Goal: Task Accomplishment & Management: Complete application form

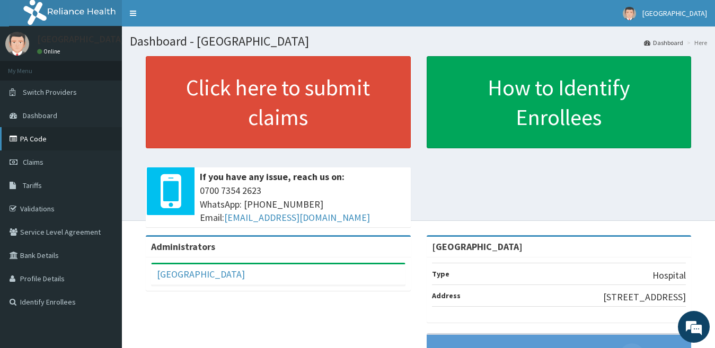
click at [37, 139] on link "PA Code" at bounding box center [61, 138] width 122 height 23
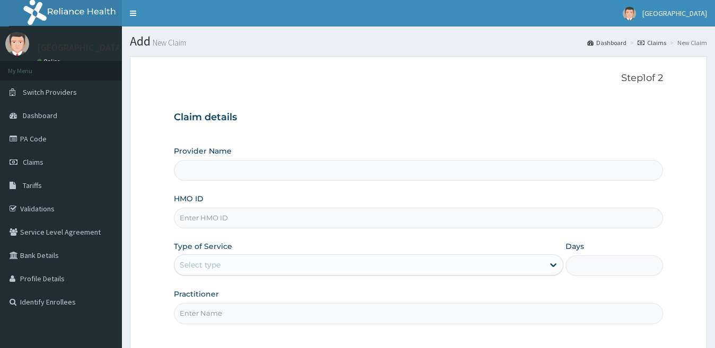
type input "[GEOGRAPHIC_DATA]"
click at [34, 160] on span "Claims" at bounding box center [33, 162] width 21 height 10
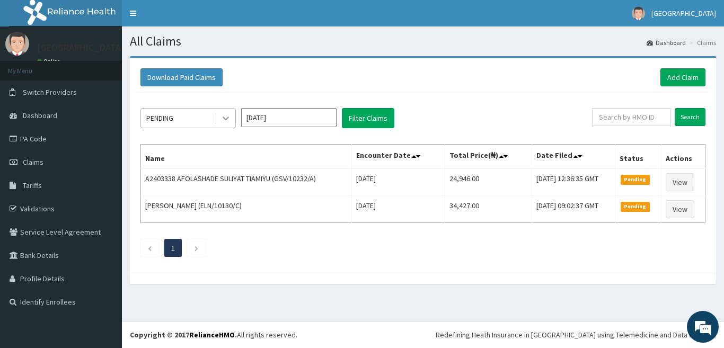
click at [229, 116] on icon at bounding box center [225, 118] width 11 height 11
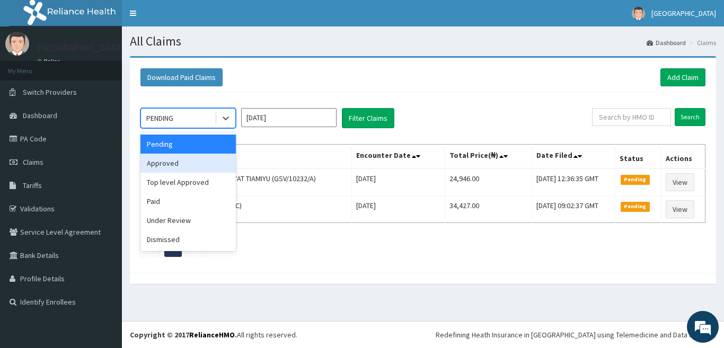
click at [196, 162] on div "Approved" at bounding box center [187, 163] width 95 height 19
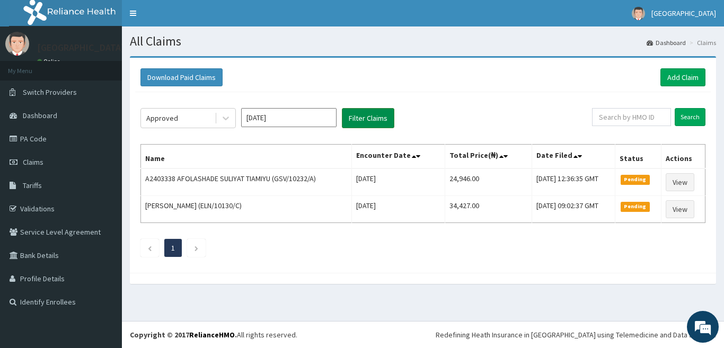
click at [358, 119] on button "Filter Claims" at bounding box center [368, 118] width 52 height 20
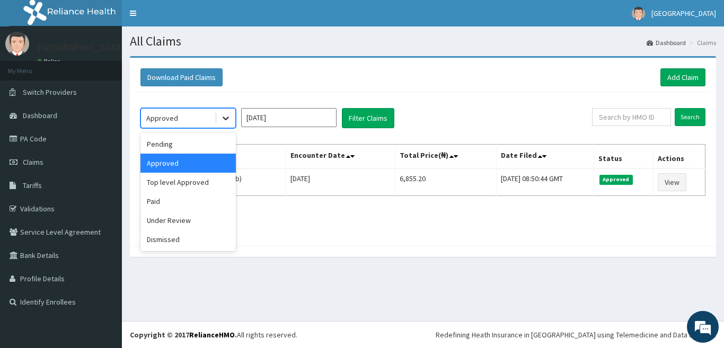
click at [222, 114] on icon at bounding box center [225, 118] width 11 height 11
click at [183, 202] on div "Paid" at bounding box center [187, 201] width 95 height 19
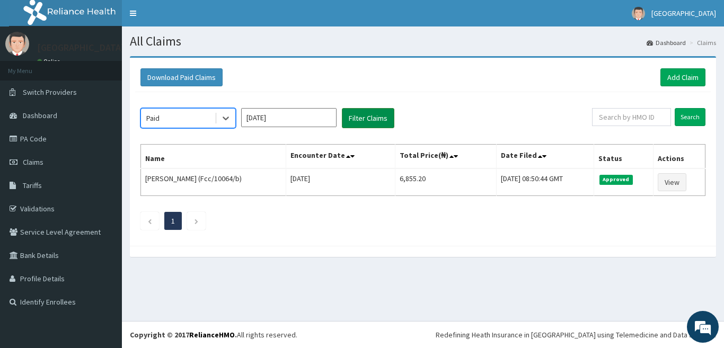
click at [361, 118] on button "Filter Claims" at bounding box center [368, 118] width 52 height 20
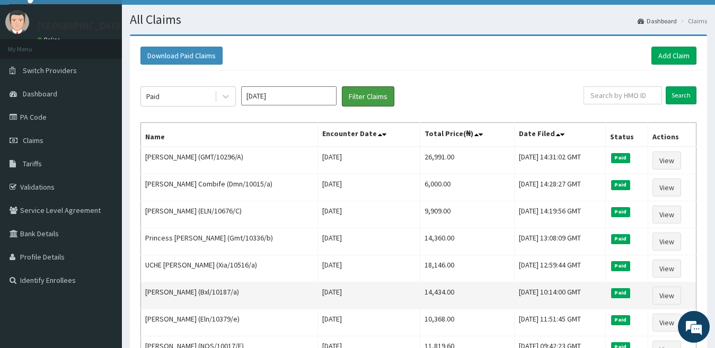
scroll to position [13, 0]
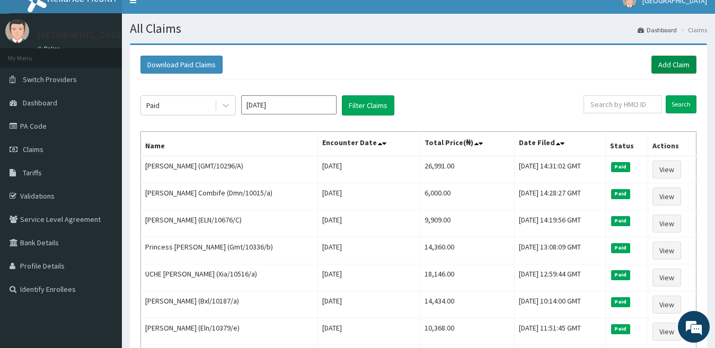
click at [667, 67] on link "Add Claim" at bounding box center [673, 65] width 45 height 18
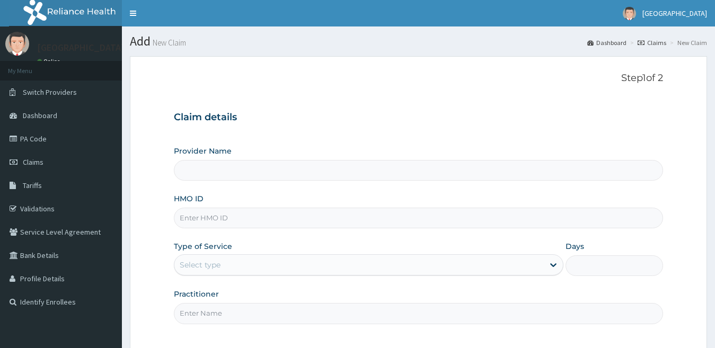
type input "[GEOGRAPHIC_DATA]"
click at [258, 221] on input "HMO ID" at bounding box center [419, 218] width 490 height 21
paste input "dmn/10015/f"
type input "dmn/10015/f"
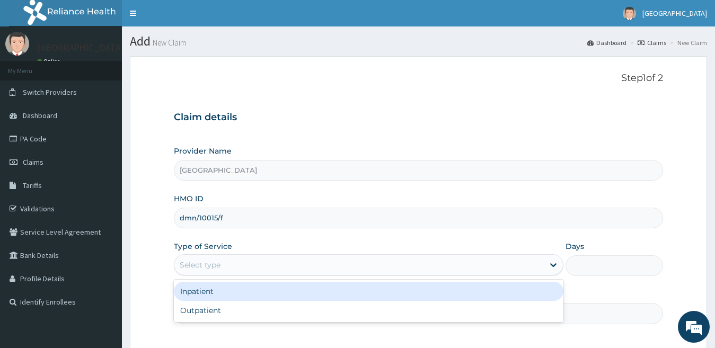
click at [268, 264] on div "Select type" at bounding box center [359, 264] width 370 height 17
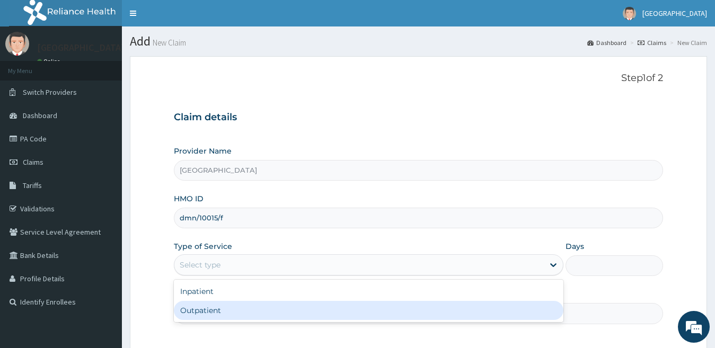
click at [246, 308] on div "Outpatient" at bounding box center [369, 310] width 390 height 19
type input "1"
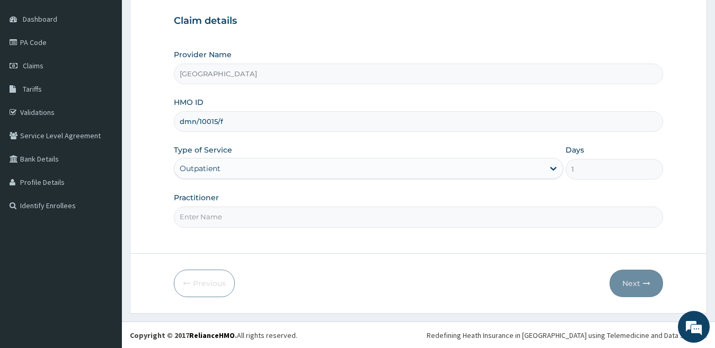
scroll to position [97, 0]
click at [276, 215] on input "Practitioner" at bounding box center [419, 216] width 490 height 21
type input "dr durotimi"
click at [624, 279] on button "Next" at bounding box center [636, 283] width 54 height 28
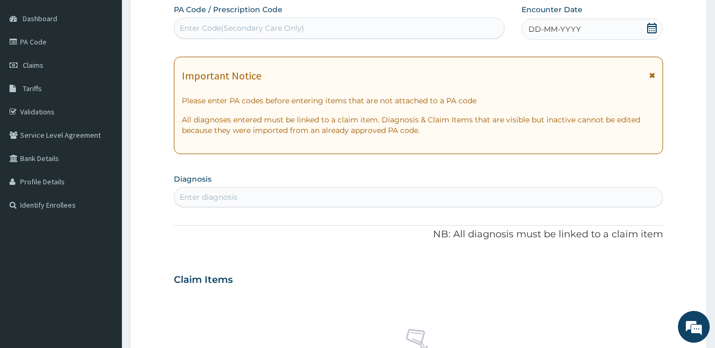
click at [253, 193] on div "Enter diagnosis" at bounding box center [418, 197] width 489 height 17
click at [574, 32] on span "DD-MM-YYYY" at bounding box center [554, 29] width 52 height 11
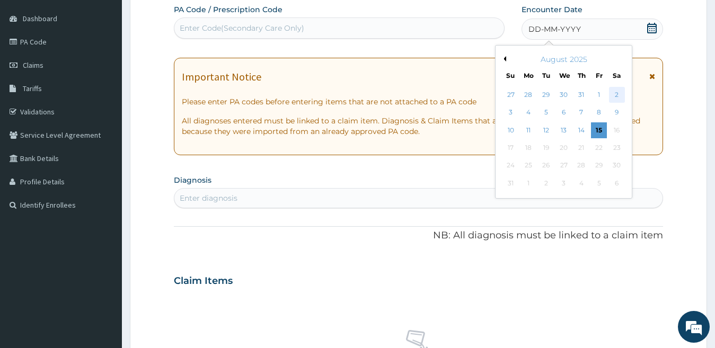
click at [613, 94] on div "2" at bounding box center [616, 95] width 16 height 16
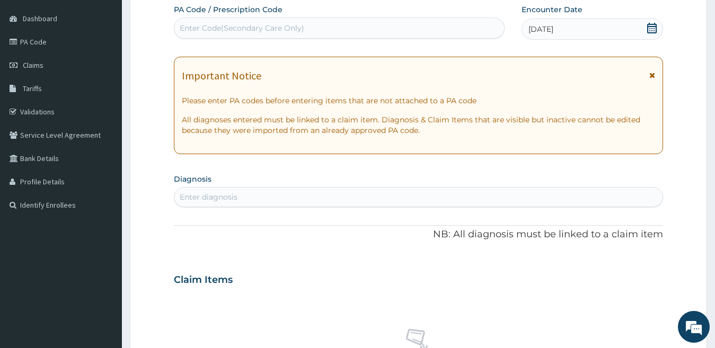
click at [409, 194] on div "Enter diagnosis" at bounding box center [418, 197] width 489 height 17
type input "plasmod"
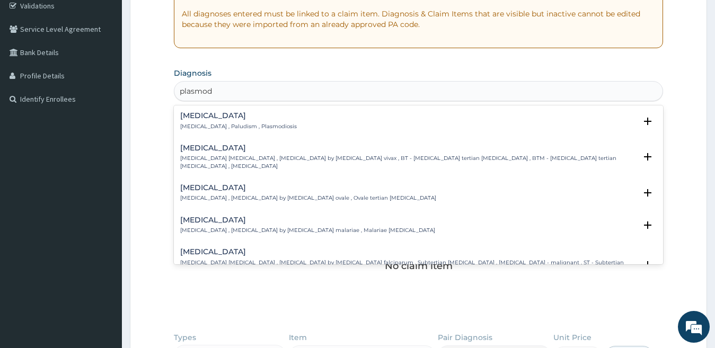
scroll to position [106, 0]
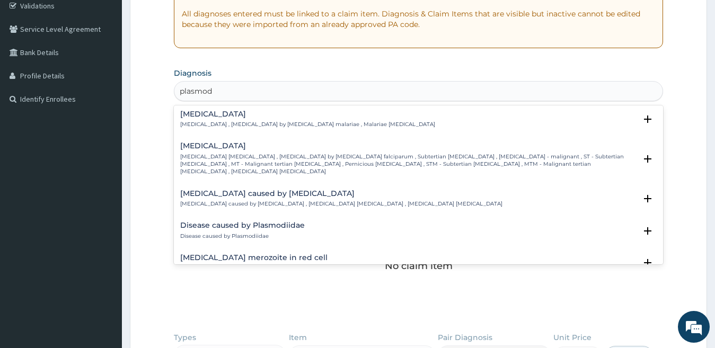
click at [274, 153] on p "Falciparum malaria , Malignant tertian malaria , Malaria by Plasmodium falcipar…" at bounding box center [408, 164] width 456 height 23
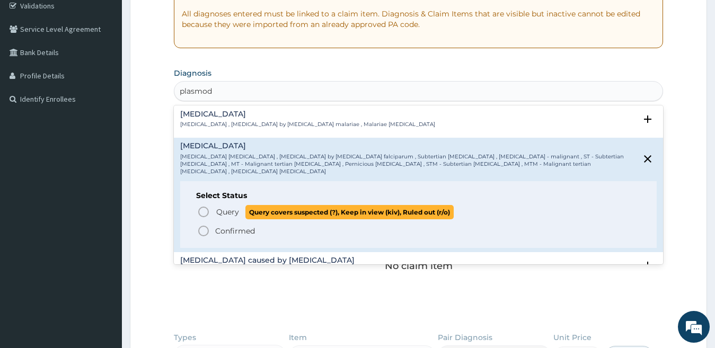
click at [207, 206] on icon "status option query" at bounding box center [203, 212] width 13 height 13
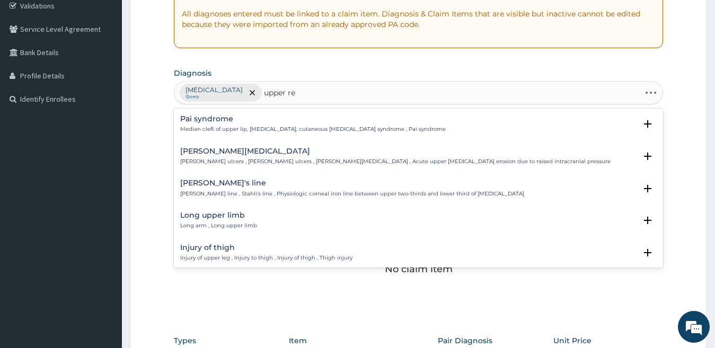
type input "upper res"
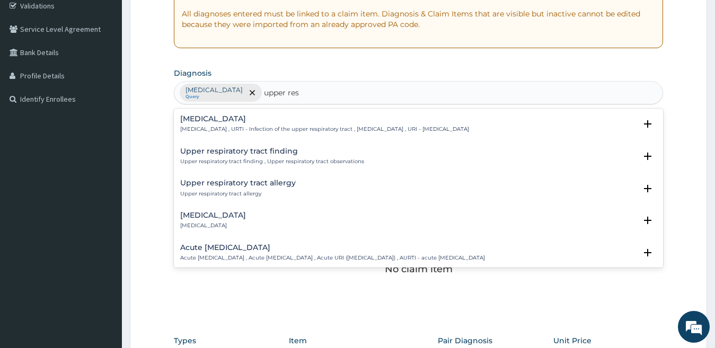
click at [255, 246] on h4 "Acute upper respiratory infection" at bounding box center [332, 248] width 305 height 8
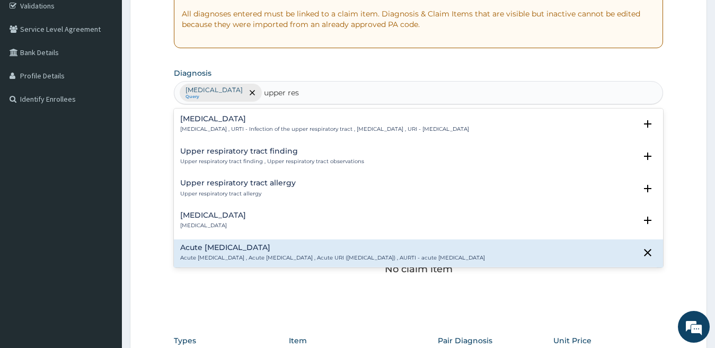
scroll to position [53, 0]
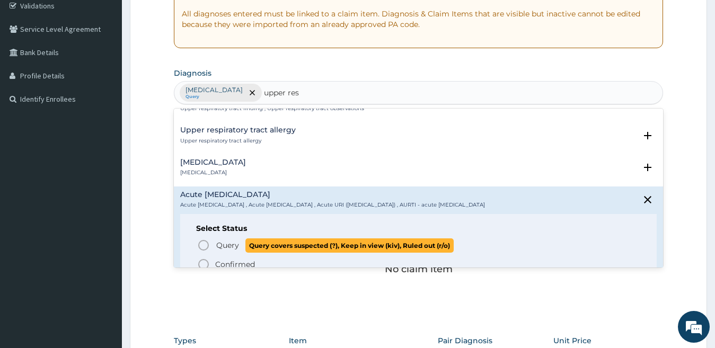
click at [204, 245] on icon "status option query" at bounding box center [203, 245] width 13 height 13
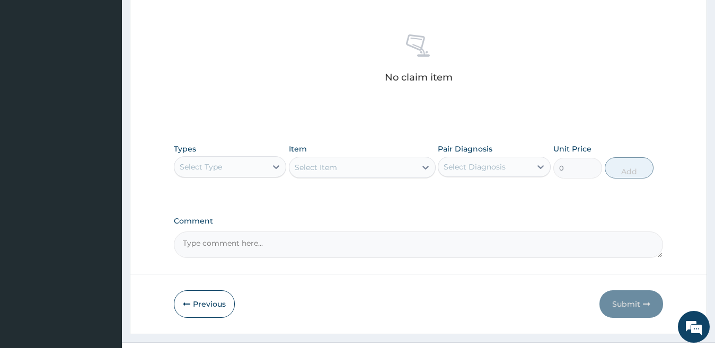
scroll to position [416, 0]
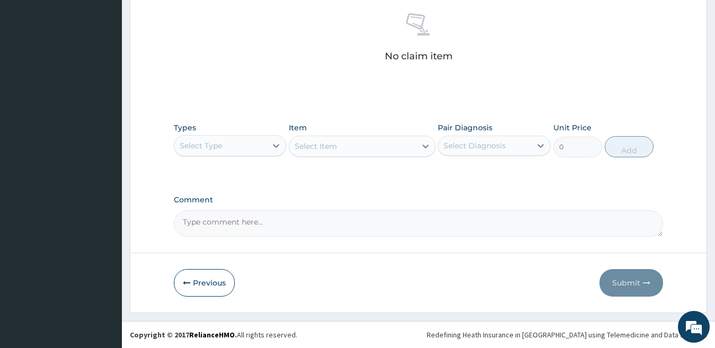
click at [248, 147] on div "Select Type" at bounding box center [220, 145] width 93 height 17
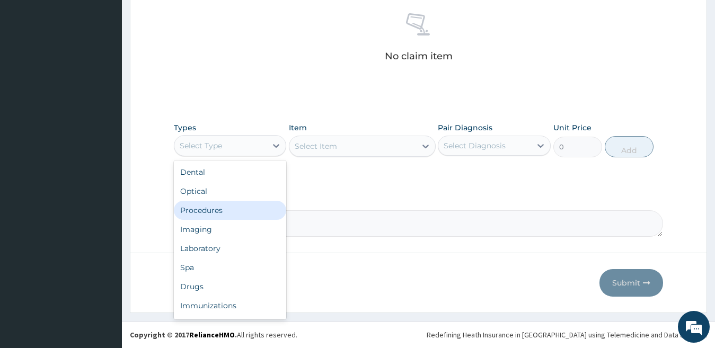
click at [228, 210] on div "Procedures" at bounding box center [230, 210] width 113 height 19
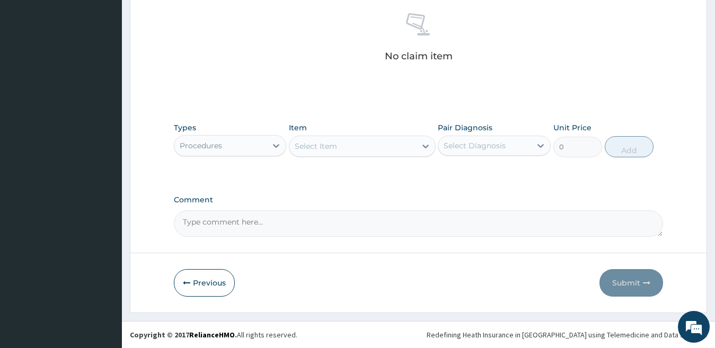
click at [315, 147] on div "Select Item" at bounding box center [316, 146] width 42 height 11
type input "gp"
click at [331, 177] on div "GP INITIAL CONSULTATION" at bounding box center [362, 172] width 147 height 19
type input "2000"
click at [464, 144] on div "Select Diagnosis" at bounding box center [474, 145] width 62 height 11
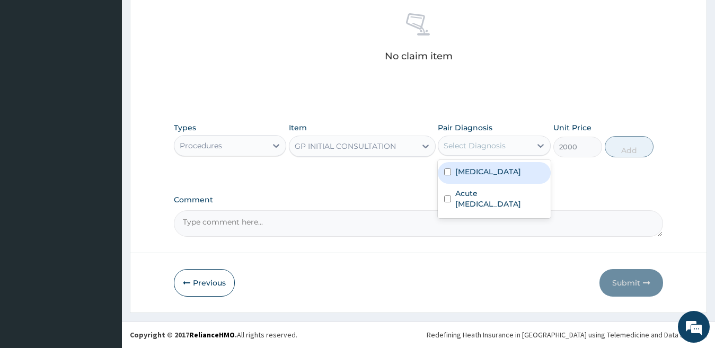
click at [478, 175] on label "Falciparum malaria" at bounding box center [488, 171] width 66 height 11
checkbox input "true"
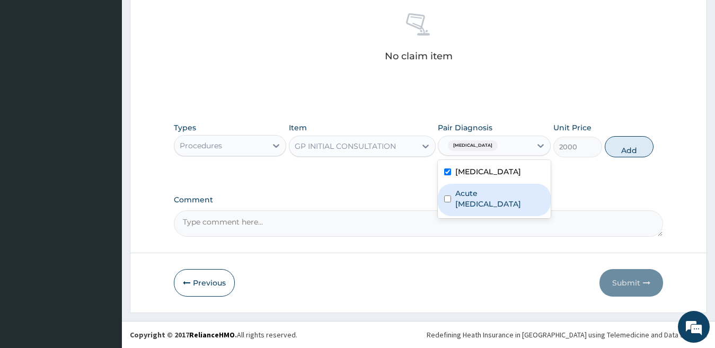
click at [486, 199] on label "Acute upper respiratory infection" at bounding box center [499, 198] width 89 height 21
checkbox input "true"
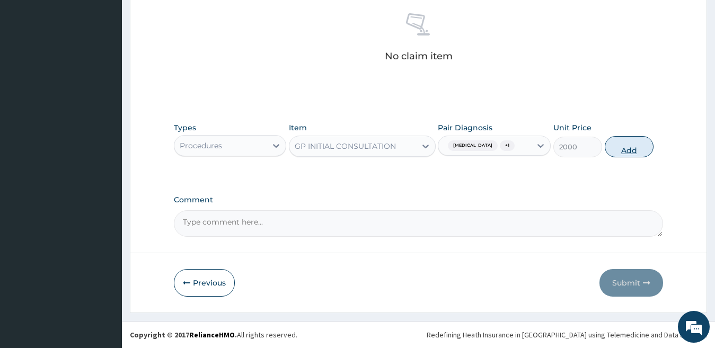
click at [628, 149] on button "Add" at bounding box center [629, 146] width 49 height 21
type input "0"
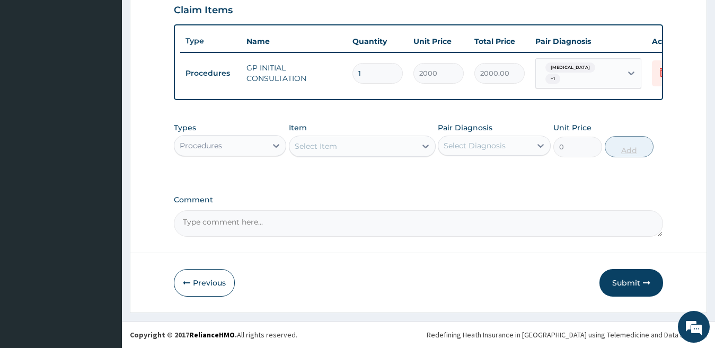
scroll to position [379, 0]
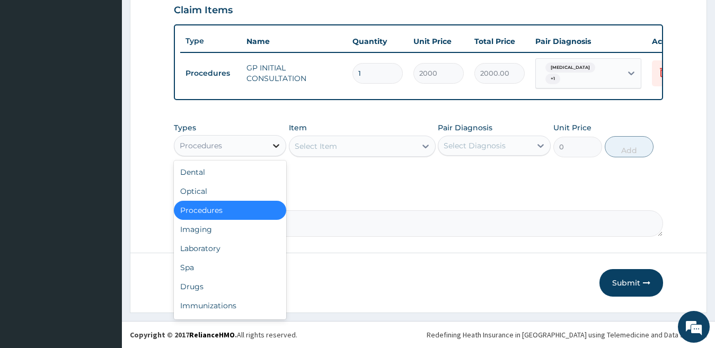
click at [273, 145] on icon at bounding box center [276, 146] width 6 height 4
click at [211, 249] on div "Laboratory" at bounding box center [230, 248] width 113 height 19
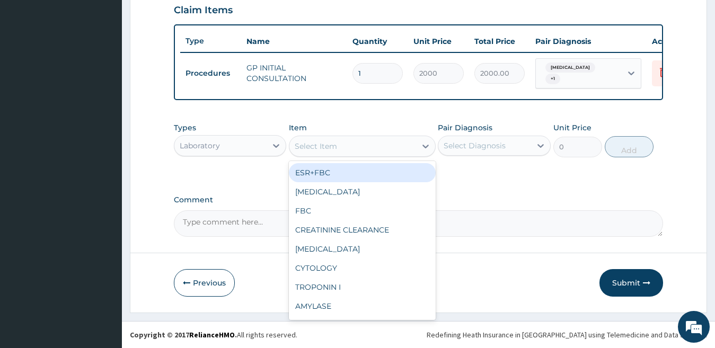
click at [308, 148] on div "Select Item" at bounding box center [316, 146] width 42 height 11
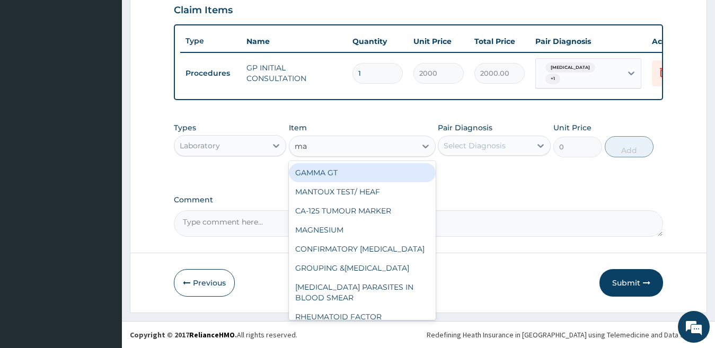
type input "mal"
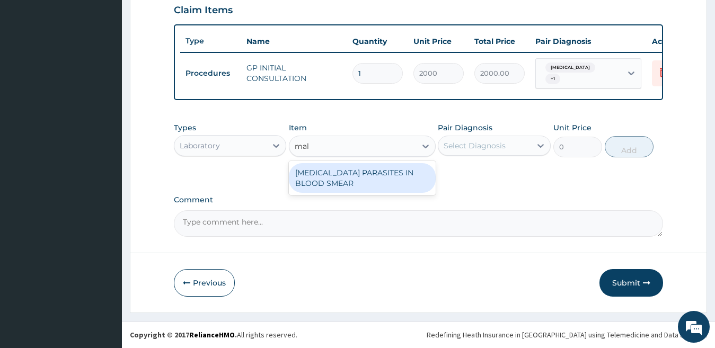
click at [384, 176] on div "MALARIA PARASITES IN BLOOD SMEAR" at bounding box center [362, 178] width 147 height 30
type input "1700"
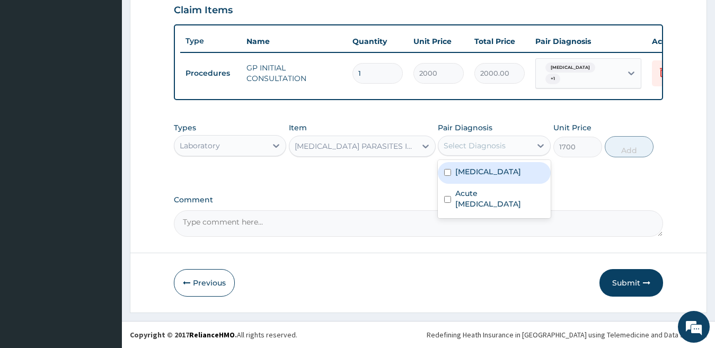
click at [458, 147] on div "Select Diagnosis" at bounding box center [474, 145] width 62 height 11
click at [468, 174] on label "[MEDICAL_DATA]" at bounding box center [488, 171] width 66 height 11
checkbox input "true"
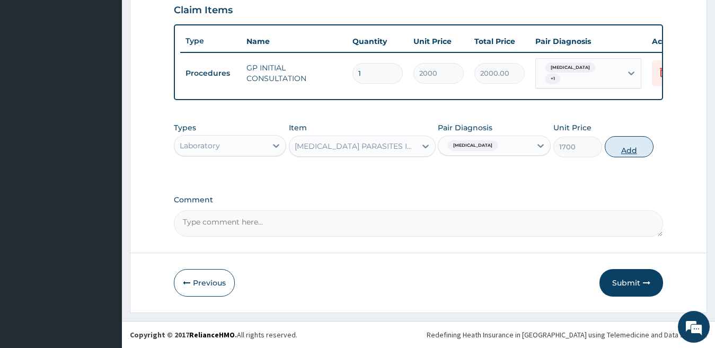
click at [635, 147] on button "Add" at bounding box center [629, 146] width 49 height 21
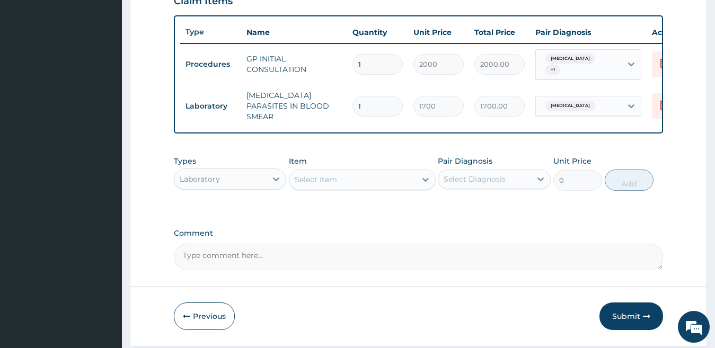
click at [302, 181] on div "Select Item" at bounding box center [316, 179] width 42 height 11
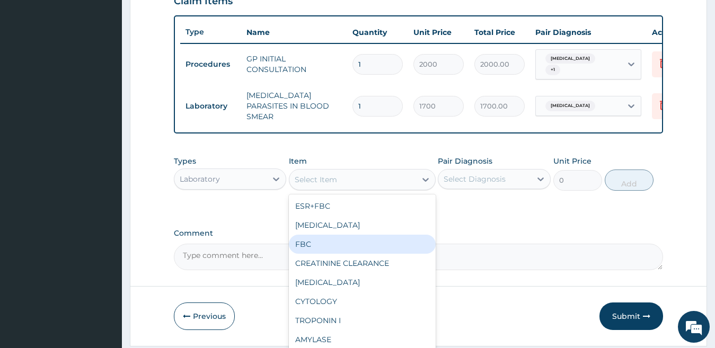
click at [313, 241] on div "FBC" at bounding box center [362, 244] width 147 height 19
type input "2500"
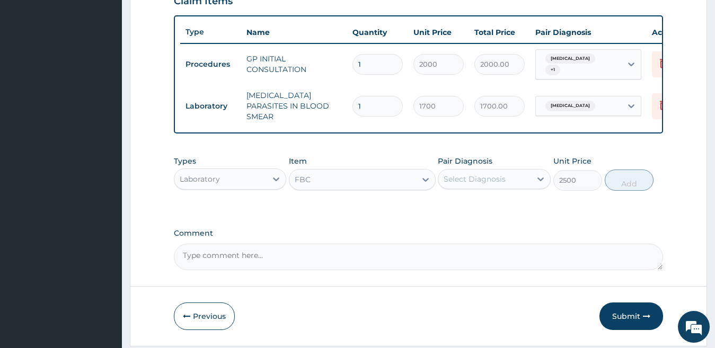
click at [467, 183] on div "Select Diagnosis" at bounding box center [474, 179] width 62 height 11
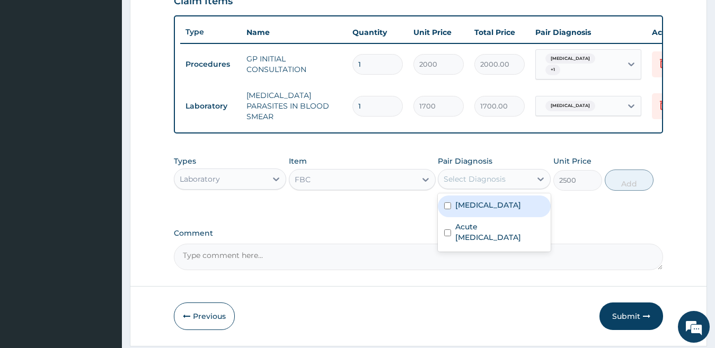
click at [465, 181] on div "Select Diagnosis" at bounding box center [474, 179] width 62 height 11
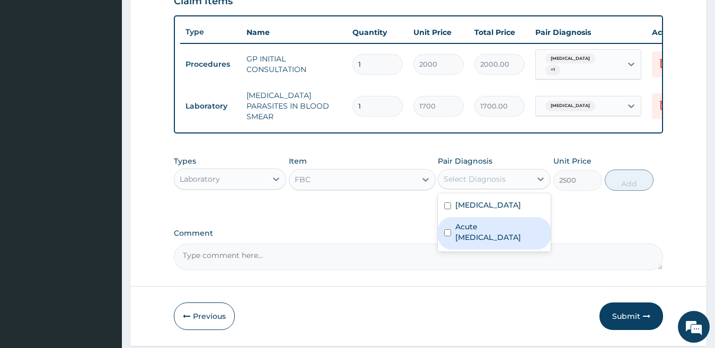
click at [477, 238] on label "Acute upper respiratory infection" at bounding box center [499, 231] width 89 height 21
checkbox input "true"
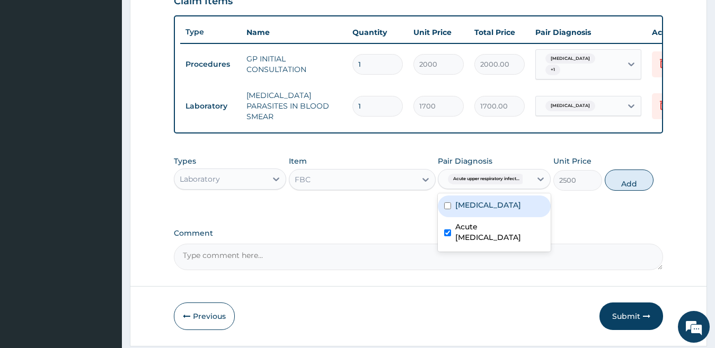
click at [488, 208] on label "Falciparum malaria" at bounding box center [488, 205] width 66 height 11
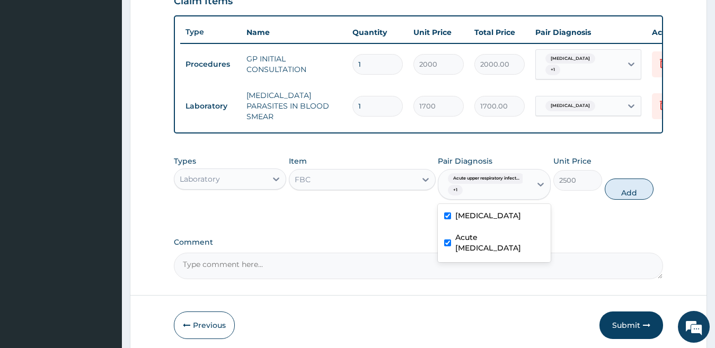
click at [502, 221] on label "Falciparum malaria" at bounding box center [488, 215] width 66 height 11
checkbox input "false"
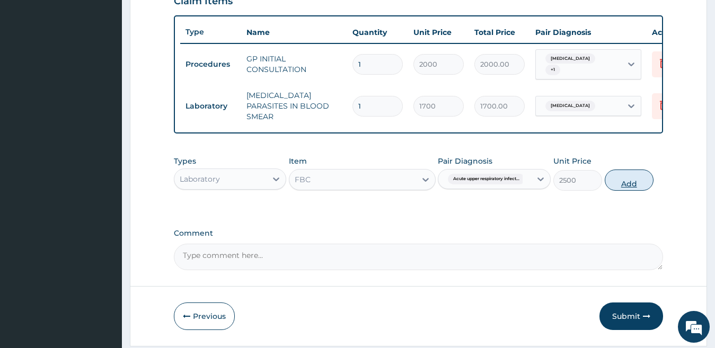
click at [625, 186] on button "Add" at bounding box center [629, 180] width 49 height 21
type input "0"
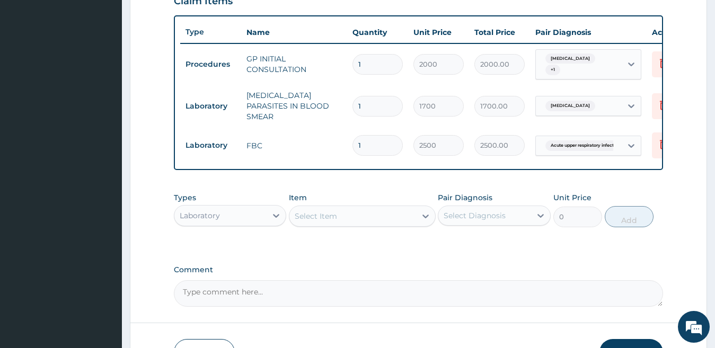
click at [231, 221] on div "Laboratory" at bounding box center [220, 215] width 93 height 17
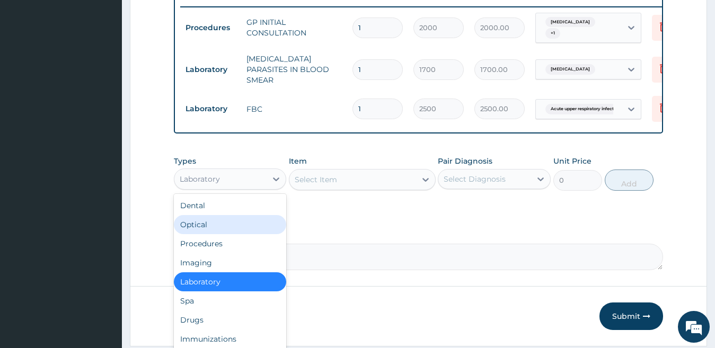
scroll to position [452, 0]
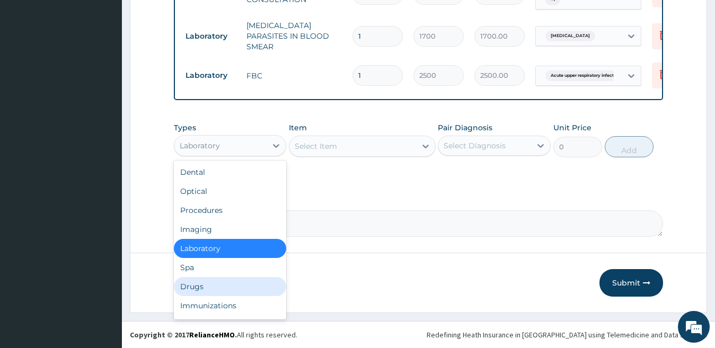
click at [206, 287] on div "Drugs" at bounding box center [230, 286] width 113 height 19
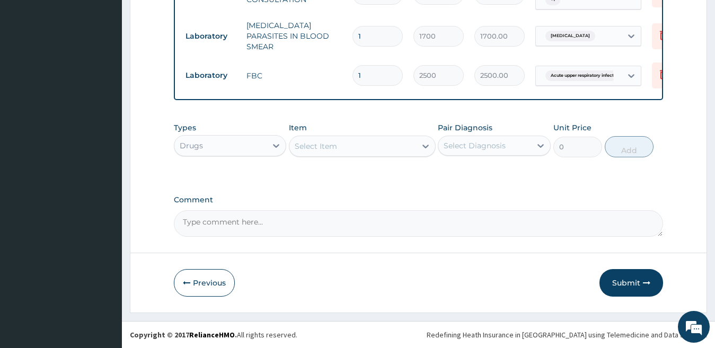
click at [327, 146] on div "Select Item" at bounding box center [316, 146] width 42 height 11
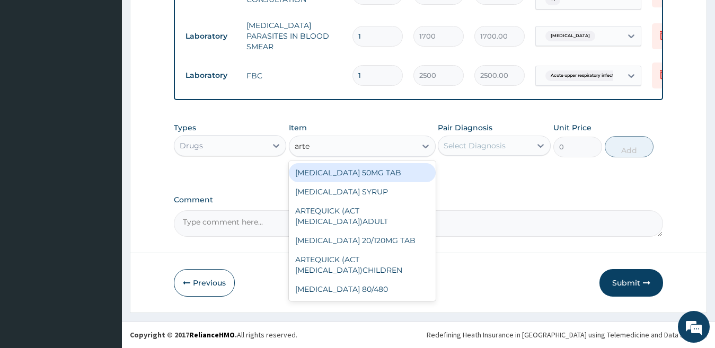
type input "arteq"
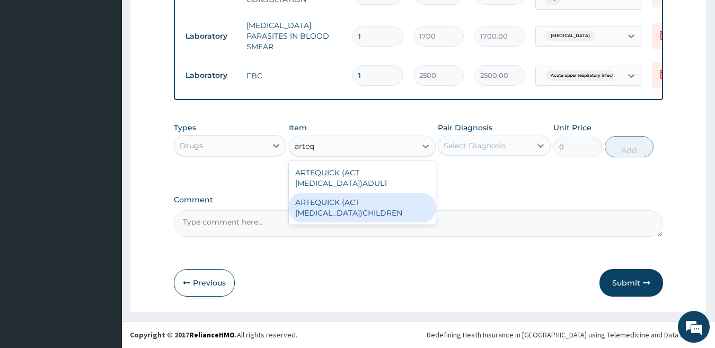
click at [379, 211] on div "ARTEQUICK (ACT ANTIMALARIAL)CHILDREN" at bounding box center [362, 208] width 147 height 30
type input "1750"
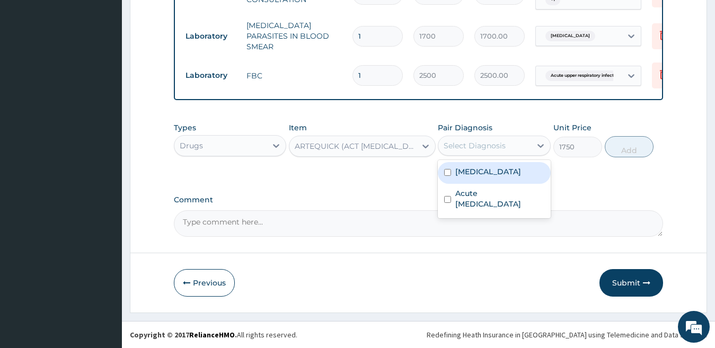
click at [510, 143] on div "Select Diagnosis" at bounding box center [484, 145] width 93 height 17
click at [503, 172] on label "Falciparum malaria" at bounding box center [488, 171] width 66 height 11
checkbox input "true"
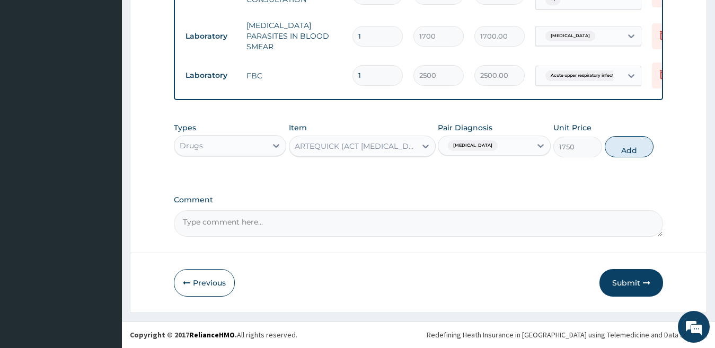
drag, startPoint x: 632, startPoint y: 150, endPoint x: 611, endPoint y: 155, distance: 21.3
click at [631, 150] on button "Add" at bounding box center [629, 146] width 49 height 21
type input "0"
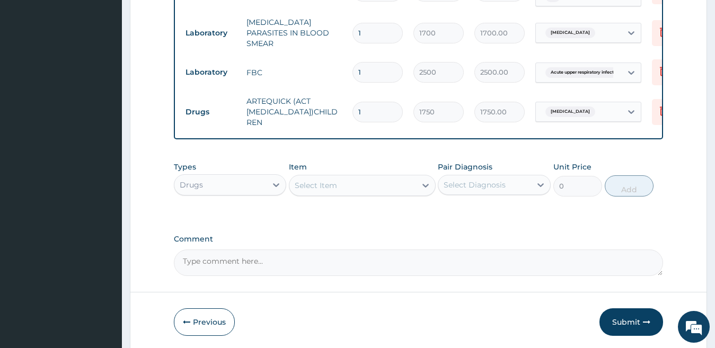
click at [322, 189] on div "Select Item" at bounding box center [316, 185] width 42 height 11
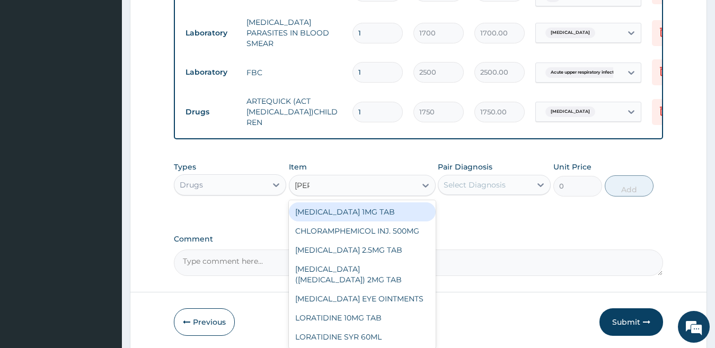
type input "lorat"
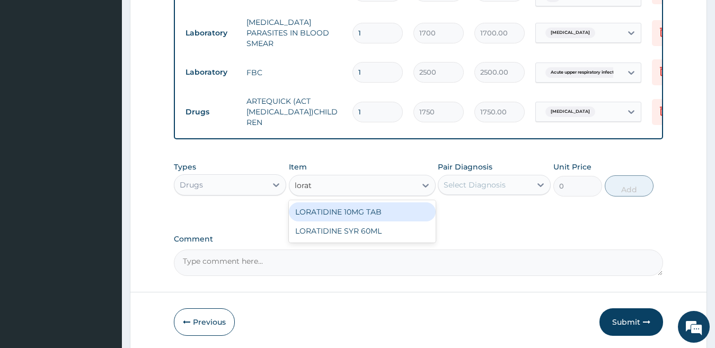
click at [347, 216] on div "LORATIDINE 10MG TAB" at bounding box center [362, 211] width 147 height 19
type input "45"
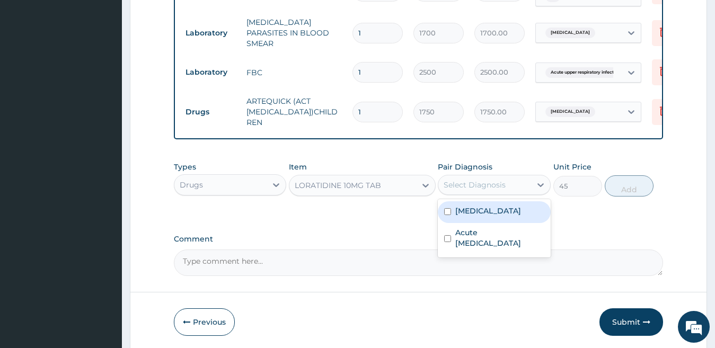
click at [475, 190] on div "Select Diagnosis" at bounding box center [474, 185] width 62 height 11
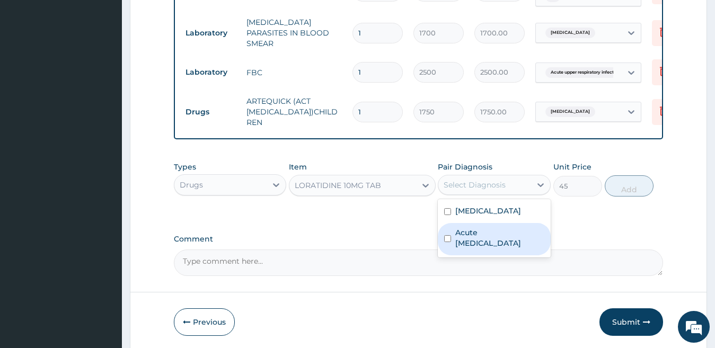
click at [490, 243] on label "Acute upper respiratory infection" at bounding box center [499, 237] width 89 height 21
checkbox input "true"
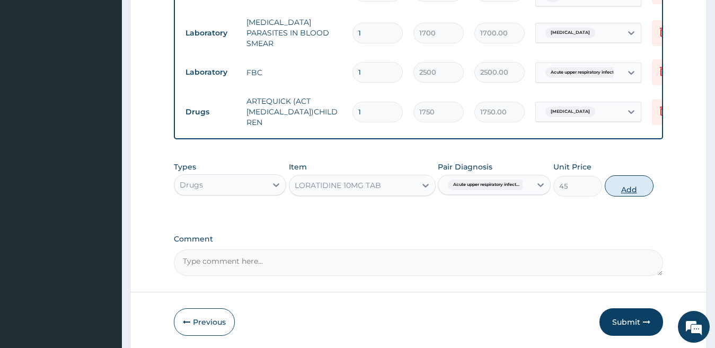
click at [637, 192] on button "Add" at bounding box center [629, 185] width 49 height 21
type input "0"
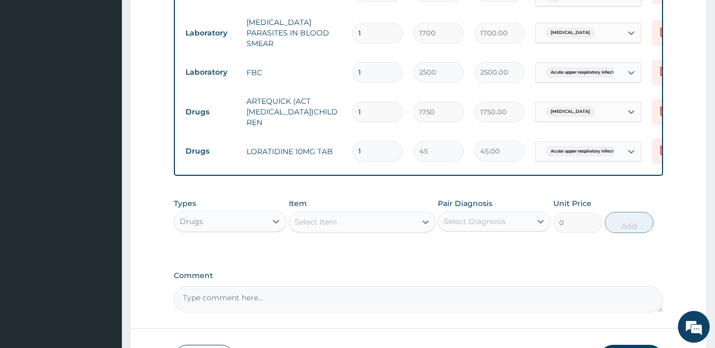
drag, startPoint x: 371, startPoint y: 146, endPoint x: 351, endPoint y: 154, distance: 21.0
click at [351, 154] on td "1" at bounding box center [377, 151] width 61 height 31
type input "5"
type input "225.00"
type input "5"
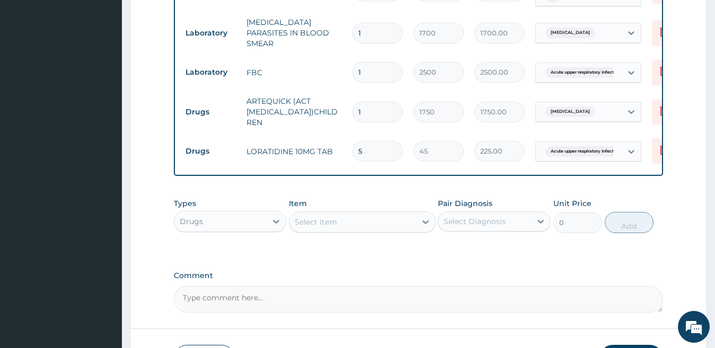
click at [380, 226] on div "Select Item" at bounding box center [352, 222] width 127 height 17
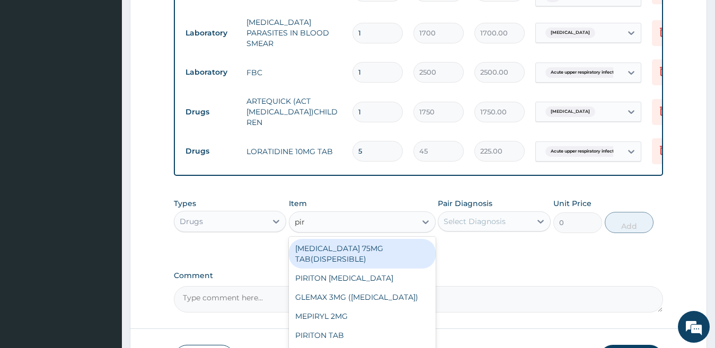
type input "piri"
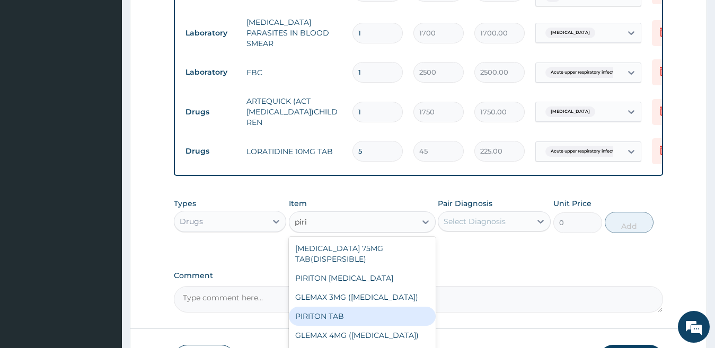
click at [339, 319] on div "PIRITON TAB" at bounding box center [362, 316] width 147 height 19
type input "25"
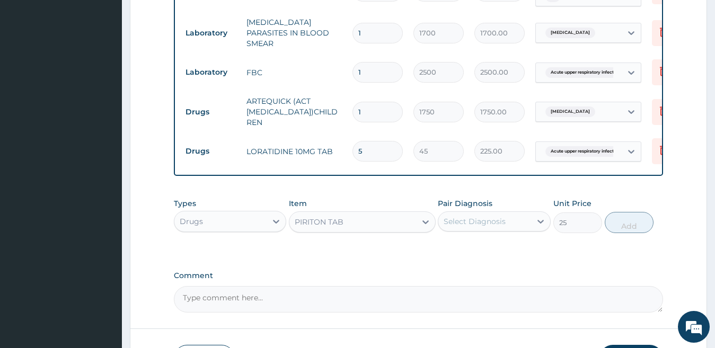
click at [469, 227] on div "Select Diagnosis" at bounding box center [474, 221] width 62 height 11
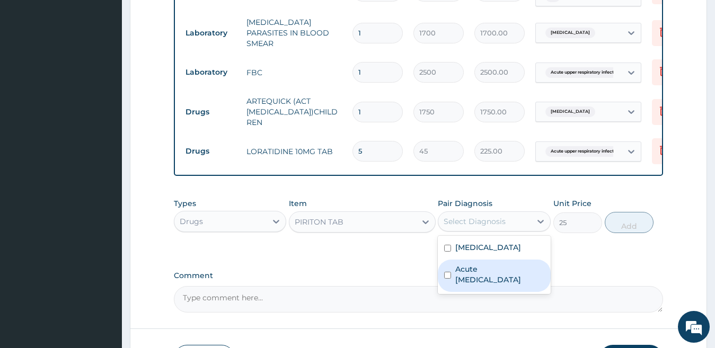
click at [483, 277] on label "Acute upper respiratory infection" at bounding box center [499, 274] width 89 height 21
checkbox input "true"
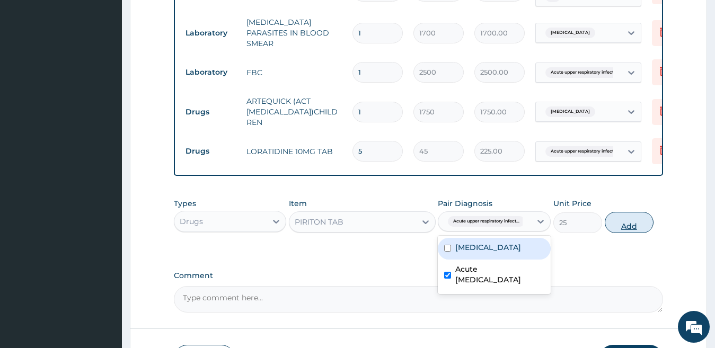
click at [627, 230] on button "Add" at bounding box center [629, 222] width 49 height 21
type input "0"
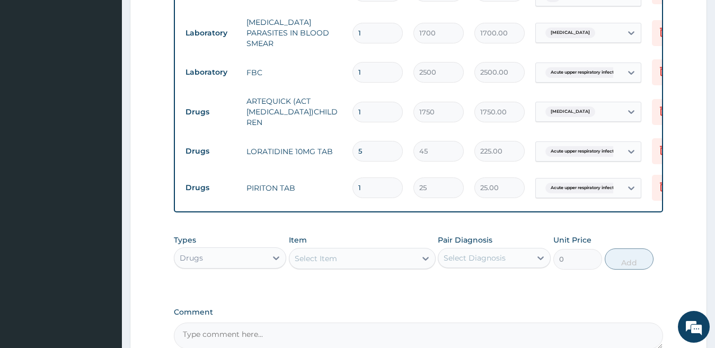
type input "10"
type input "250.00"
type input "10"
click at [655, 147] on icon at bounding box center [663, 151] width 23 height 26
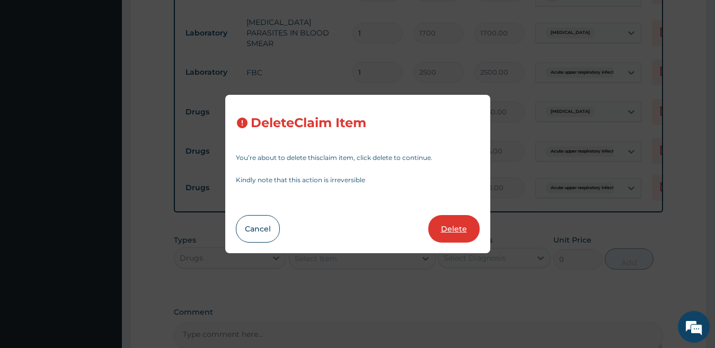
click at [456, 230] on button "Delete" at bounding box center [453, 229] width 51 height 28
type input "10"
type input "25"
type input "250.00"
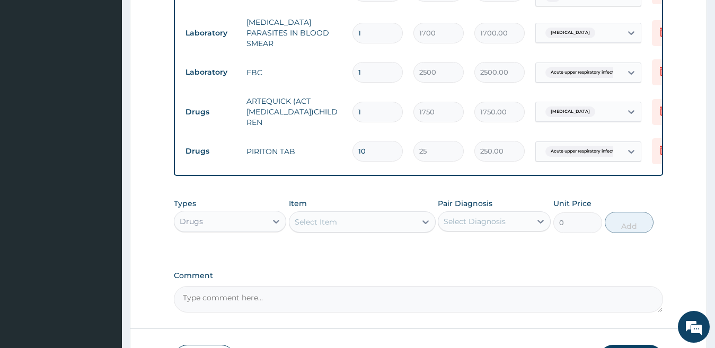
click at [345, 224] on div "Select Item" at bounding box center [352, 222] width 127 height 17
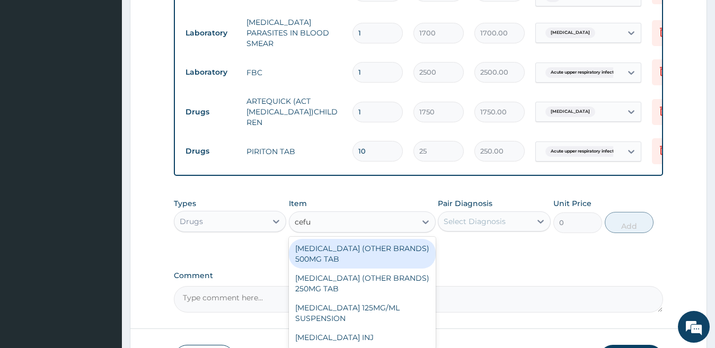
type input "cefur"
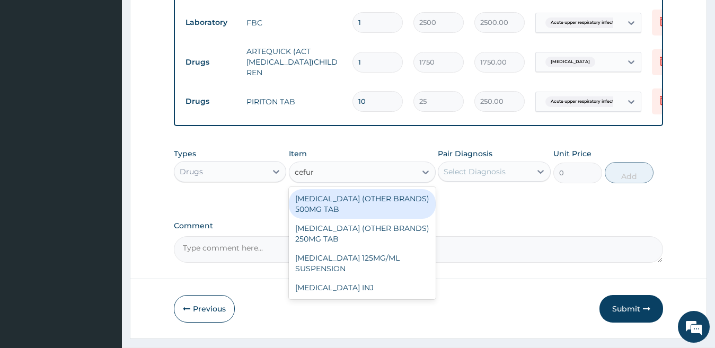
scroll to position [531, 0]
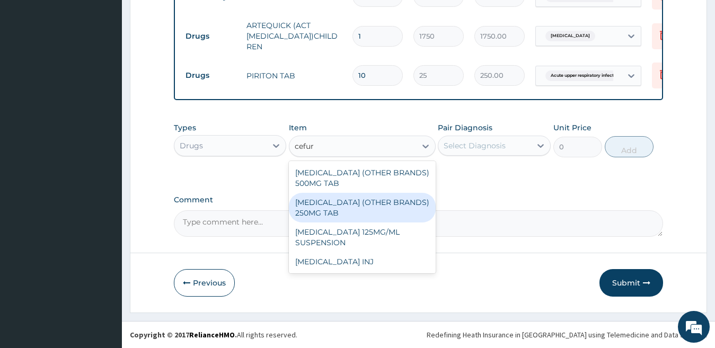
click at [362, 206] on div "[MEDICAL_DATA] (OTHER BRANDS) 250MG TAB" at bounding box center [362, 208] width 147 height 30
type input "124.8"
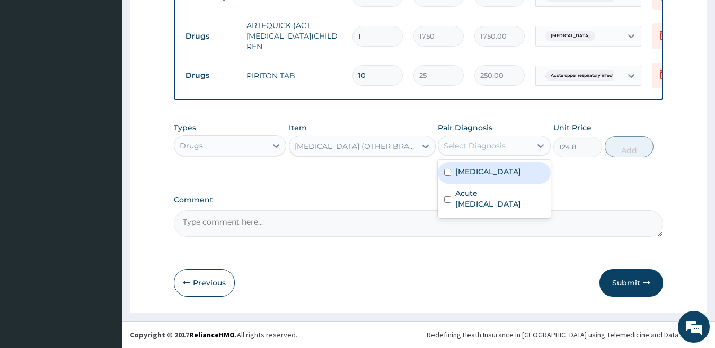
click at [526, 142] on div "Select Diagnosis" at bounding box center [484, 145] width 93 height 17
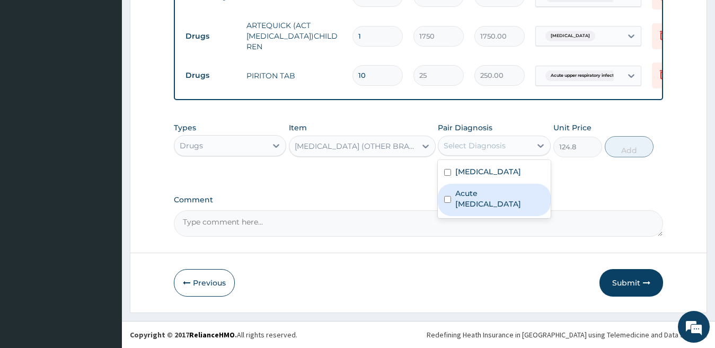
click at [517, 198] on label "Acute upper respiratory infection" at bounding box center [499, 198] width 89 height 21
checkbox input "true"
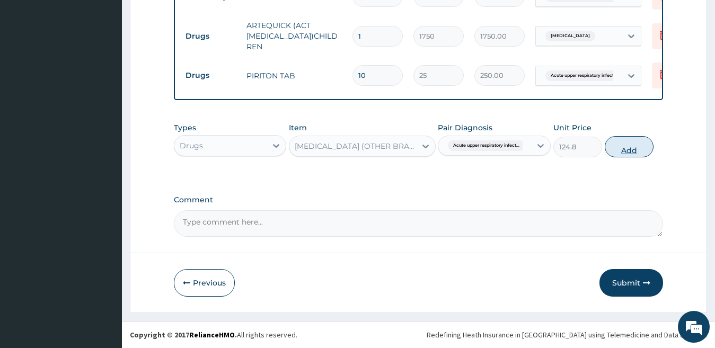
click at [638, 148] on button "Add" at bounding box center [629, 146] width 49 height 21
type input "0"
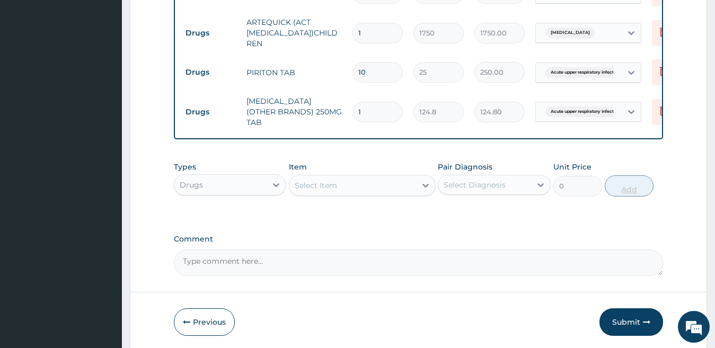
type input "10"
type input "1248.00"
type input "10"
click at [349, 186] on div "Select Item" at bounding box center [352, 185] width 127 height 17
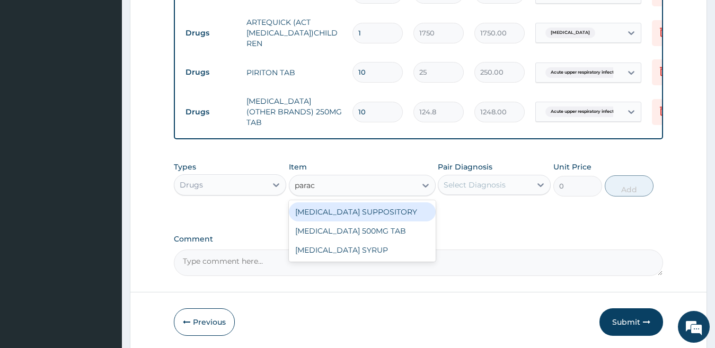
type input "parace"
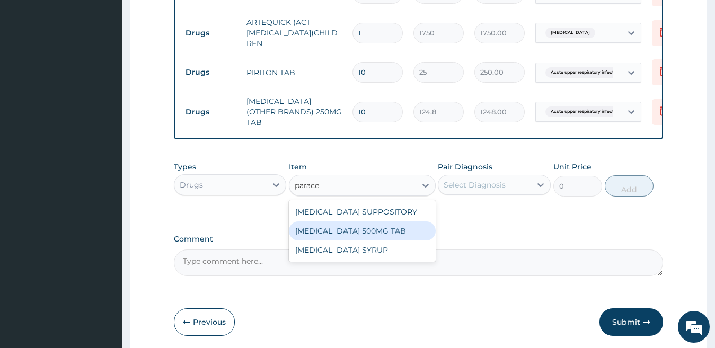
click at [354, 233] on div "[MEDICAL_DATA] 500MG TAB" at bounding box center [362, 230] width 147 height 19
type input "15"
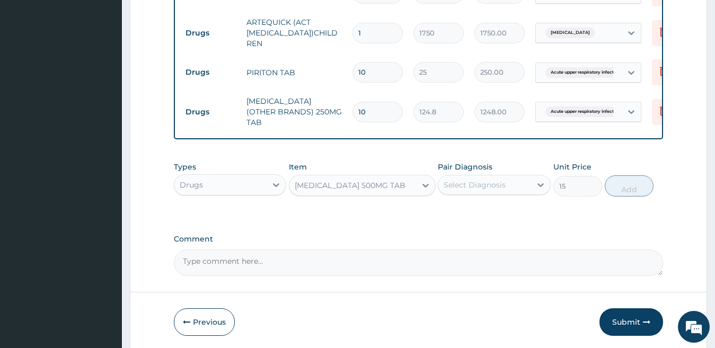
click at [477, 183] on div "Select Diagnosis" at bounding box center [474, 185] width 62 height 11
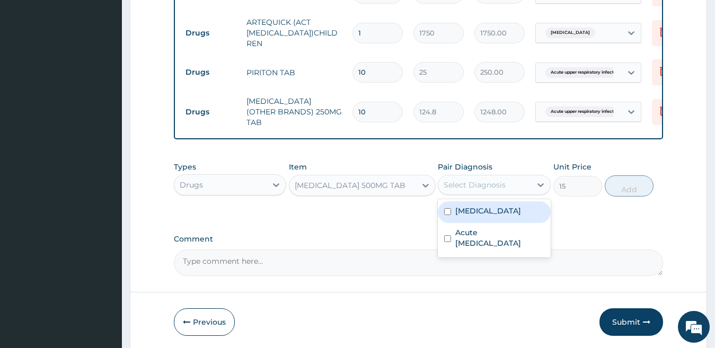
click at [482, 209] on label "[MEDICAL_DATA]" at bounding box center [488, 211] width 66 height 11
checkbox input "true"
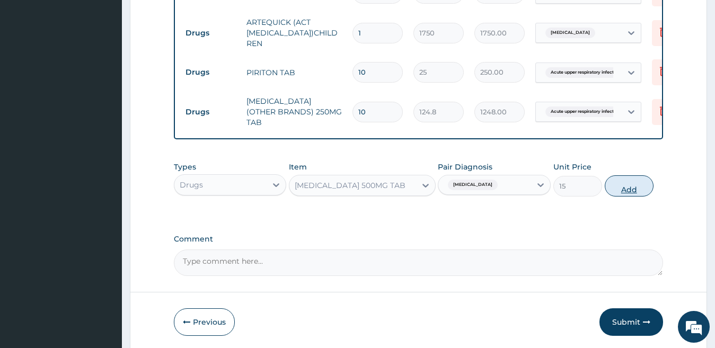
click at [635, 188] on button "Add" at bounding box center [629, 185] width 49 height 21
type input "0"
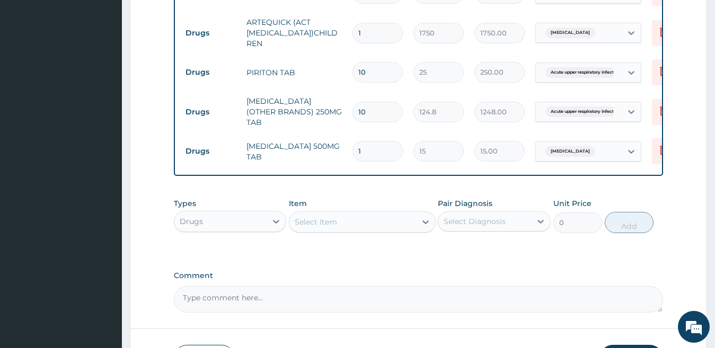
type input "12"
type input "180.00"
type input "12"
click at [341, 220] on div "Select Item" at bounding box center [352, 222] width 127 height 17
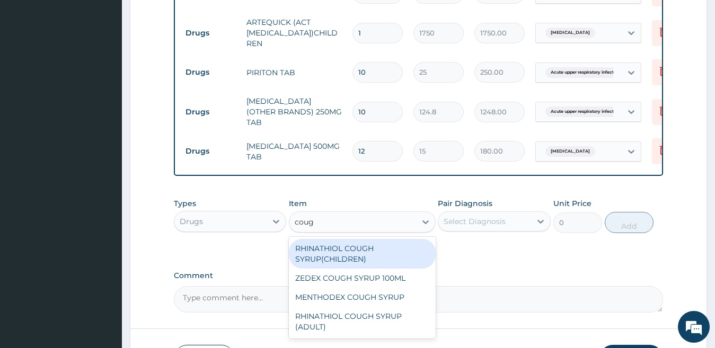
type input "cough"
click at [334, 248] on div "RHINATHIOL COUGH SYRUP(CHILDREN)" at bounding box center [362, 254] width 147 height 30
type input "1404"
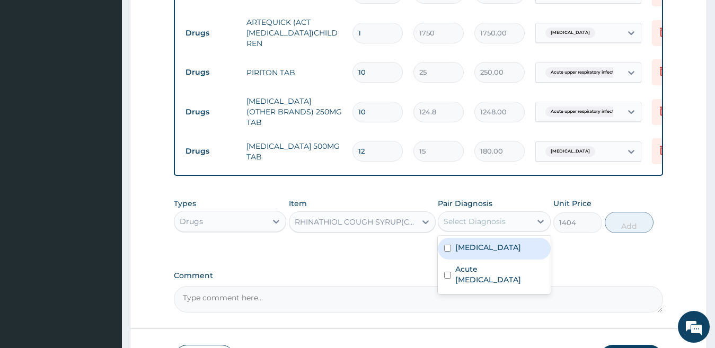
click at [511, 223] on div "Select Diagnosis" at bounding box center [484, 221] width 93 height 17
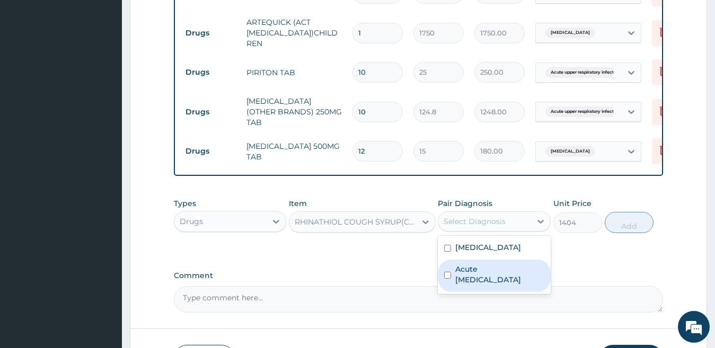
click at [505, 274] on label "Acute upper respiratory infection" at bounding box center [499, 274] width 89 height 21
checkbox input "true"
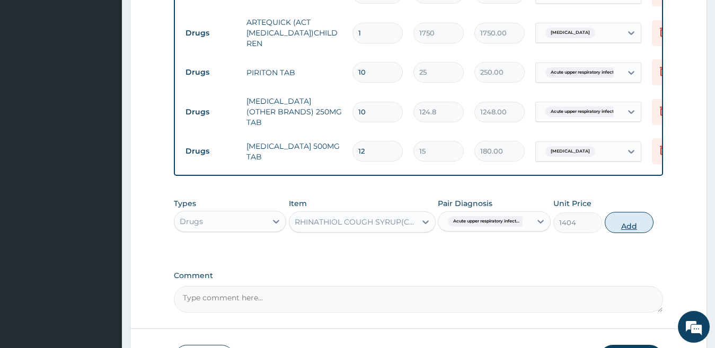
click at [621, 226] on button "Add" at bounding box center [629, 222] width 49 height 21
type input "0"
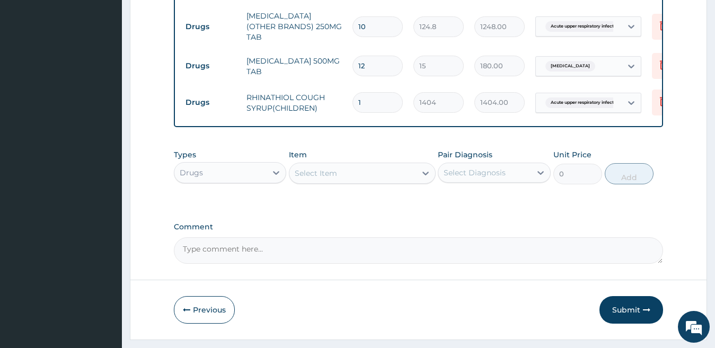
scroll to position [641, 0]
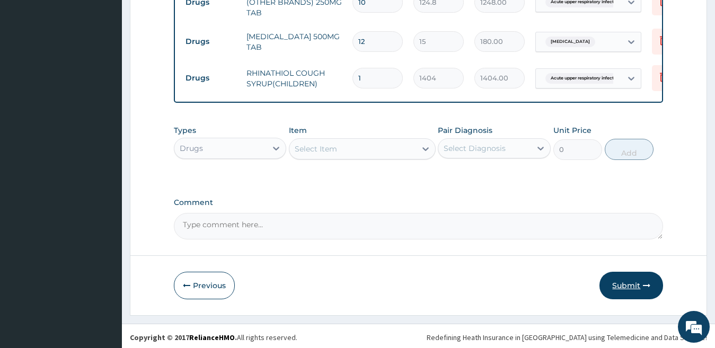
click at [633, 279] on button "Submit" at bounding box center [631, 286] width 64 height 28
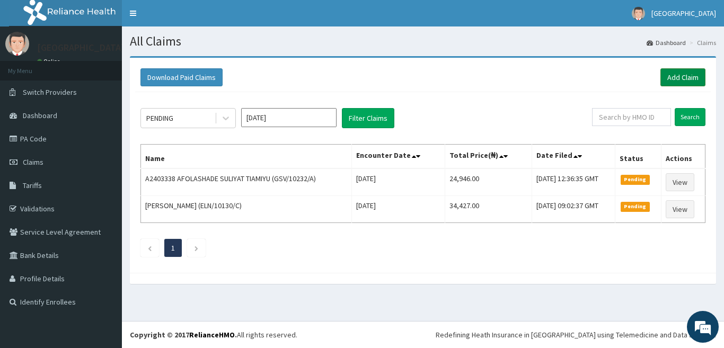
click at [678, 75] on link "Add Claim" at bounding box center [682, 77] width 45 height 18
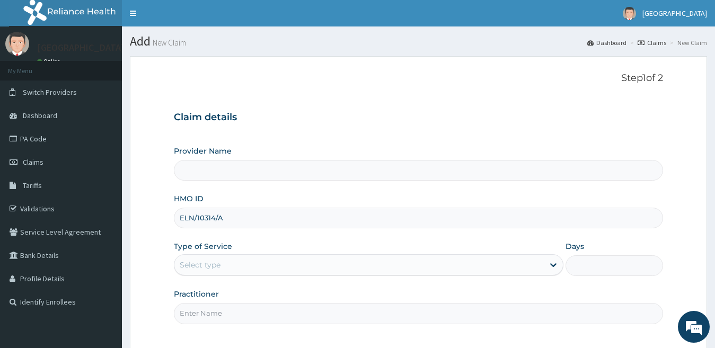
type input "ELN/10314/A"
click at [274, 259] on div "Select type" at bounding box center [359, 264] width 370 height 17
click at [282, 264] on div "Select type" at bounding box center [359, 264] width 370 height 17
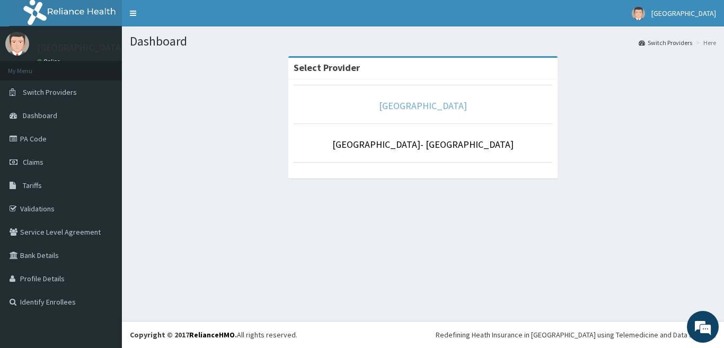
click at [385, 106] on link "[GEOGRAPHIC_DATA]" at bounding box center [423, 106] width 88 height 12
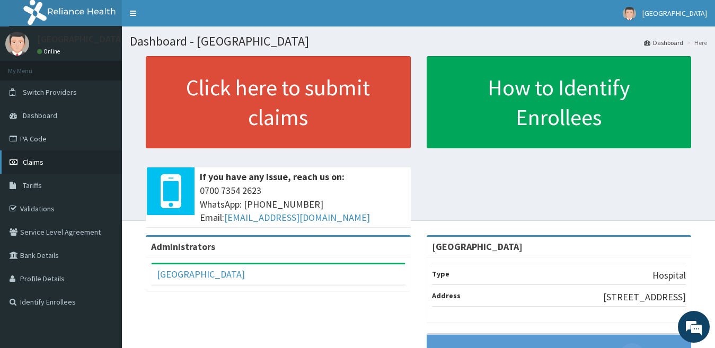
click at [41, 163] on span "Claims" at bounding box center [33, 162] width 21 height 10
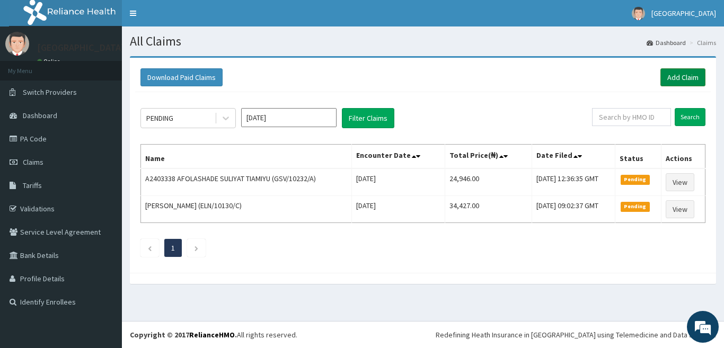
click at [683, 76] on link "Add Claim" at bounding box center [682, 77] width 45 height 18
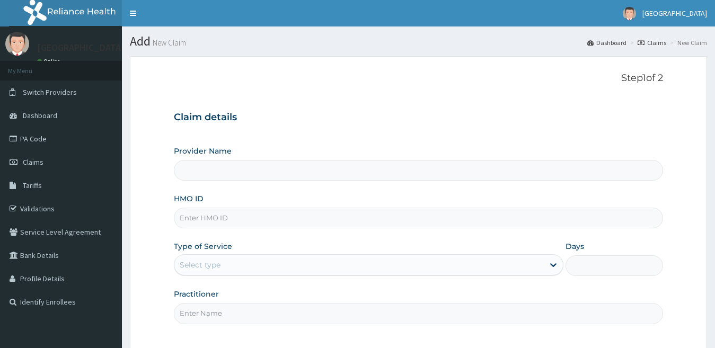
type input "Goodness Medical Centre"
click at [208, 221] on input "HMO ID" at bounding box center [419, 218] width 490 height 21
paste input "ELN/10314/A"
type input "ELN/10314/A"
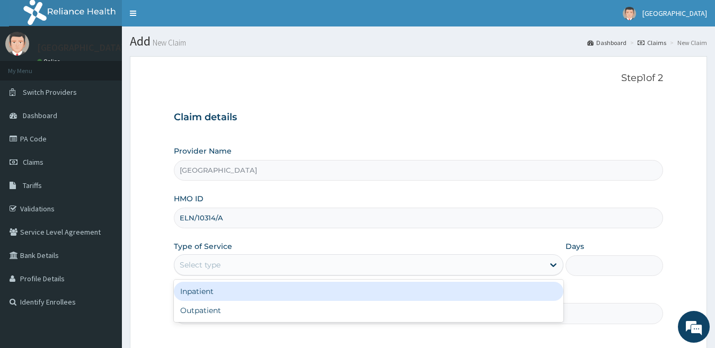
click at [260, 259] on div "Select type" at bounding box center [359, 264] width 370 height 17
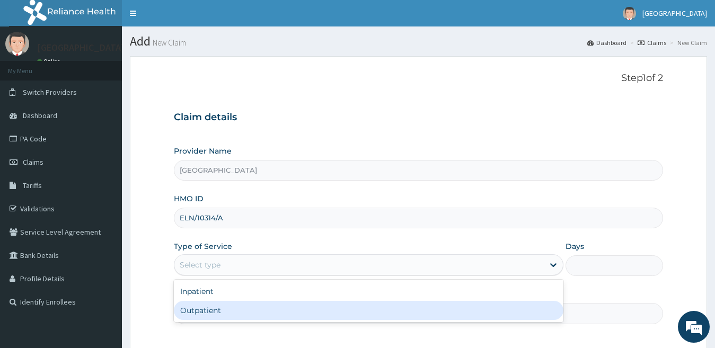
click at [245, 309] on div "Outpatient" at bounding box center [369, 310] width 390 height 19
type input "1"
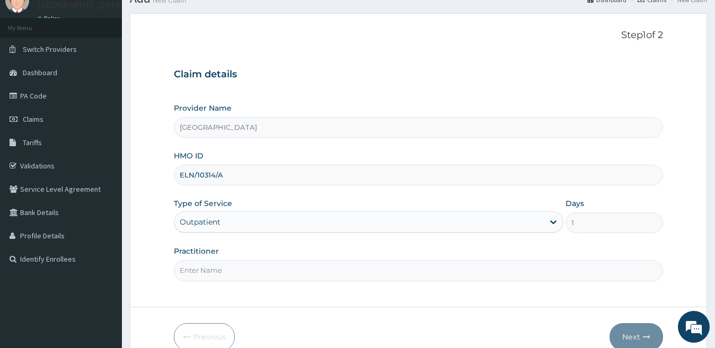
scroll to position [97, 0]
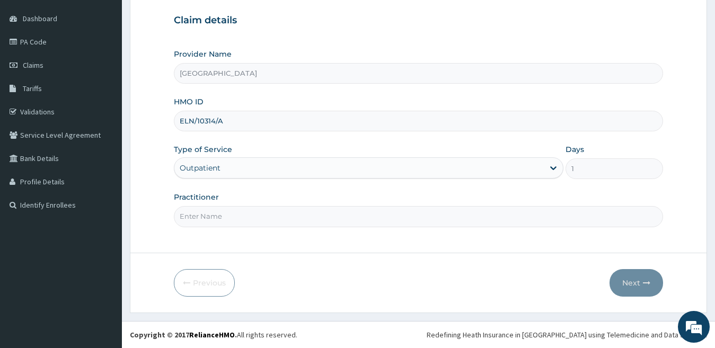
click at [248, 219] on input "Practitioner" at bounding box center [419, 216] width 490 height 21
type input "dr durotimi"
click at [619, 286] on button "Next" at bounding box center [636, 283] width 54 height 28
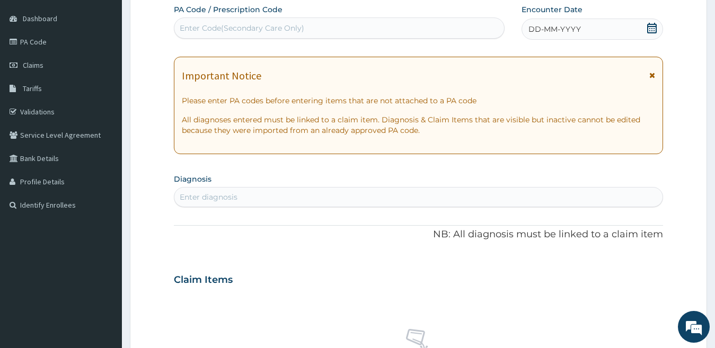
click at [551, 29] on span "DD-MM-YYYY" at bounding box center [554, 29] width 52 height 11
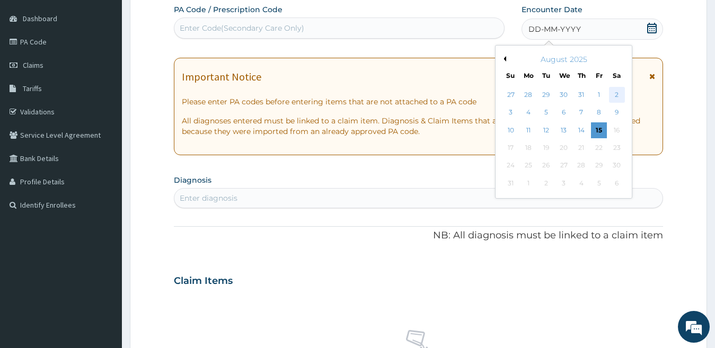
click at [620, 92] on div "2" at bounding box center [616, 95] width 16 height 16
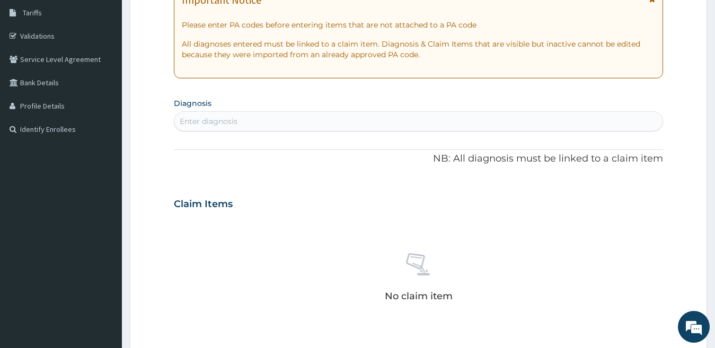
scroll to position [256, 0]
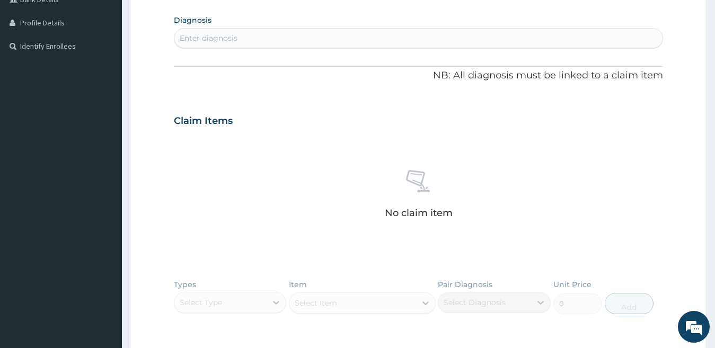
click at [338, 32] on div "Enter diagnosis" at bounding box center [418, 38] width 489 height 17
type input "plasmod"
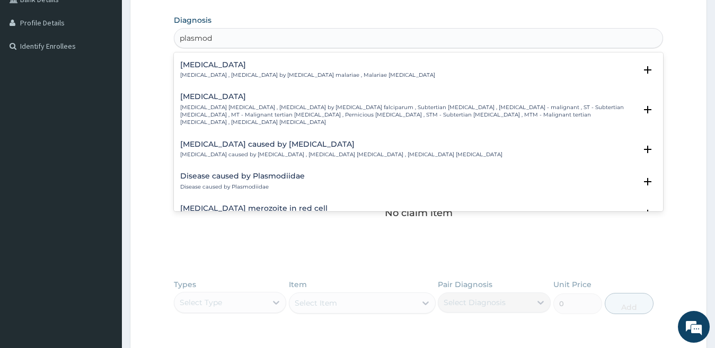
scroll to position [106, 0]
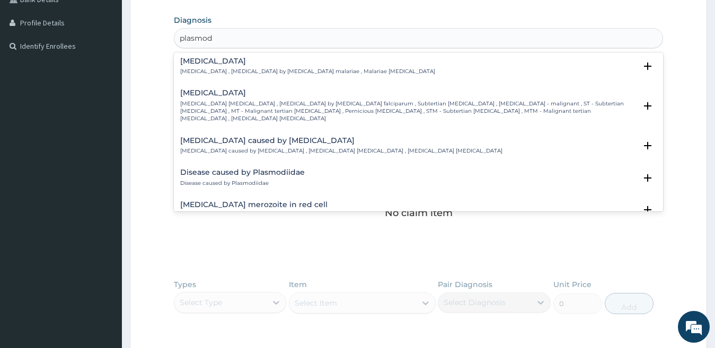
click at [275, 101] on p "Falciparum malaria , Malignant tertian malaria , Malaria by Plasmodium falcipar…" at bounding box center [408, 111] width 456 height 23
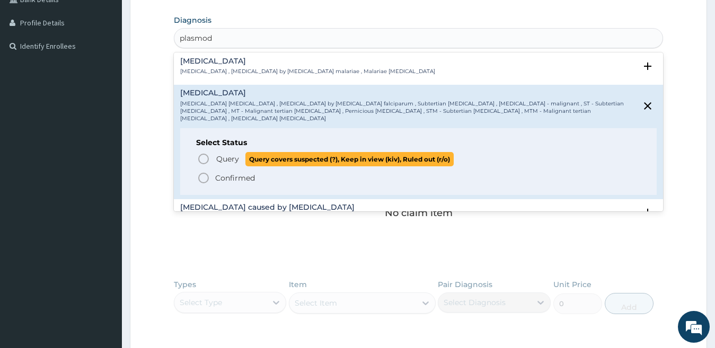
click at [207, 154] on circle "status option query" at bounding box center [204, 159] width 10 height 10
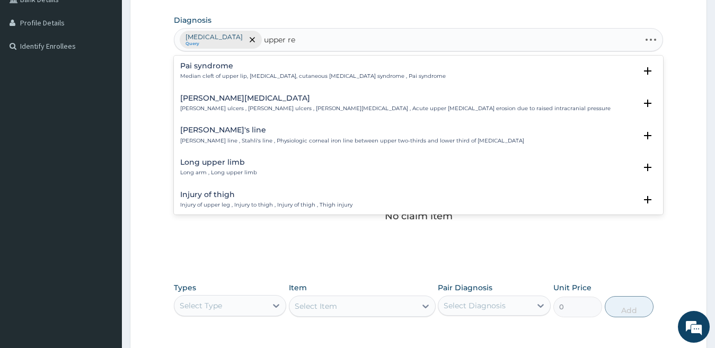
type input "upper res"
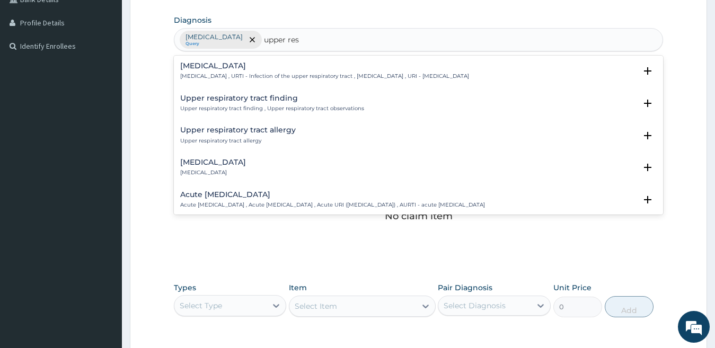
click at [232, 192] on h4 "Acute upper respiratory infection" at bounding box center [332, 195] width 305 height 8
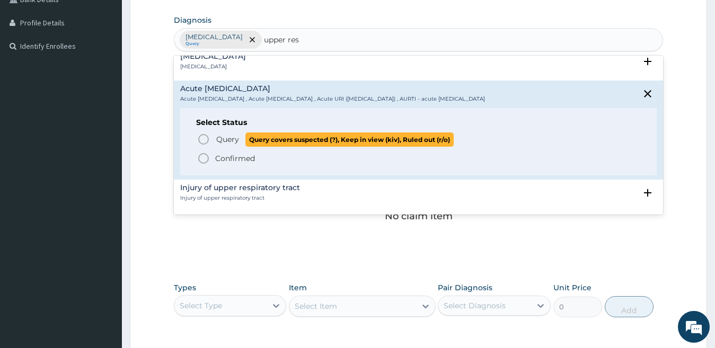
click at [202, 140] on icon "status option query" at bounding box center [203, 139] width 13 height 13
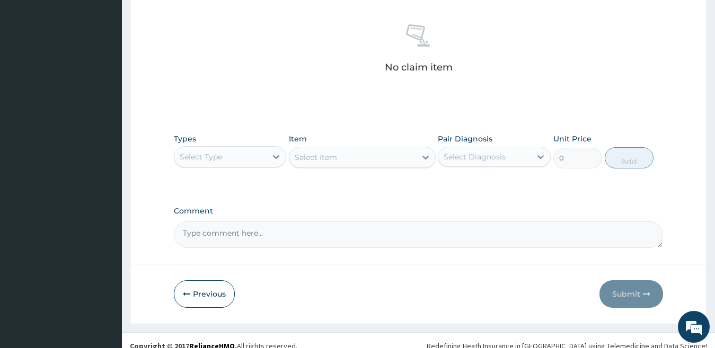
scroll to position [416, 0]
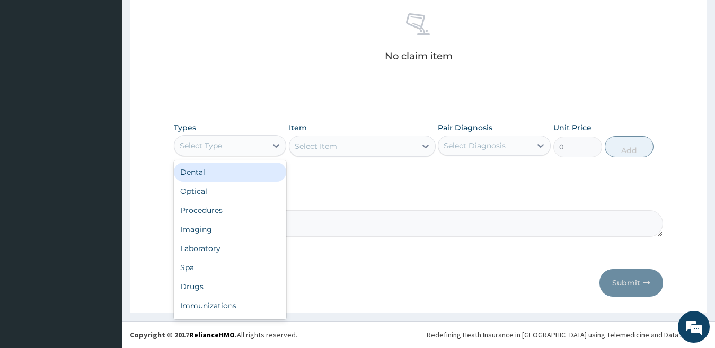
click at [237, 152] on div "Select Type" at bounding box center [220, 145] width 93 height 17
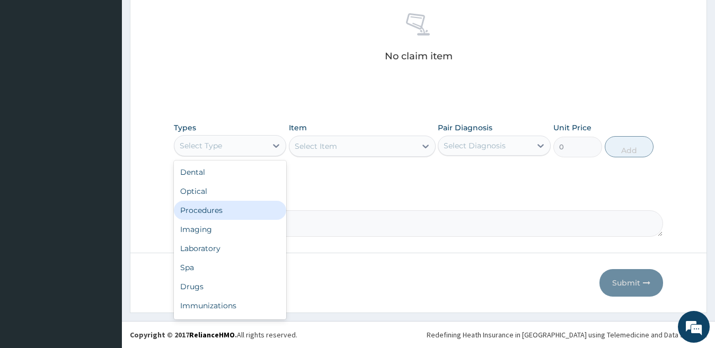
click at [217, 208] on div "Procedures" at bounding box center [230, 210] width 113 height 19
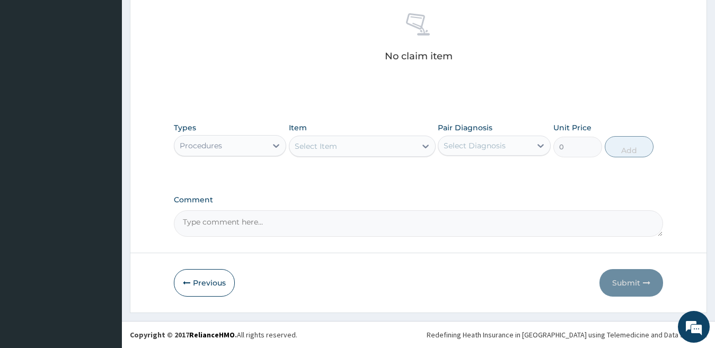
click at [309, 151] on div "Select Item" at bounding box center [316, 146] width 42 height 11
type input "gp"
click at [317, 173] on div "GP INITIAL CONSULTATION" at bounding box center [362, 172] width 147 height 19
type input "2000"
click at [457, 145] on div "Select Diagnosis" at bounding box center [474, 145] width 62 height 11
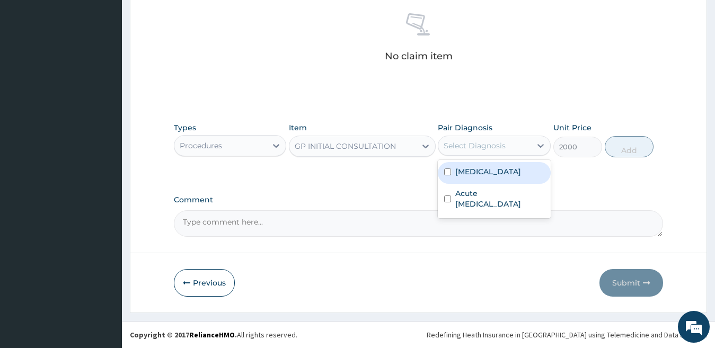
click at [470, 176] on label "[MEDICAL_DATA]" at bounding box center [488, 171] width 66 height 11
checkbox input "true"
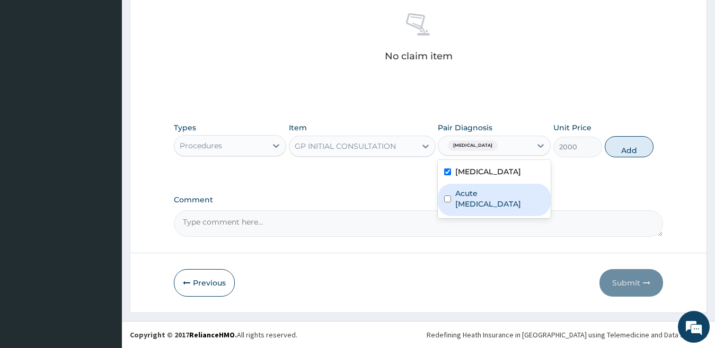
click at [530, 201] on label "Acute upper respiratory infection" at bounding box center [499, 198] width 89 height 21
checkbox input "true"
click at [638, 147] on button "Add" at bounding box center [629, 146] width 49 height 21
type input "0"
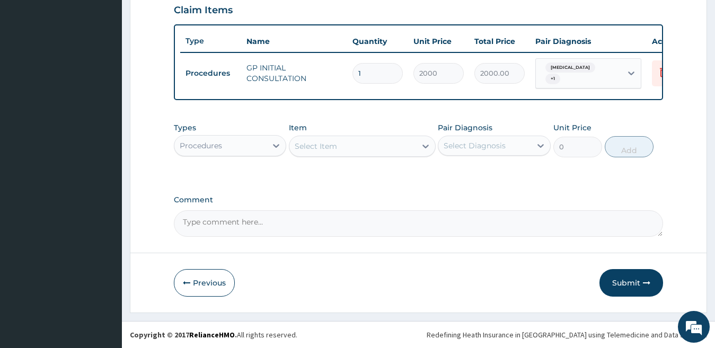
scroll to position [379, 0]
click at [251, 149] on div "Procedures" at bounding box center [220, 145] width 93 height 17
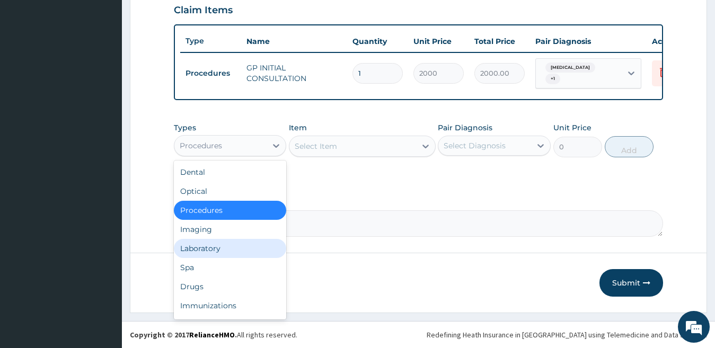
click at [219, 242] on div "Laboratory" at bounding box center [230, 248] width 113 height 19
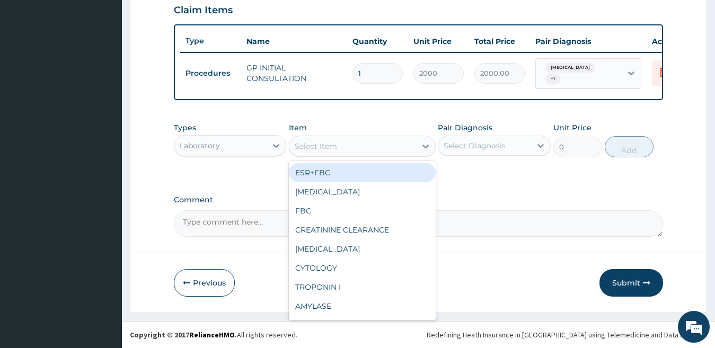
click at [306, 144] on div "Select Item" at bounding box center [316, 146] width 42 height 11
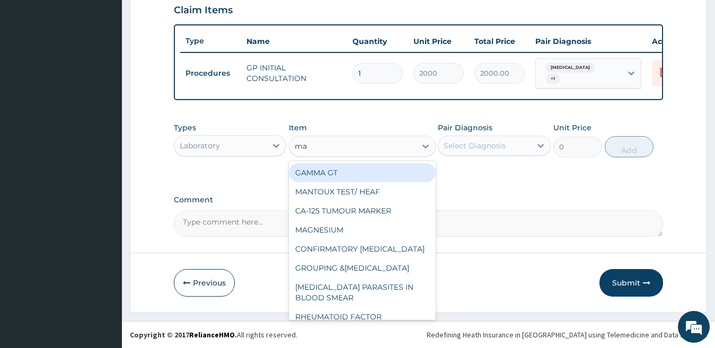
type input "mal"
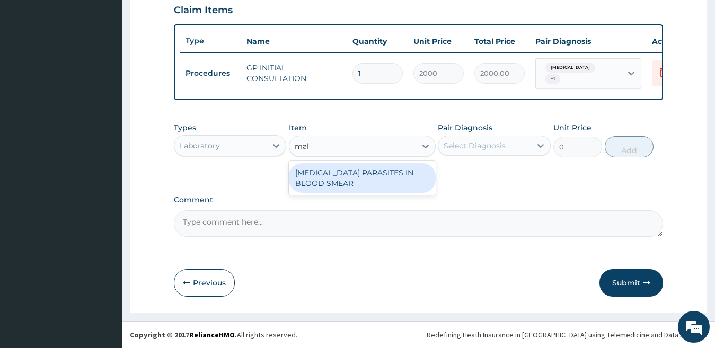
click at [352, 183] on div "[MEDICAL_DATA] PARASITES IN BLOOD SMEAR" at bounding box center [362, 178] width 147 height 30
type input "1700"
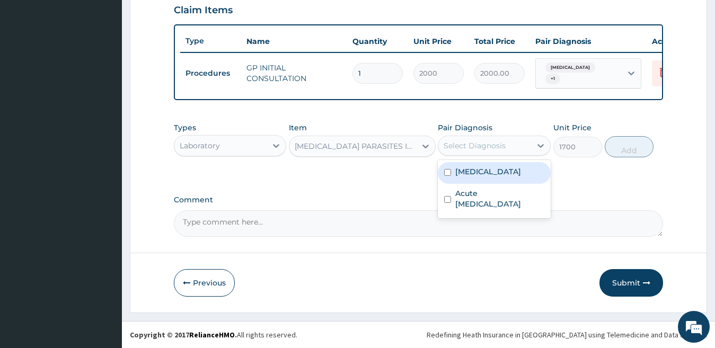
click at [485, 140] on div "Select Diagnosis" at bounding box center [484, 145] width 93 height 17
click at [469, 173] on label "[MEDICAL_DATA]" at bounding box center [488, 171] width 66 height 11
checkbox input "true"
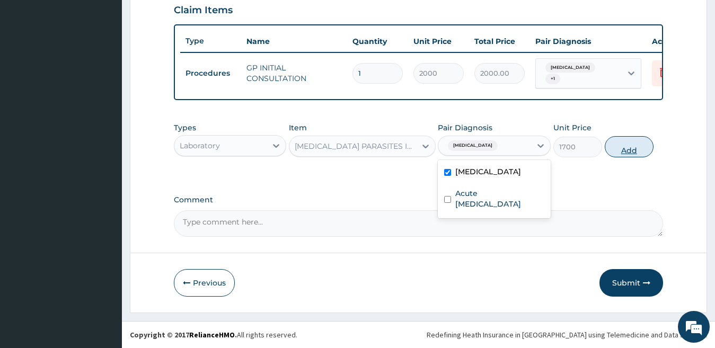
click at [629, 150] on button "Add" at bounding box center [629, 146] width 49 height 21
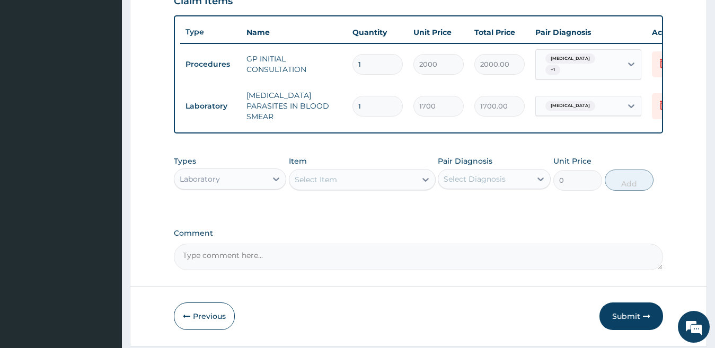
click at [301, 185] on div "Select Item" at bounding box center [316, 179] width 42 height 11
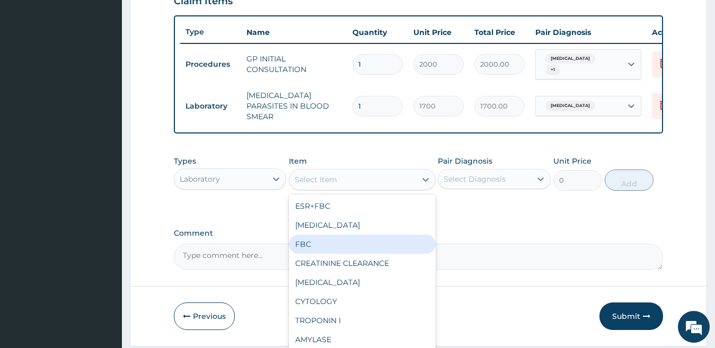
click at [310, 246] on div "FBC" at bounding box center [362, 244] width 147 height 19
type input "2500"
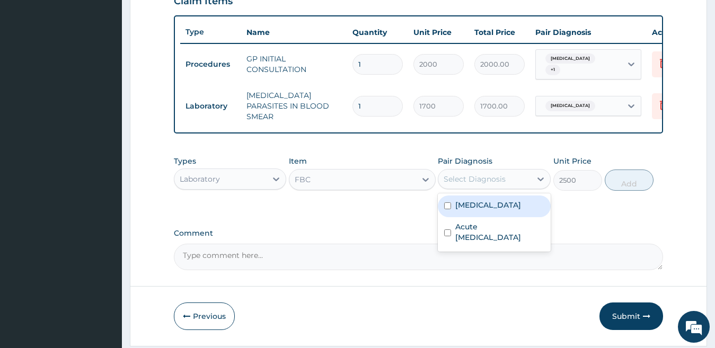
click at [462, 183] on div "Select Diagnosis" at bounding box center [474, 179] width 62 height 11
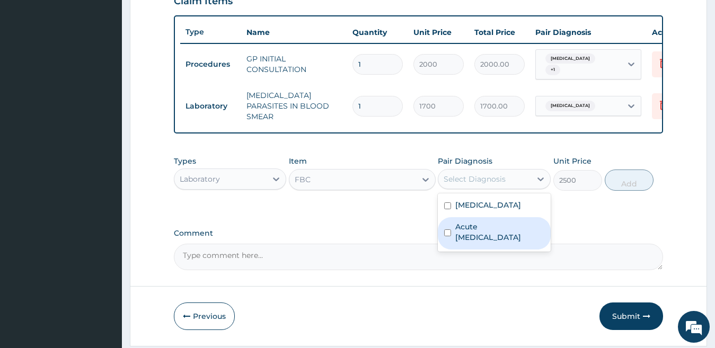
click at [476, 230] on label "Acute upper respiratory infection" at bounding box center [499, 231] width 89 height 21
checkbox input "true"
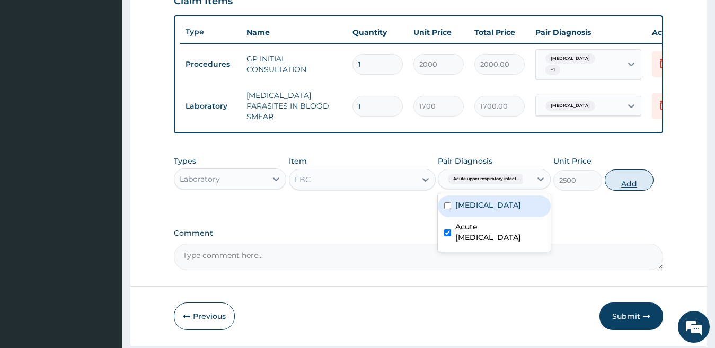
click at [618, 183] on button "Add" at bounding box center [629, 180] width 49 height 21
type input "0"
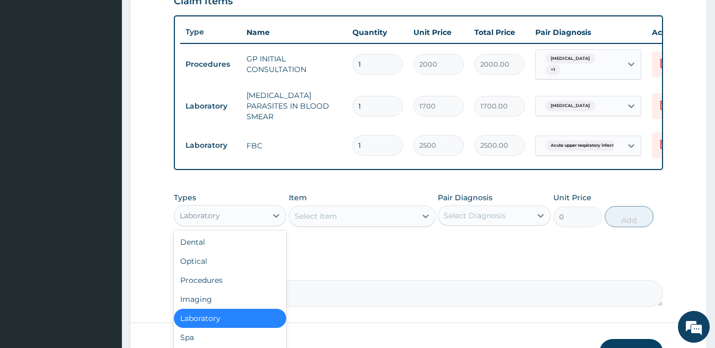
click at [256, 217] on div "Laboratory" at bounding box center [220, 215] width 93 height 17
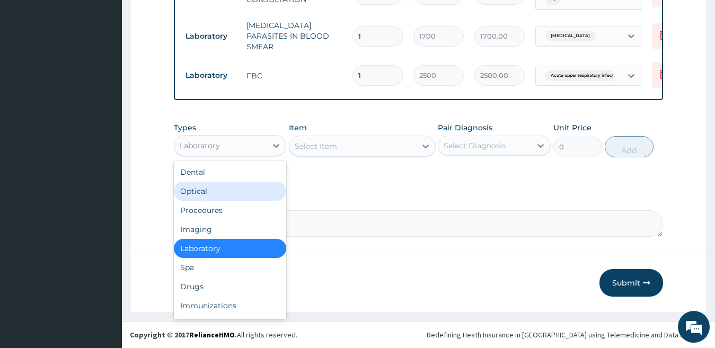
scroll to position [452, 0]
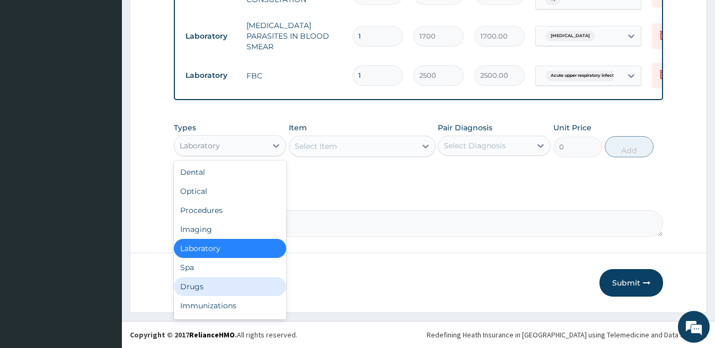
click at [235, 291] on div "Drugs" at bounding box center [230, 286] width 113 height 19
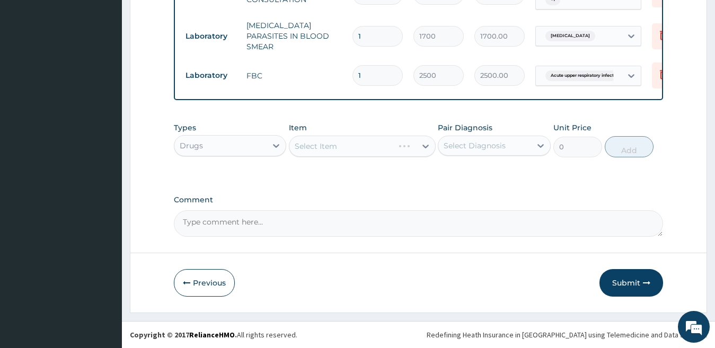
click at [352, 147] on div "Select Item" at bounding box center [362, 146] width 147 height 21
click at [365, 146] on div "Select Item" at bounding box center [352, 146] width 127 height 17
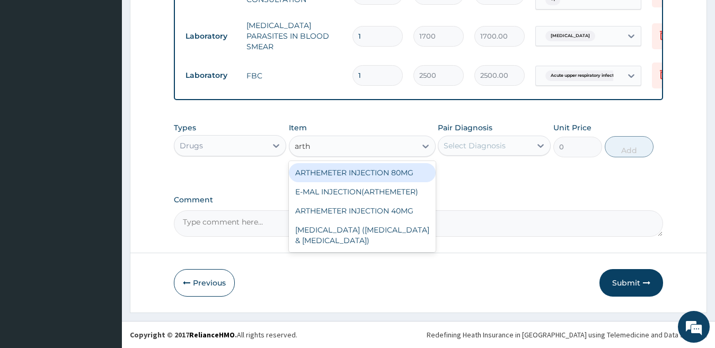
type input "arthe"
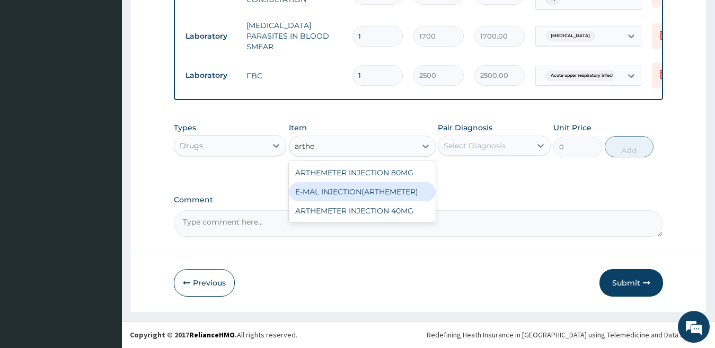
click at [375, 182] on div "E-MAL INJECTION(ARTHEMETER)" at bounding box center [362, 191] width 147 height 19
type input "468"
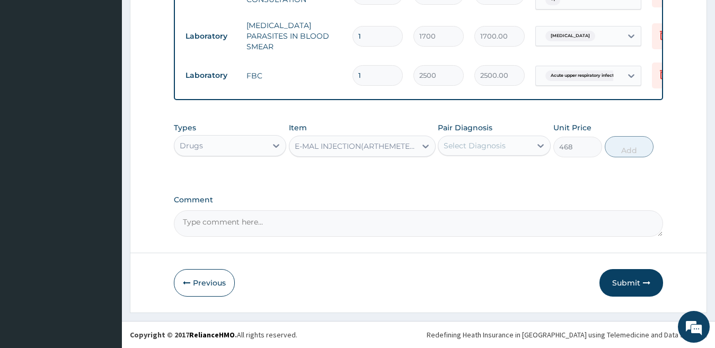
click at [526, 144] on div "Select Diagnosis" at bounding box center [484, 145] width 93 height 17
click at [507, 165] on div "[MEDICAL_DATA]" at bounding box center [494, 173] width 113 height 22
checkbox input "true"
click at [633, 147] on button "Add" at bounding box center [629, 146] width 49 height 21
type input "0"
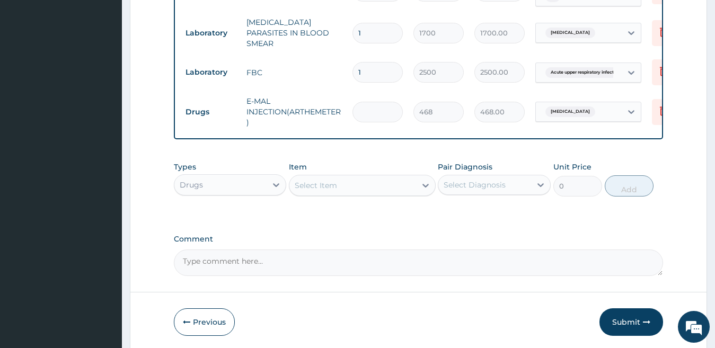
type input "0.00"
type input "6"
type input "2808.00"
type input "6"
click at [296, 191] on div "Select Item" at bounding box center [316, 185] width 42 height 11
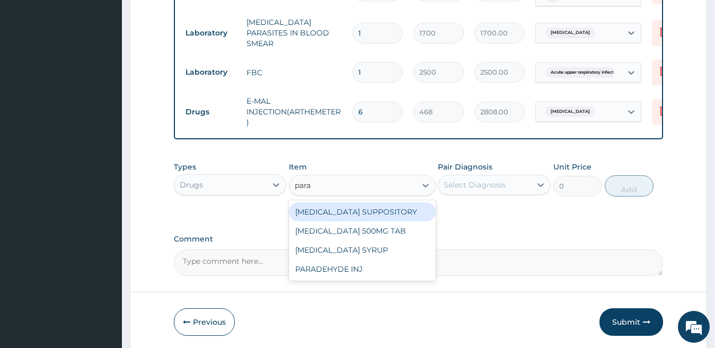
type input "parac"
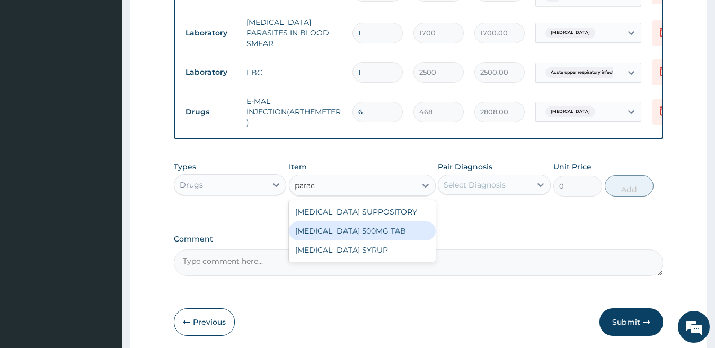
click at [348, 234] on div "[MEDICAL_DATA] 500MG TAB" at bounding box center [362, 230] width 147 height 19
type input "15"
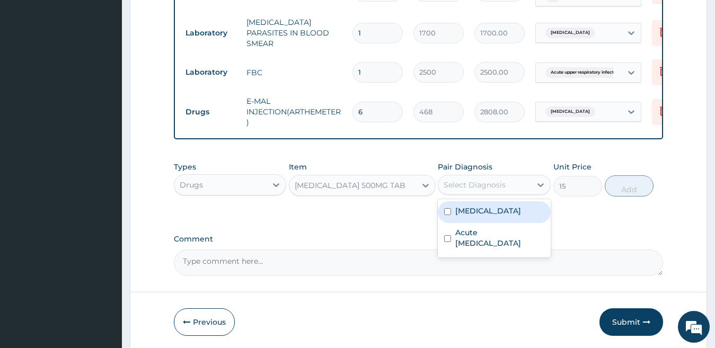
click at [482, 193] on div "Select Diagnosis" at bounding box center [484, 184] width 93 height 17
click at [496, 214] on label "[MEDICAL_DATA]" at bounding box center [488, 211] width 66 height 11
checkbox input "true"
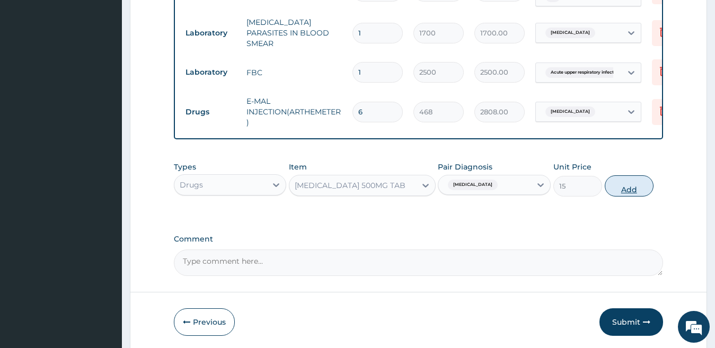
click at [611, 188] on button "Add" at bounding box center [629, 185] width 49 height 21
type input "0"
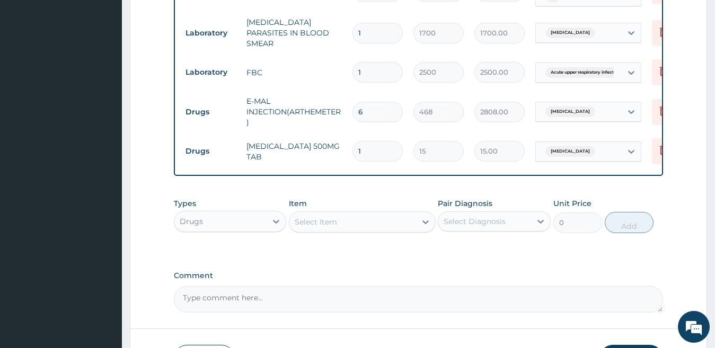
type input "18"
type input "270.00"
type input "18"
click at [305, 227] on div "Select Item" at bounding box center [316, 222] width 42 height 11
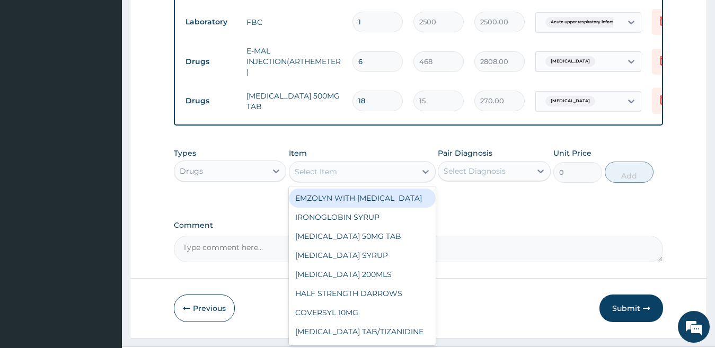
scroll to position [531, 0]
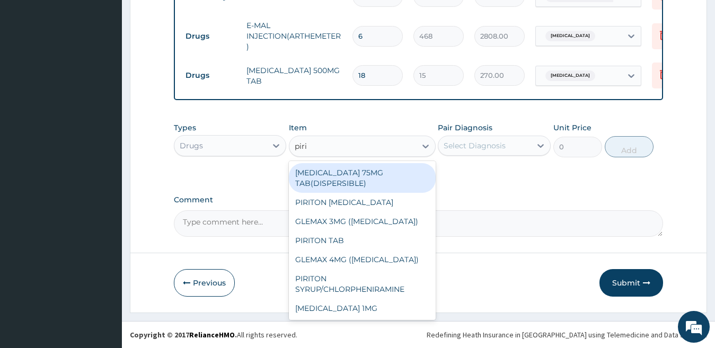
type input "pirit"
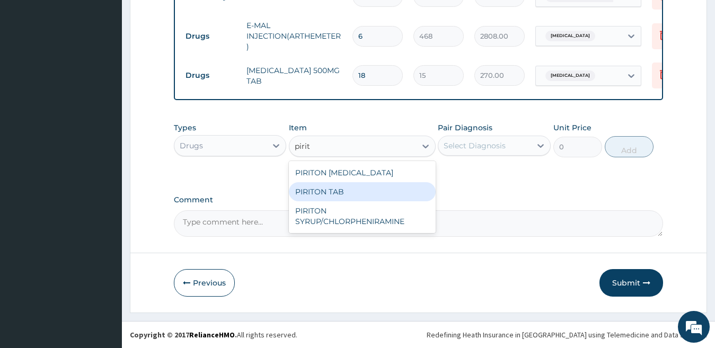
click at [360, 194] on div "PIRITON TAB" at bounding box center [362, 191] width 147 height 19
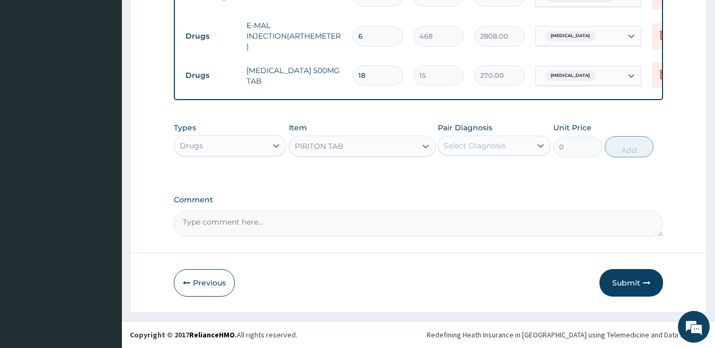
type input "25"
click at [462, 139] on div "Select Diagnosis" at bounding box center [484, 145] width 93 height 17
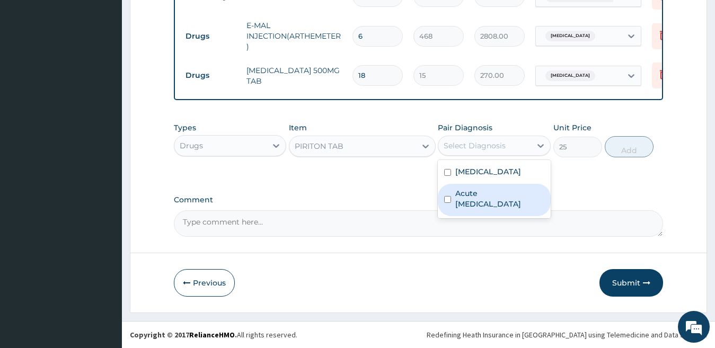
click at [480, 199] on label "Acute upper respiratory infection" at bounding box center [499, 198] width 89 height 21
checkbox input "true"
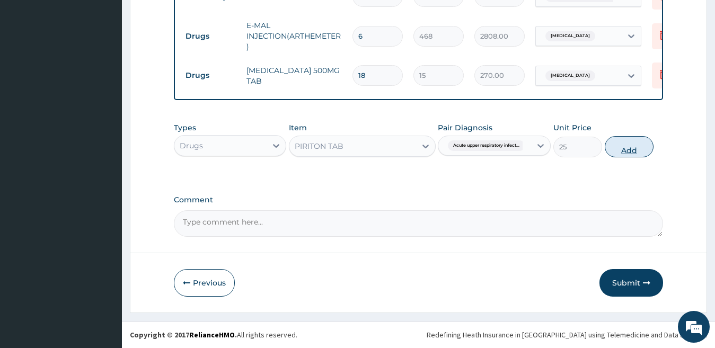
click at [616, 141] on button "Add" at bounding box center [629, 146] width 49 height 21
type input "0"
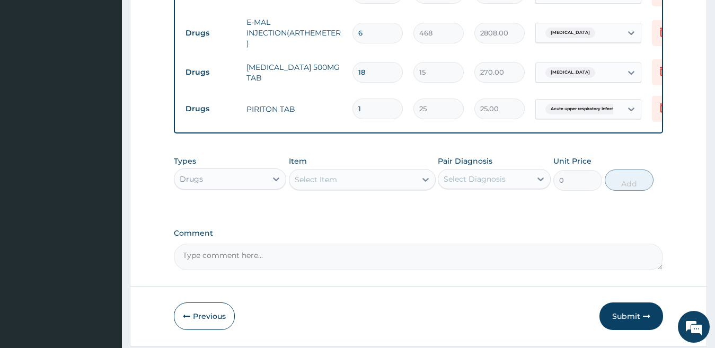
type input "10"
type input "250.00"
type input "10"
click at [307, 185] on div "Select Item" at bounding box center [316, 179] width 42 height 11
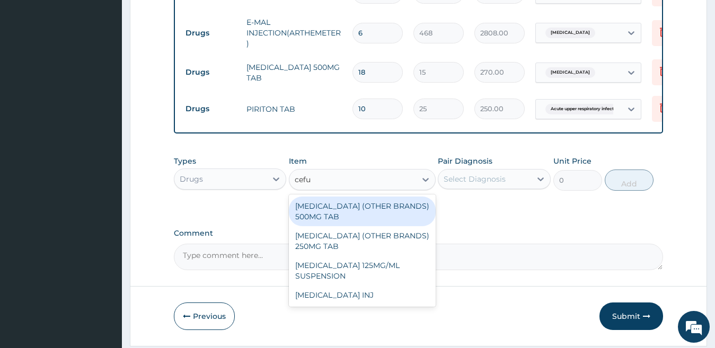
type input "cefur"
click at [330, 221] on div "[MEDICAL_DATA] (OTHER BRANDS) 500MG TAB" at bounding box center [362, 212] width 147 height 30
type input "156"
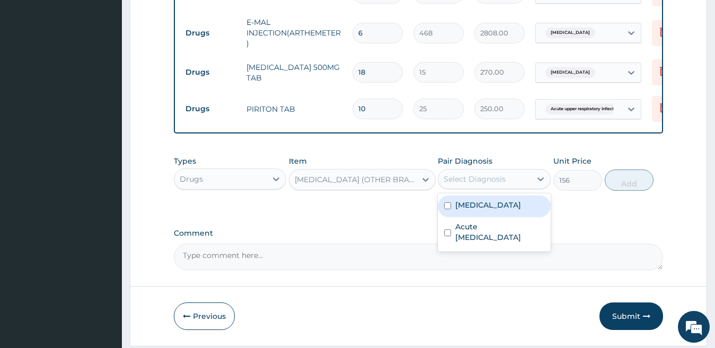
click at [461, 182] on div "Select Diagnosis" at bounding box center [474, 179] width 62 height 11
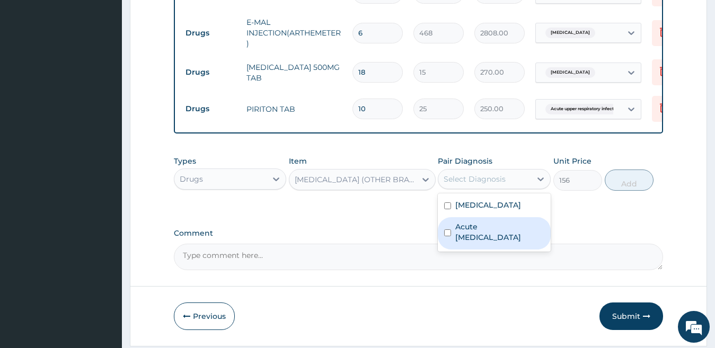
click at [474, 229] on label "Acute upper respiratory infection" at bounding box center [499, 231] width 89 height 21
checkbox input "true"
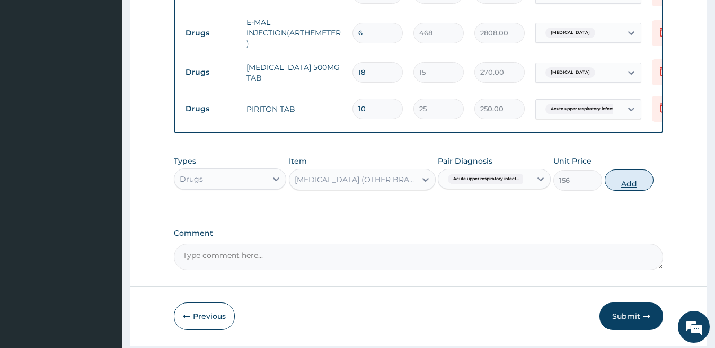
click at [637, 184] on button "Add" at bounding box center [629, 180] width 49 height 21
type input "0"
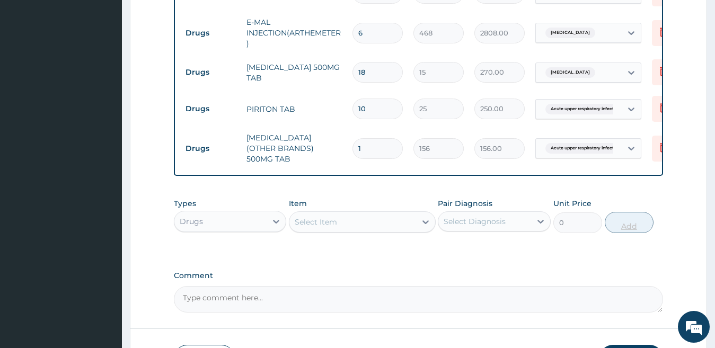
type input "10"
type input "1560.00"
type input "10"
click at [315, 217] on div "Select Item" at bounding box center [316, 222] width 42 height 11
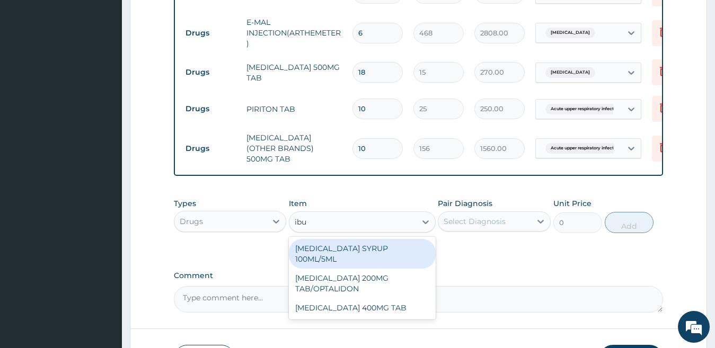
type input "ibup"
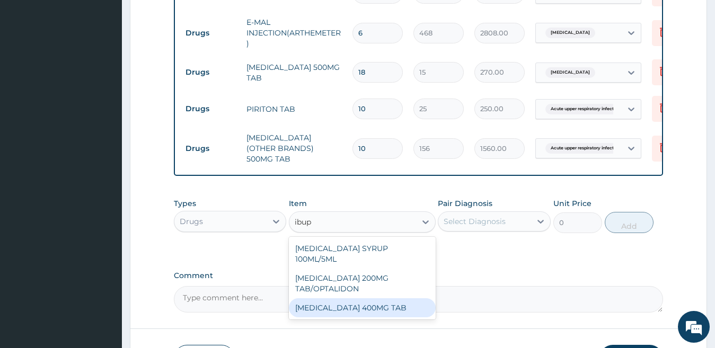
click at [354, 299] on div "IBUPROFEN 400MG TAB" at bounding box center [362, 307] width 147 height 19
type input "35"
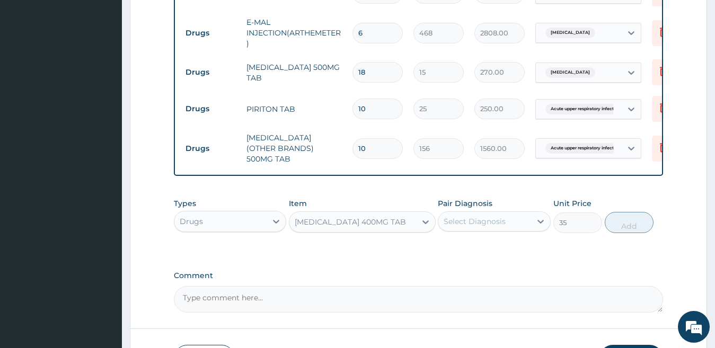
click at [487, 219] on div "Select Diagnosis" at bounding box center [474, 221] width 62 height 11
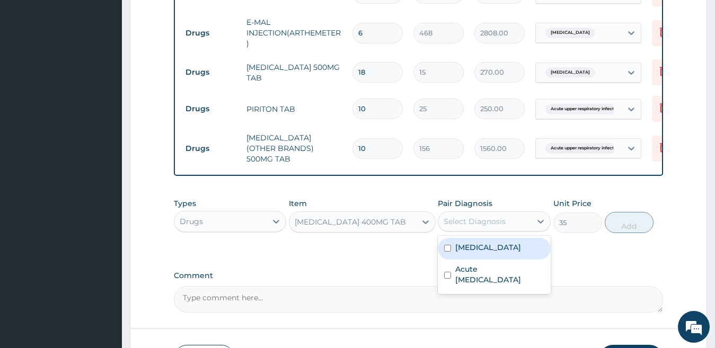
click at [487, 246] on label "Falciparum malaria" at bounding box center [488, 247] width 66 height 11
checkbox input "true"
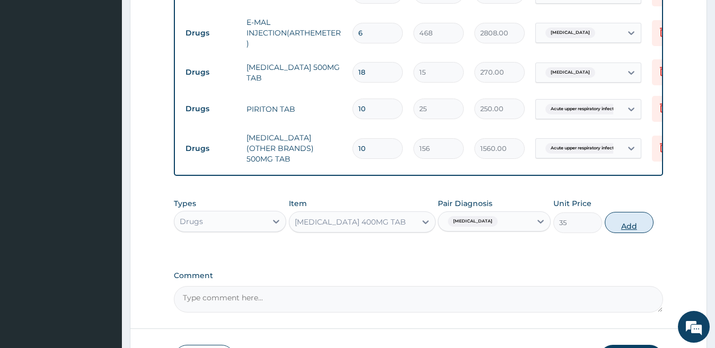
click at [620, 221] on button "Add" at bounding box center [629, 222] width 49 height 21
type input "0"
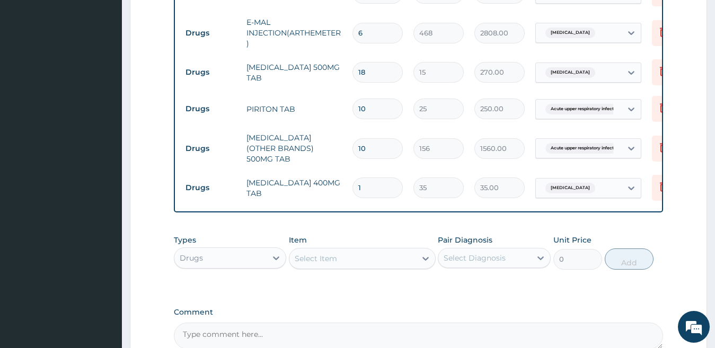
type input "10"
type input "350.00"
type input "10"
click at [657, 142] on icon at bounding box center [663, 147] width 13 height 13
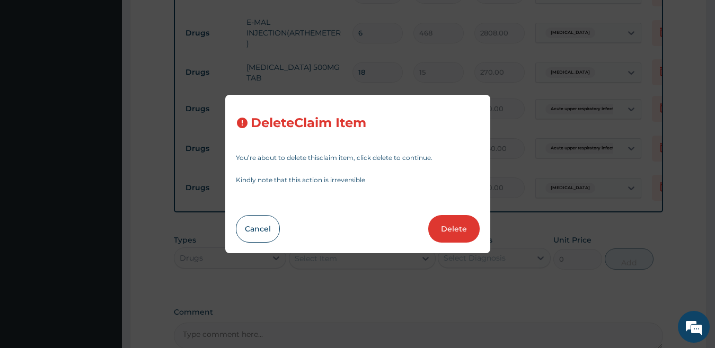
click at [620, 220] on div "Delete Claim Item You’re about to delete this claim item , click delete to cont…" at bounding box center [357, 174] width 715 height 348
click at [248, 228] on button "Cancel" at bounding box center [258, 229] width 44 height 28
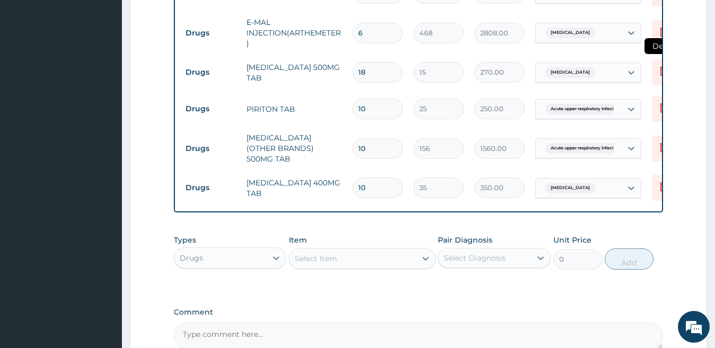
click at [659, 67] on icon at bounding box center [663, 71] width 13 height 13
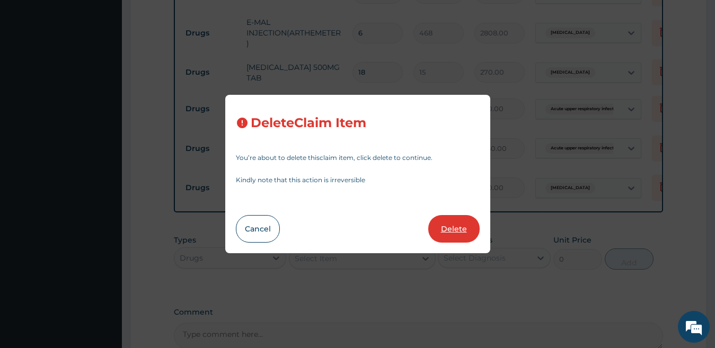
click at [442, 228] on button "Delete" at bounding box center [453, 229] width 51 height 28
type input "10"
type input "25"
type input "250.00"
type input "156"
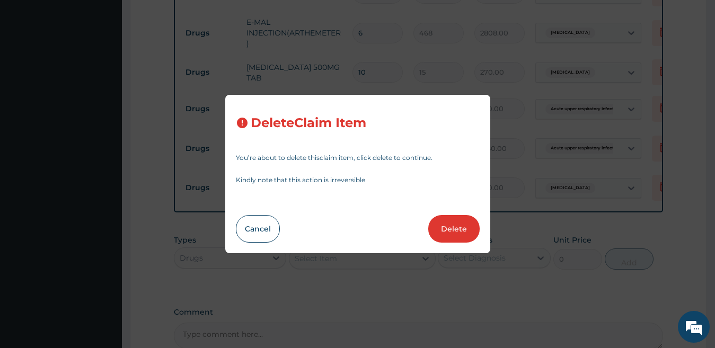
type input "1560.00"
type input "35"
type input "350.00"
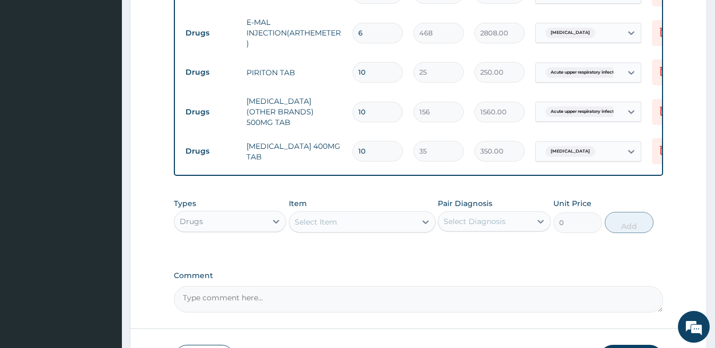
click at [403, 220] on div "Select Item" at bounding box center [352, 222] width 127 height 17
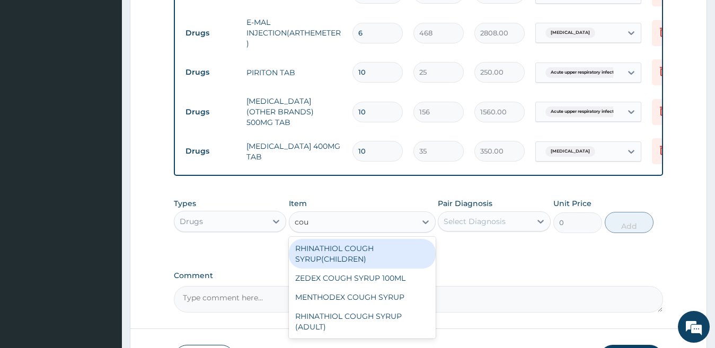
type input "coug"
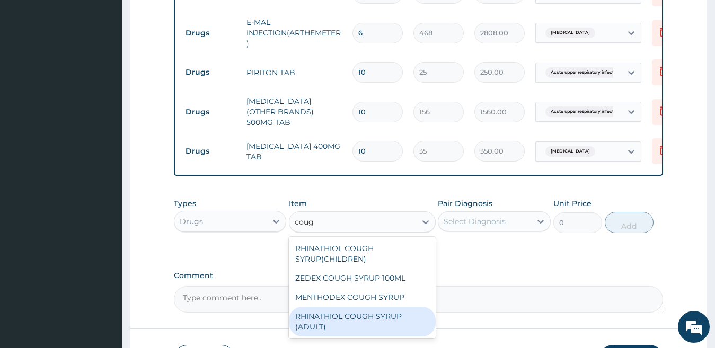
drag, startPoint x: 386, startPoint y: 318, endPoint x: 427, endPoint y: 298, distance: 45.7
click at [387, 319] on div "RHINATHIOL COUGH SYRUP (ADULT)" at bounding box center [362, 322] width 147 height 30
type input "1404"
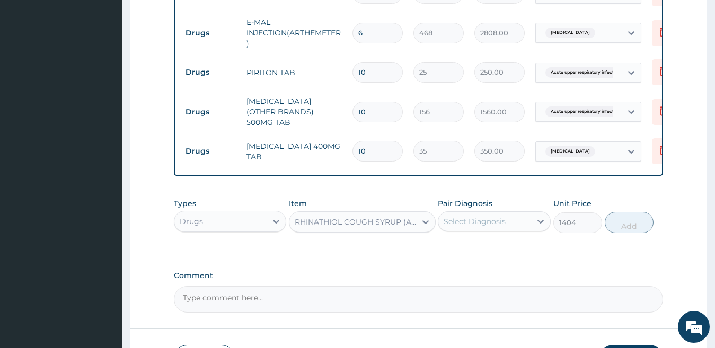
click at [467, 219] on div "Select Diagnosis" at bounding box center [474, 221] width 62 height 11
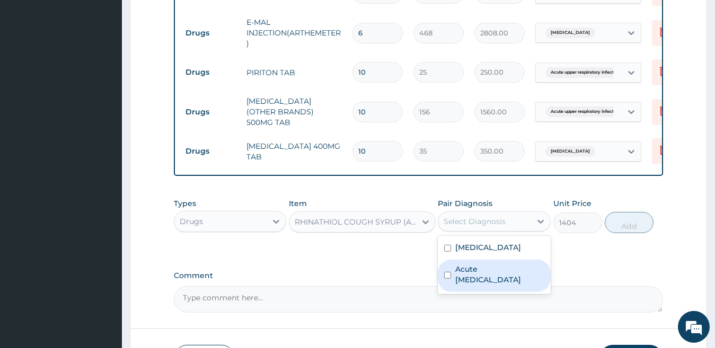
click at [478, 270] on label "Acute [MEDICAL_DATA]" at bounding box center [499, 274] width 89 height 21
checkbox input "true"
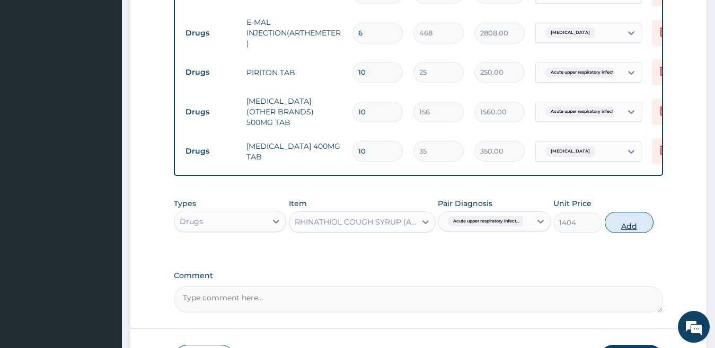
click at [616, 219] on button "Add" at bounding box center [629, 222] width 49 height 21
type input "0"
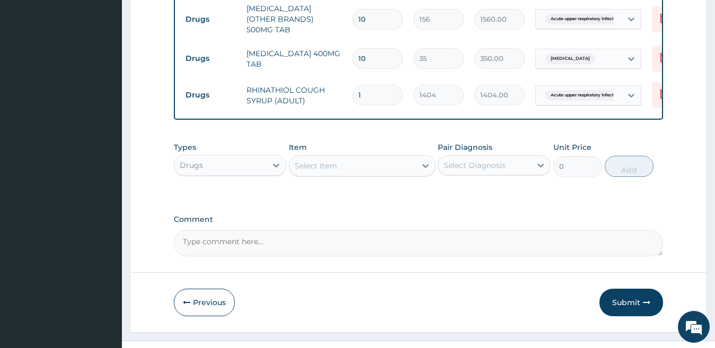
scroll to position [637, 0]
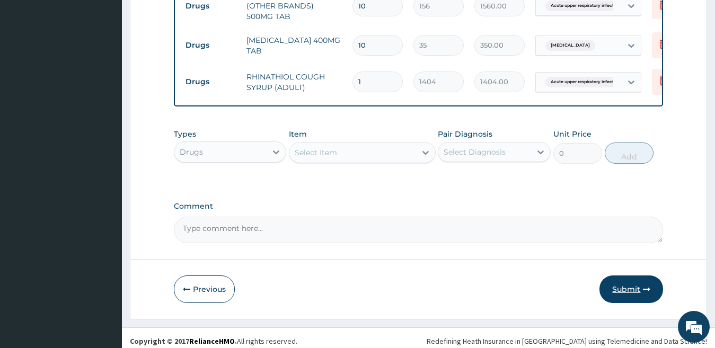
click at [618, 286] on button "Submit" at bounding box center [631, 290] width 64 height 28
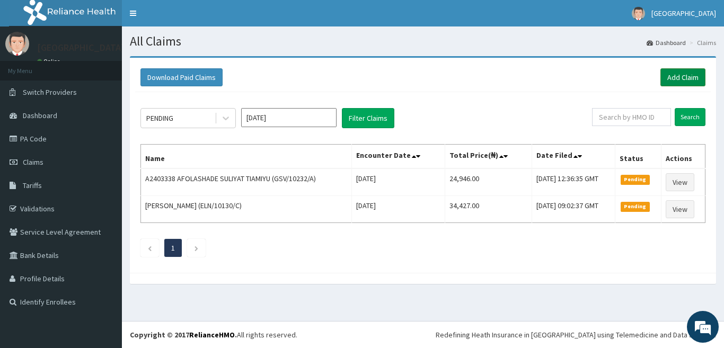
click at [681, 77] on link "Add Claim" at bounding box center [682, 77] width 45 height 18
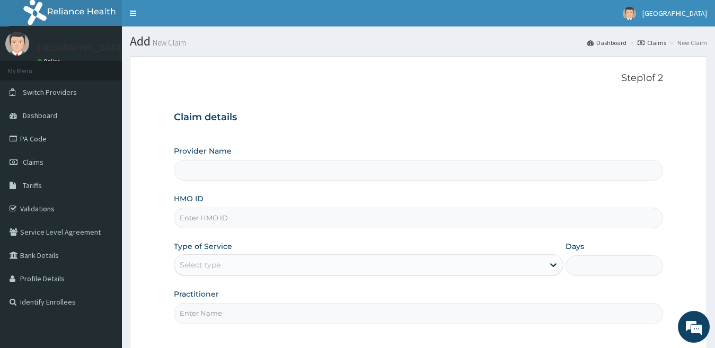
type input "Goodness Medical Centre"
click at [331, 215] on input "HMO ID" at bounding box center [419, 218] width 490 height 21
paste input "eln/10314/C"
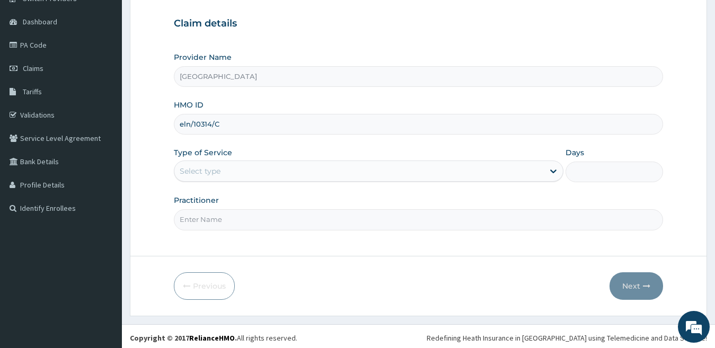
scroll to position [97, 0]
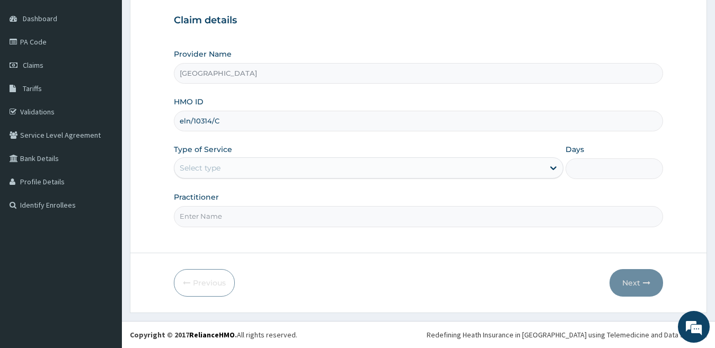
type input "eln/10314/C"
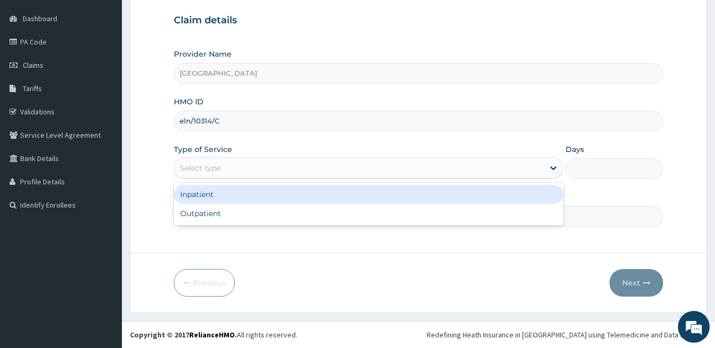
click at [309, 167] on div "Select type" at bounding box center [359, 167] width 370 height 17
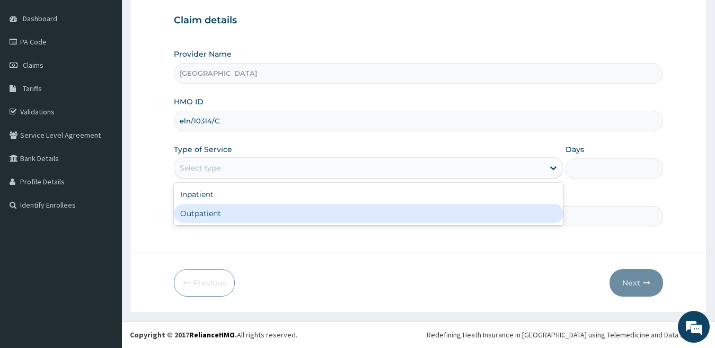
click at [299, 212] on div "Outpatient" at bounding box center [369, 213] width 390 height 19
type input "1"
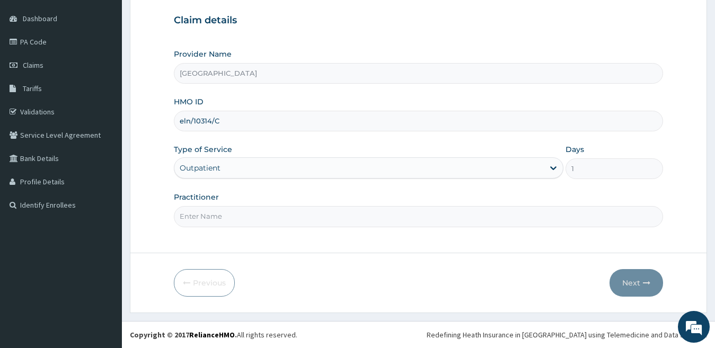
click at [301, 218] on input "Practitioner" at bounding box center [419, 216] width 490 height 21
type input "dr [PERSON_NAME]"
click at [642, 289] on button "Next" at bounding box center [636, 283] width 54 height 28
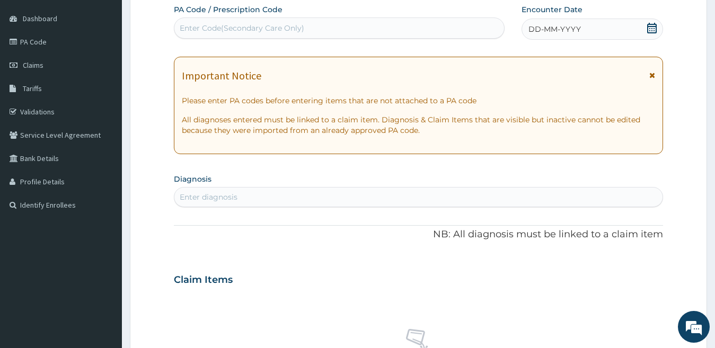
click at [563, 18] on div "Encounter Date DD-MM-YYYY" at bounding box center [592, 21] width 142 height 35
drag, startPoint x: 558, startPoint y: 29, endPoint x: 549, endPoint y: 31, distance: 9.4
click at [558, 29] on span "DD-MM-YYYY" at bounding box center [554, 29] width 52 height 11
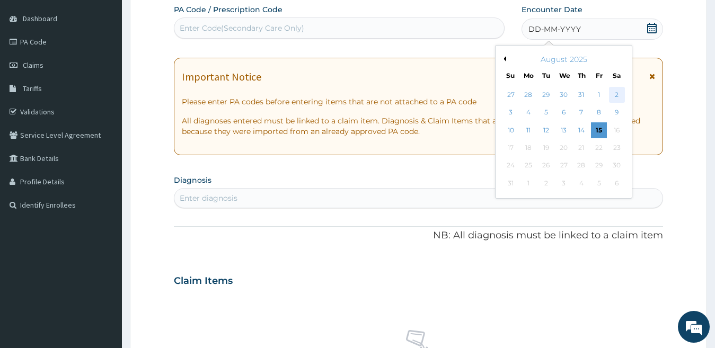
click at [618, 94] on div "2" at bounding box center [616, 95] width 16 height 16
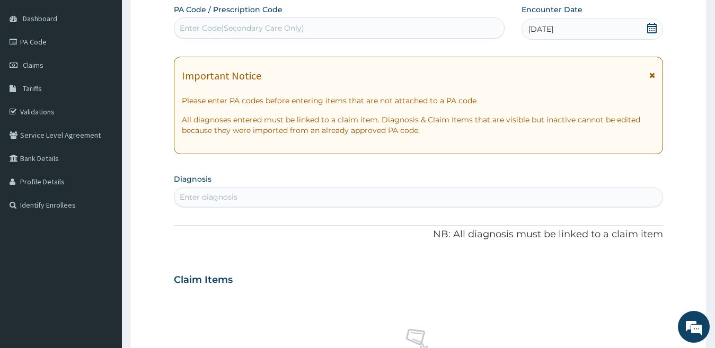
click at [536, 32] on span "02-08-2025" at bounding box center [540, 29] width 25 height 11
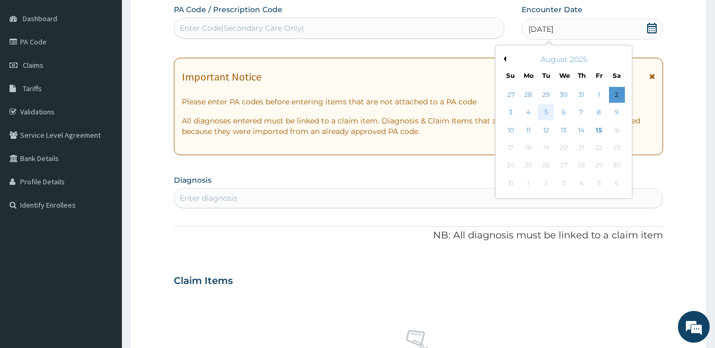
click at [548, 108] on div "5" at bounding box center [546, 113] width 16 height 16
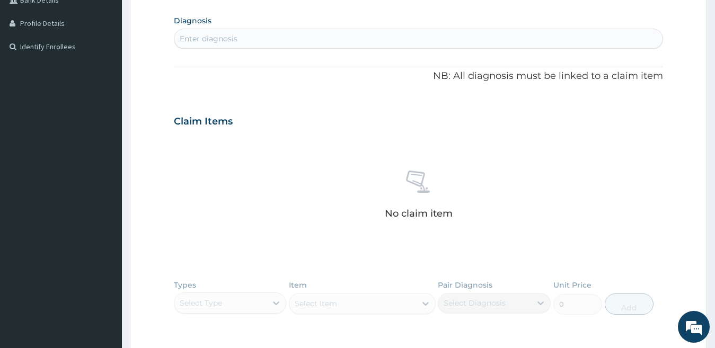
scroll to position [256, 0]
click at [342, 39] on div "Enter diagnosis" at bounding box center [418, 38] width 489 height 17
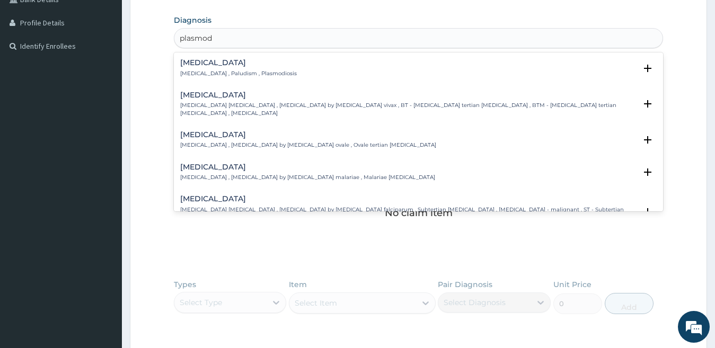
type input "plasmodi"
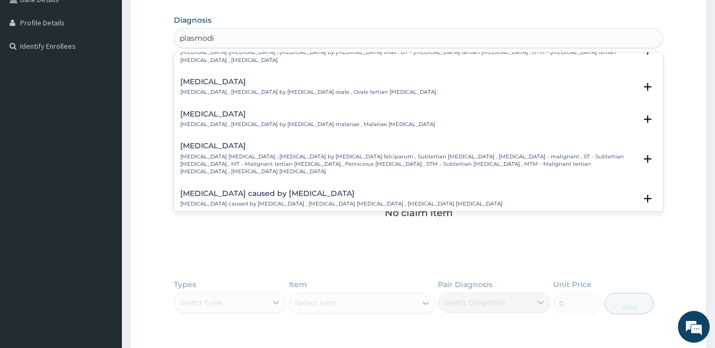
click at [228, 155] on p "[MEDICAL_DATA] [MEDICAL_DATA] , [MEDICAL_DATA] by [MEDICAL_DATA] falciparum , S…" at bounding box center [408, 164] width 456 height 23
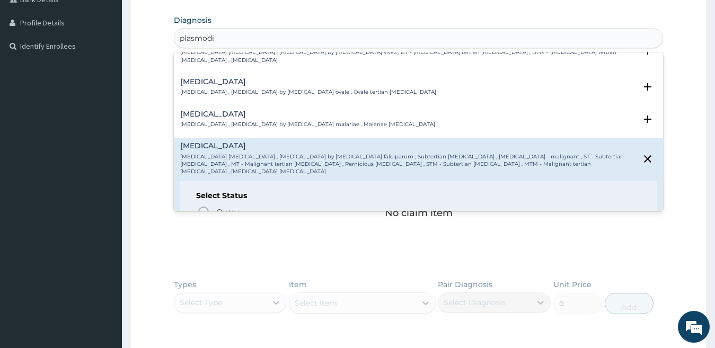
scroll to position [106, 0]
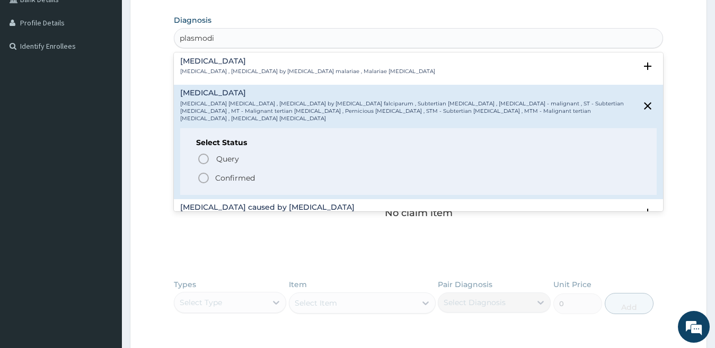
click at [206, 172] on icon "status option filled" at bounding box center [203, 178] width 13 height 13
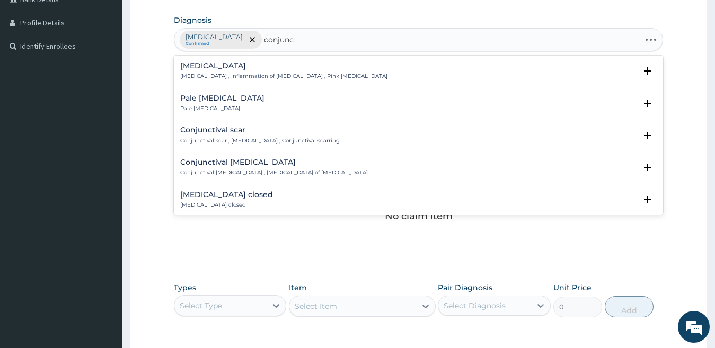
type input "conjunct"
click at [239, 75] on p "Conjunctivitis , Inflammation of conjunctiva , Pink eye disease" at bounding box center [283, 76] width 207 height 7
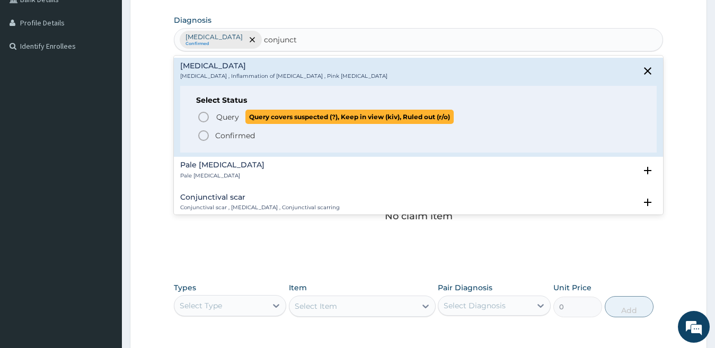
click at [203, 117] on icon "status option query" at bounding box center [203, 117] width 13 height 13
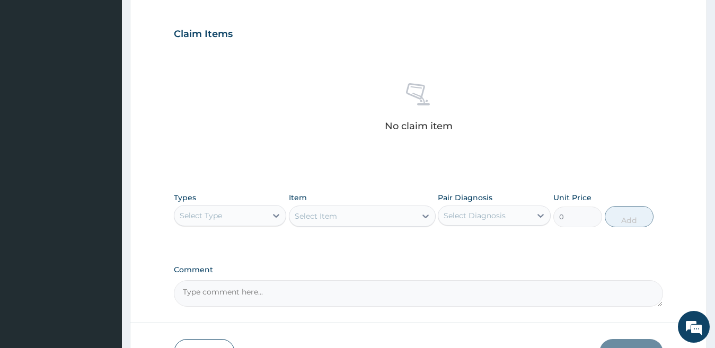
scroll to position [416, 0]
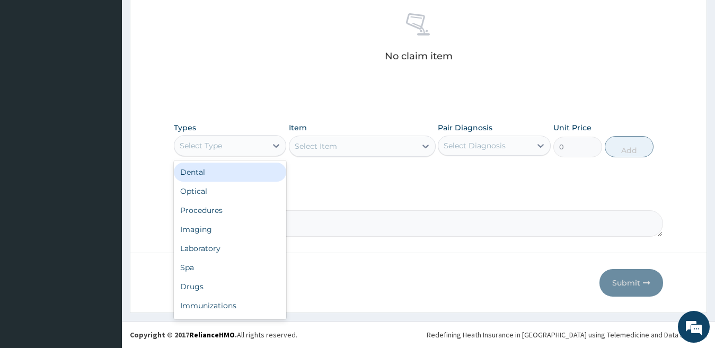
click at [266, 152] on div "Select Type" at bounding box center [220, 145] width 93 height 17
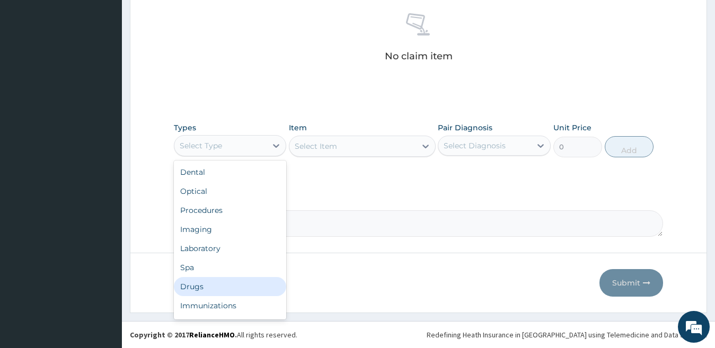
click at [220, 290] on div "Drugs" at bounding box center [230, 286] width 113 height 19
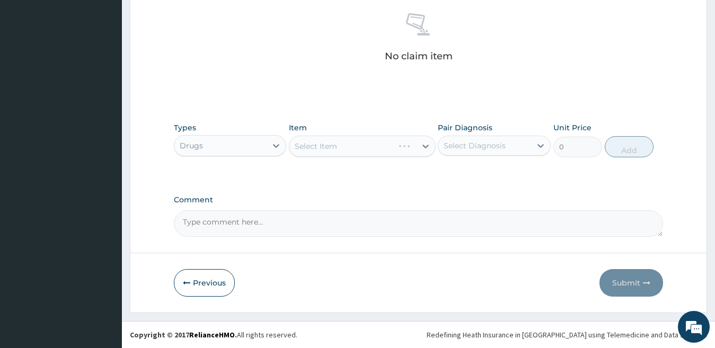
click at [238, 143] on div "Drugs" at bounding box center [220, 145] width 93 height 17
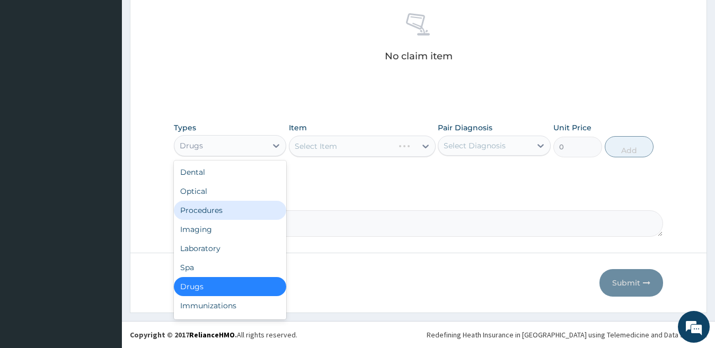
click at [233, 211] on div "Procedures" at bounding box center [230, 210] width 113 height 19
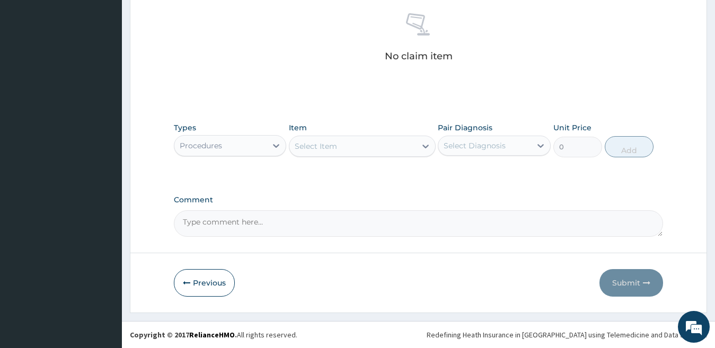
click at [336, 152] on div "Select Item" at bounding box center [352, 146] width 127 height 17
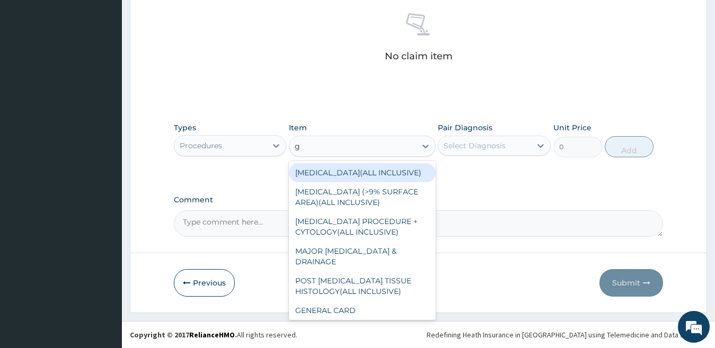
type input "gp"
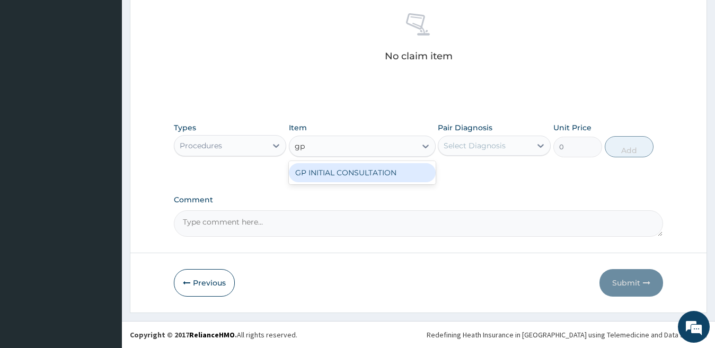
click at [368, 172] on div "GP INITIAL CONSULTATION" at bounding box center [362, 172] width 147 height 19
type input "2000"
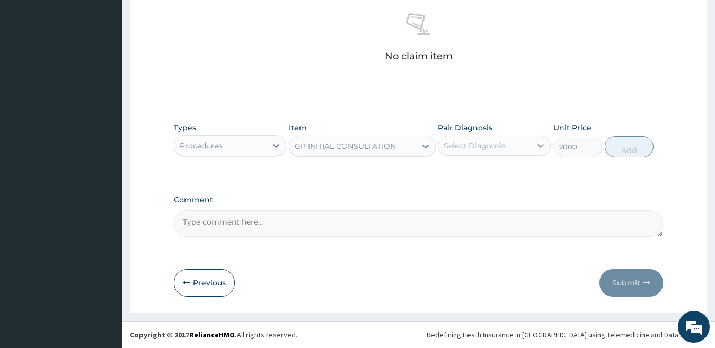
click at [536, 150] on icon at bounding box center [540, 145] width 11 height 11
drag, startPoint x: 487, startPoint y: 175, endPoint x: 591, endPoint y: 148, distance: 107.8
click at [488, 174] on label "[MEDICAL_DATA]" at bounding box center [488, 171] width 66 height 11
checkbox input "true"
click at [632, 152] on button "Add" at bounding box center [629, 146] width 49 height 21
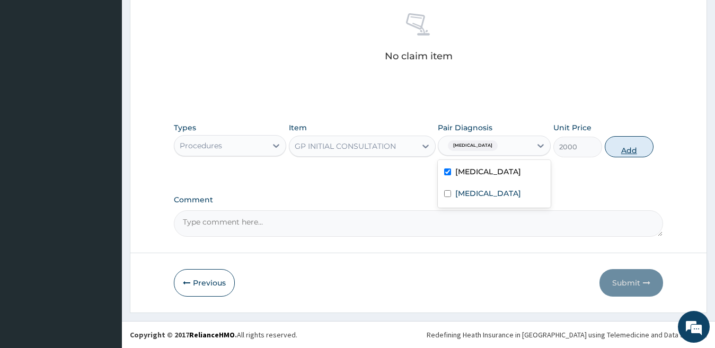
type input "0"
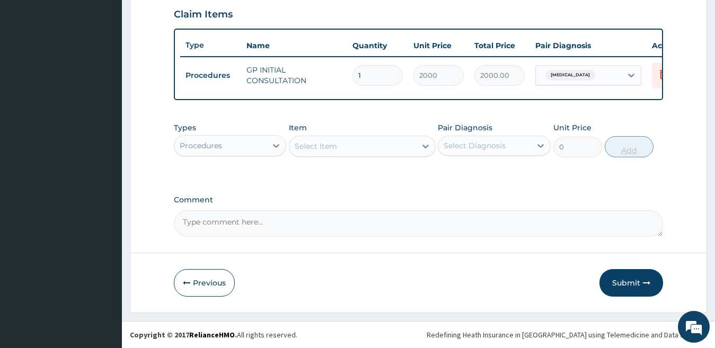
scroll to position [375, 0]
click at [251, 143] on div "Procedures" at bounding box center [220, 145] width 93 height 17
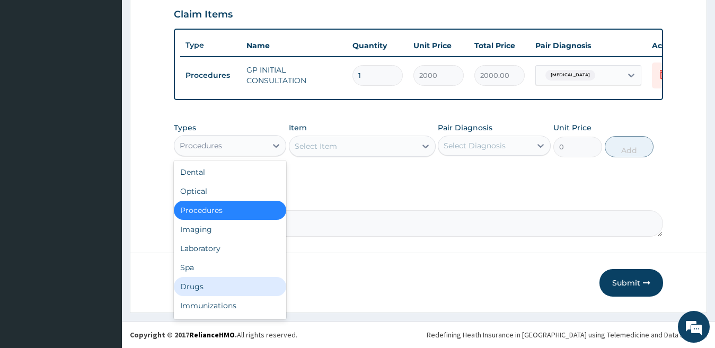
click at [200, 291] on div "Drugs" at bounding box center [230, 286] width 113 height 19
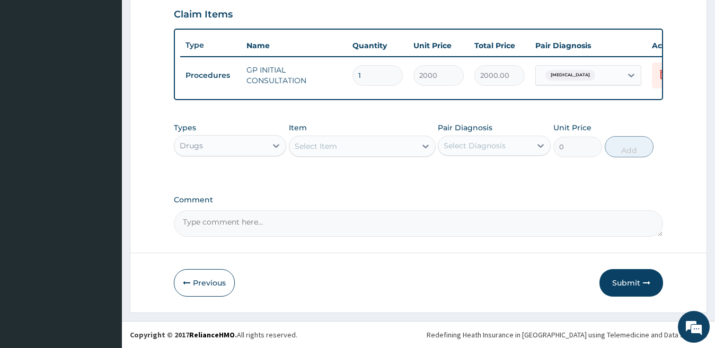
click at [360, 150] on div "Select Item" at bounding box center [352, 146] width 127 height 17
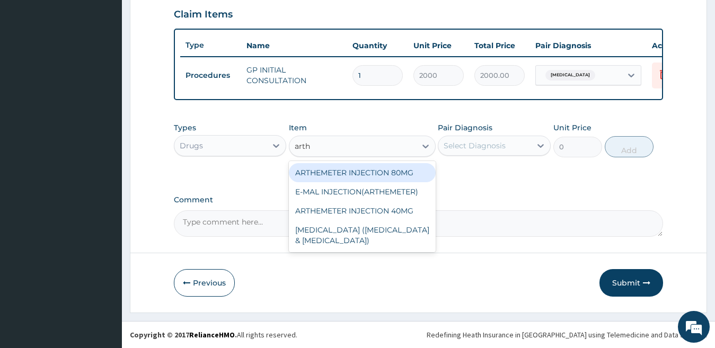
type input "arthe"
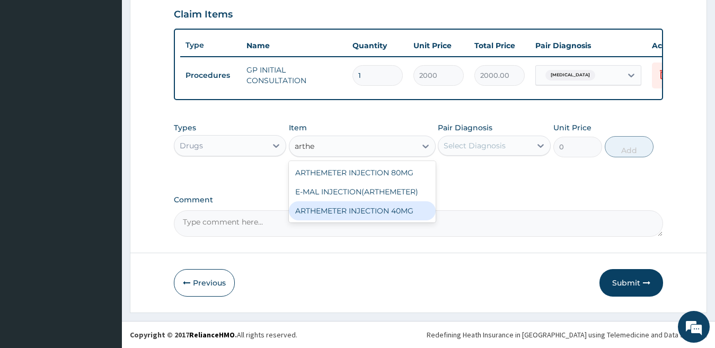
click at [367, 209] on div "ARTHEMETER INJECTION 40MG" at bounding box center [362, 210] width 147 height 19
type input "400"
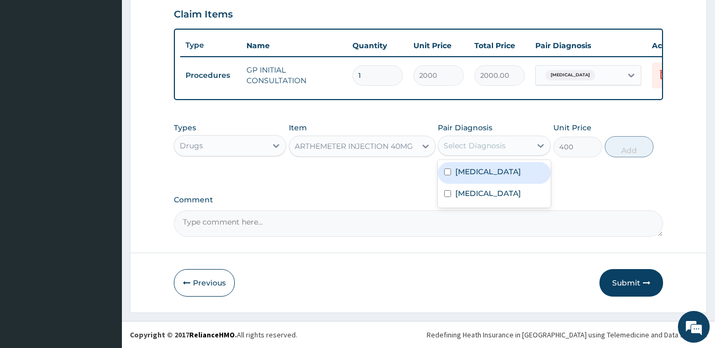
click at [471, 149] on div "Select Diagnosis" at bounding box center [474, 145] width 62 height 11
click at [485, 182] on div "[MEDICAL_DATA]" at bounding box center [494, 173] width 113 height 22
checkbox input "true"
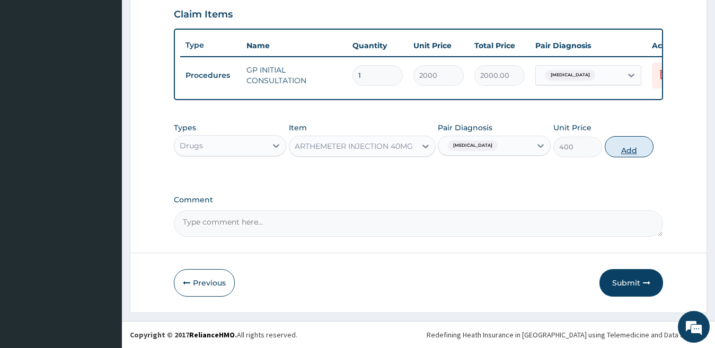
click at [626, 139] on button "Add" at bounding box center [629, 146] width 49 height 21
type input "0"
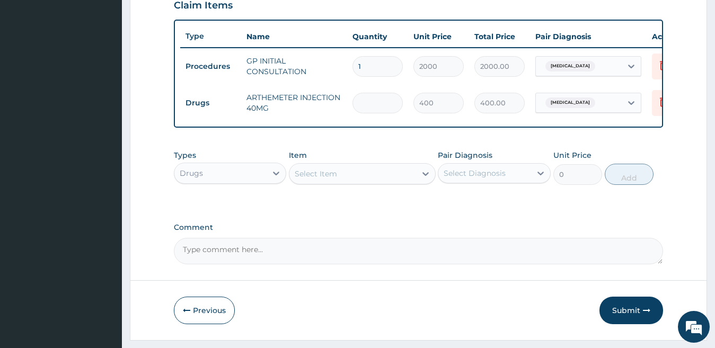
type input "0.00"
type input "3"
type input "1200.00"
type input "3"
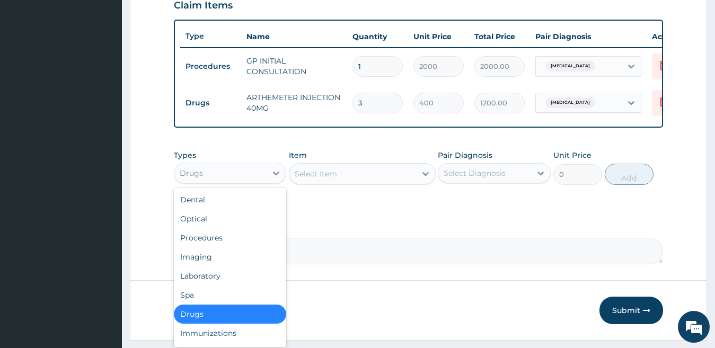
click at [229, 182] on div "Drugs" at bounding box center [220, 173] width 93 height 17
click at [328, 179] on div "Select Item" at bounding box center [316, 173] width 42 height 11
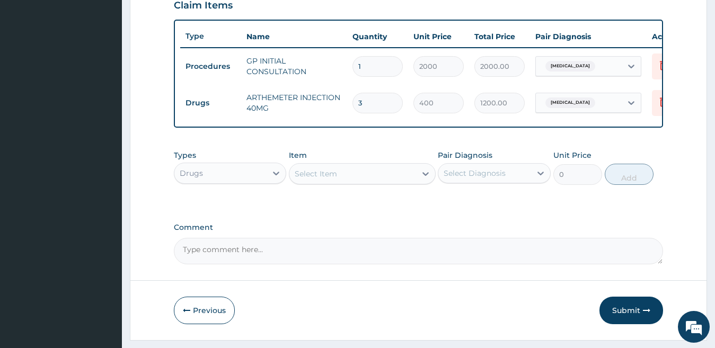
click at [327, 179] on div "Select Item" at bounding box center [316, 173] width 42 height 11
click at [326, 179] on div "Select Item" at bounding box center [316, 173] width 42 height 11
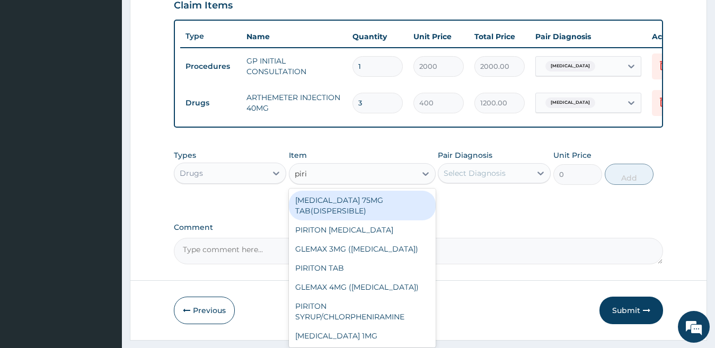
type input "pirit"
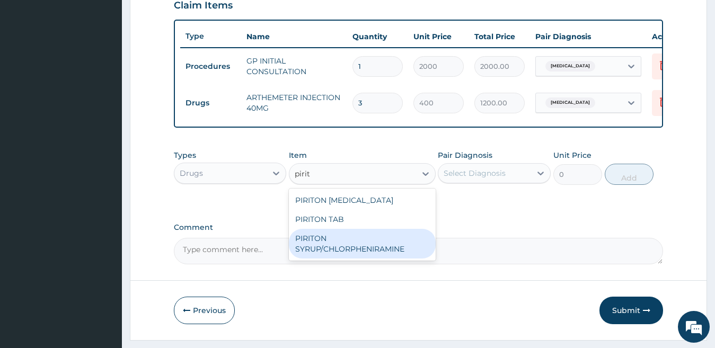
click at [339, 253] on div "PIRITON SYRUP/CHLORPHENIRAMINE" at bounding box center [362, 244] width 147 height 30
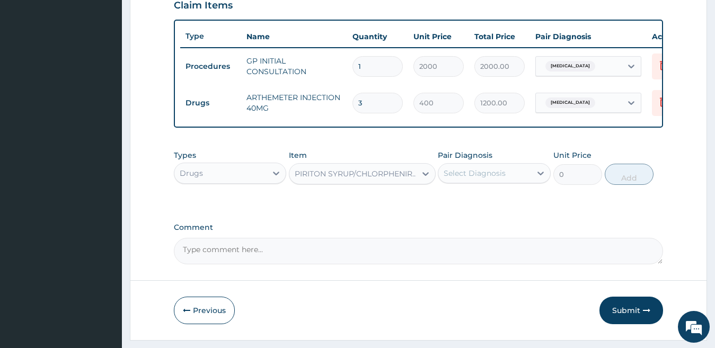
type input "450"
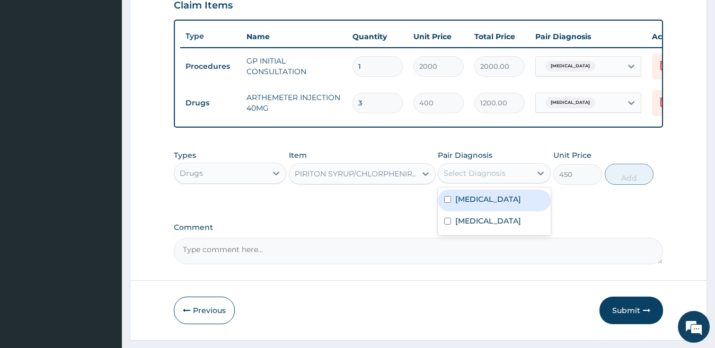
click at [483, 179] on div "Select Diagnosis" at bounding box center [474, 173] width 62 height 11
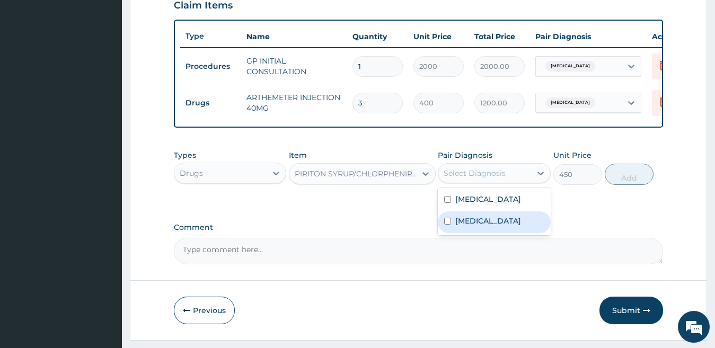
click at [489, 226] on label "Conjunctivitis" at bounding box center [488, 221] width 66 height 11
checkbox input "true"
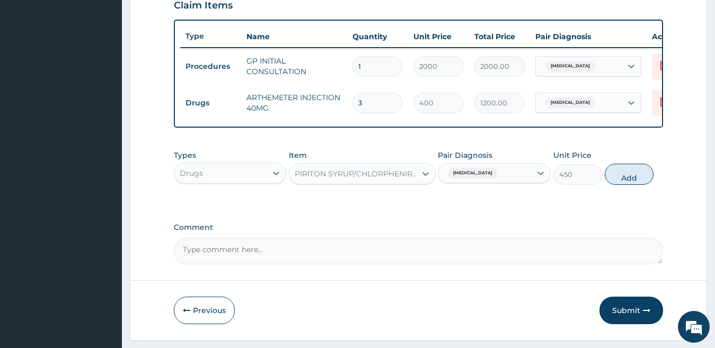
click at [626, 185] on button "Add" at bounding box center [629, 174] width 49 height 21
type input "0"
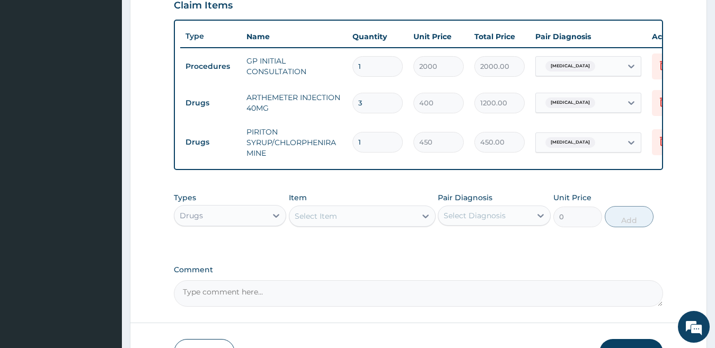
click at [331, 221] on div "Select Item" at bounding box center [316, 216] width 42 height 11
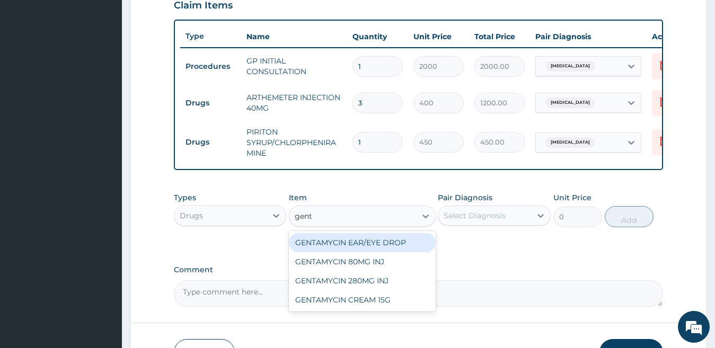
type input "genta"
click at [360, 252] on div "GENTAMYCIN EAR/EYE DROP" at bounding box center [362, 242] width 147 height 19
type input "700"
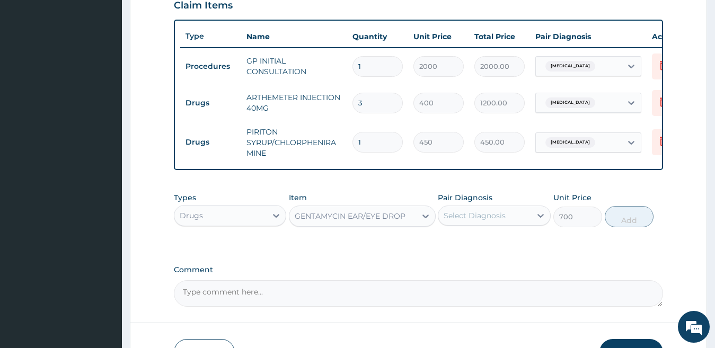
click at [467, 221] on div "Select Diagnosis" at bounding box center [474, 215] width 62 height 11
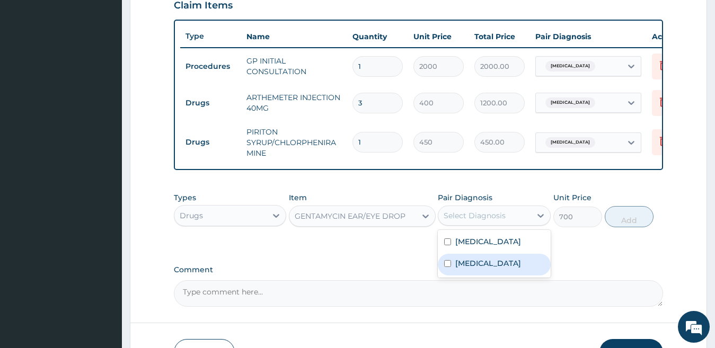
click at [470, 269] on label "Conjunctivitis" at bounding box center [488, 263] width 66 height 11
checkbox input "true"
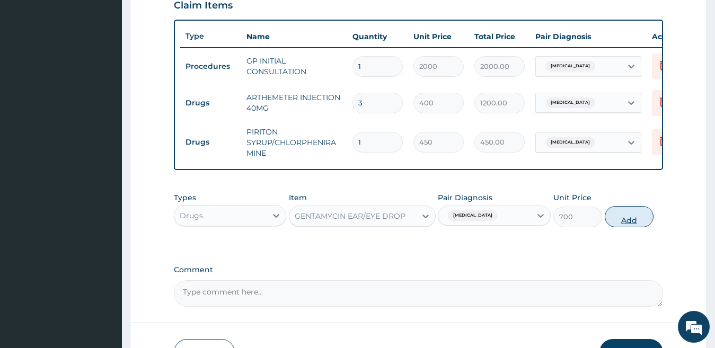
click at [615, 227] on button "Add" at bounding box center [629, 216] width 49 height 21
type input "0"
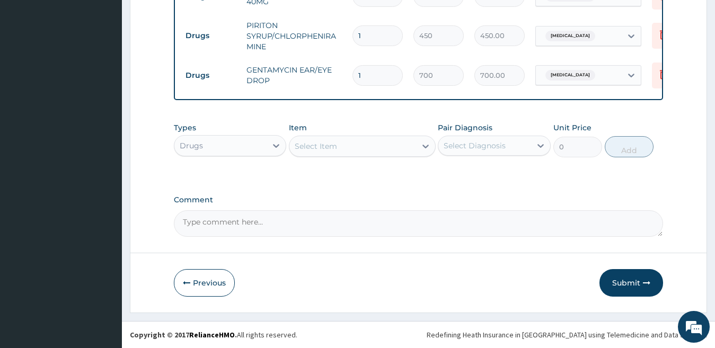
scroll to position [490, 0]
click at [608, 280] on button "Submit" at bounding box center [631, 283] width 64 height 28
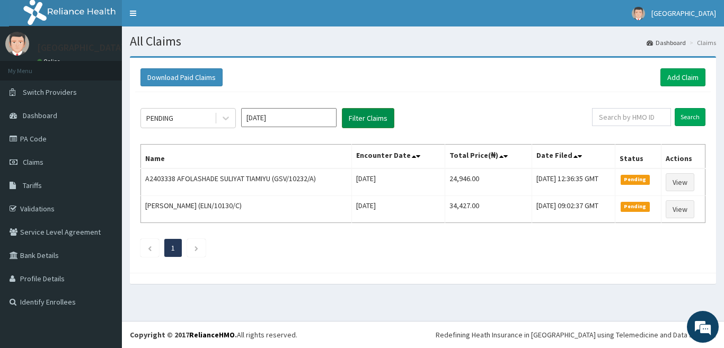
click at [365, 112] on button "Filter Claims" at bounding box center [368, 118] width 52 height 20
click at [671, 81] on link "Add Claim" at bounding box center [682, 77] width 45 height 18
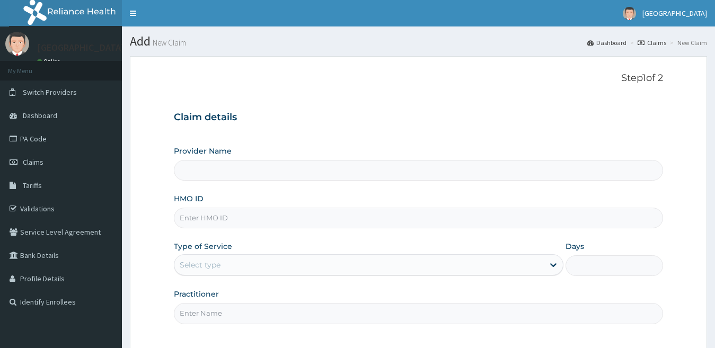
click at [268, 219] on input "HMO ID" at bounding box center [419, 218] width 490 height 21
type input "[GEOGRAPHIC_DATA]"
paste input "HPY/10052/C"
type input "HPY/10052/C"
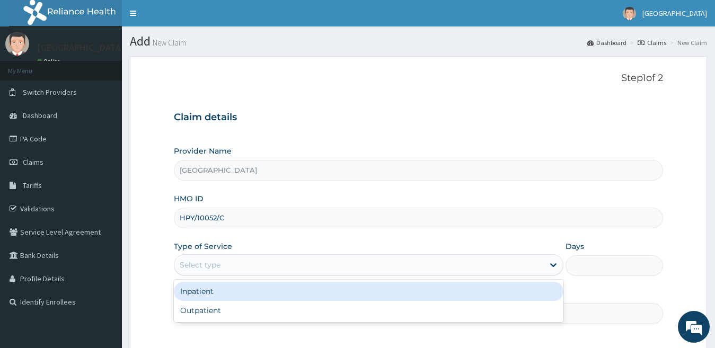
click at [203, 270] on div "Select type" at bounding box center [200, 265] width 41 height 11
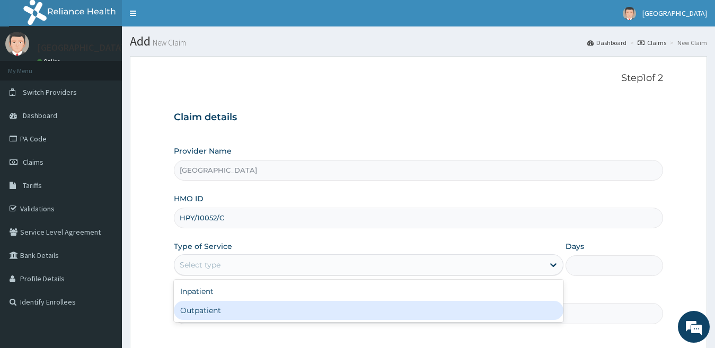
click at [203, 310] on div "Outpatient" at bounding box center [369, 310] width 390 height 19
type input "1"
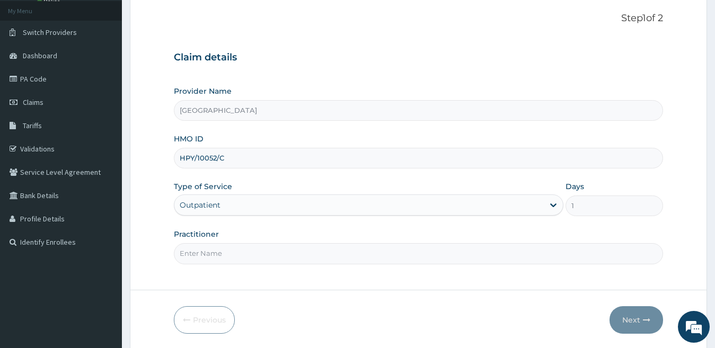
scroll to position [97, 0]
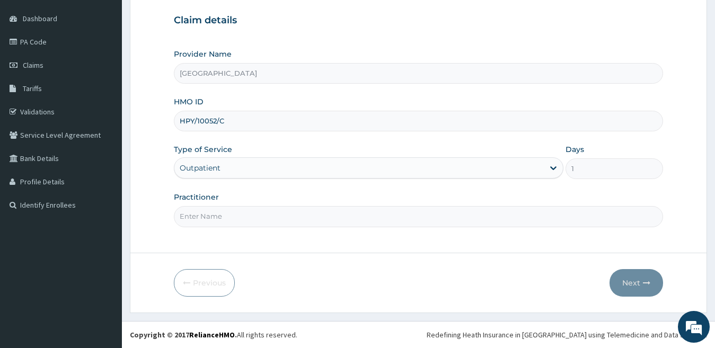
click at [247, 220] on input "Practitioner" at bounding box center [419, 216] width 490 height 21
type input "dr [PERSON_NAME]"
click at [643, 285] on icon "button" at bounding box center [646, 282] width 7 height 7
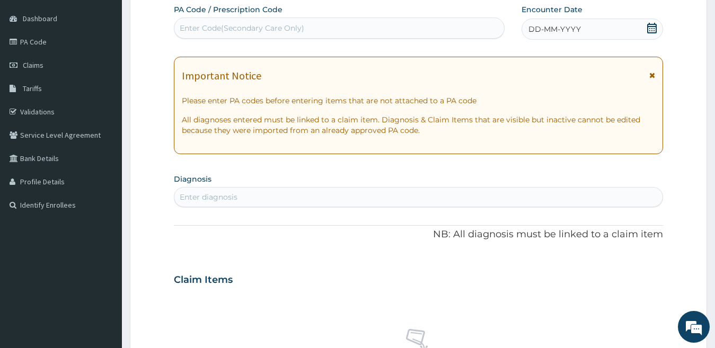
scroll to position [0, 0]
click at [563, 28] on span "DD-MM-YYYY" at bounding box center [554, 29] width 52 height 11
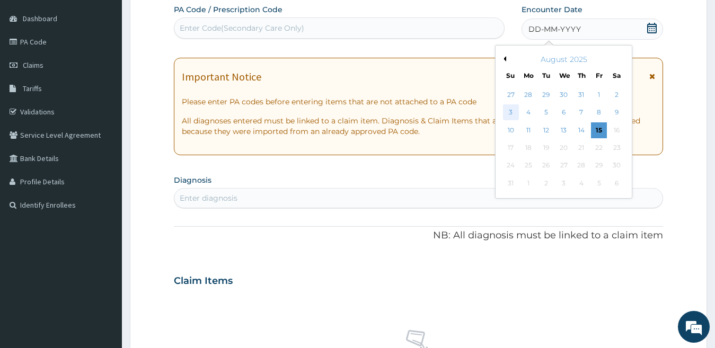
click at [511, 112] on div "3" at bounding box center [511, 113] width 16 height 16
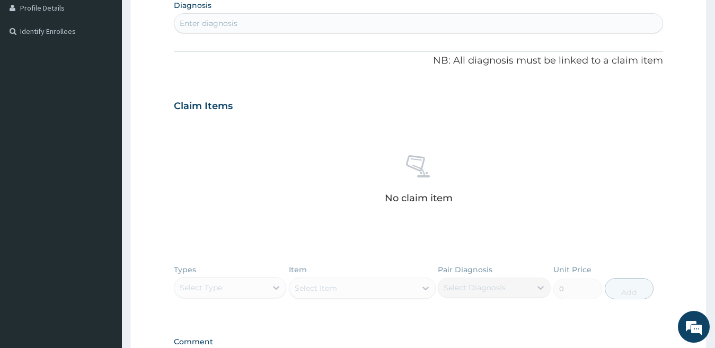
scroll to position [256, 0]
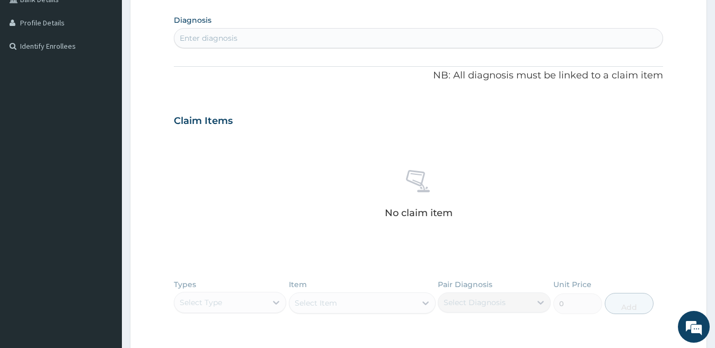
click at [339, 38] on div "Enter diagnosis" at bounding box center [418, 38] width 489 height 17
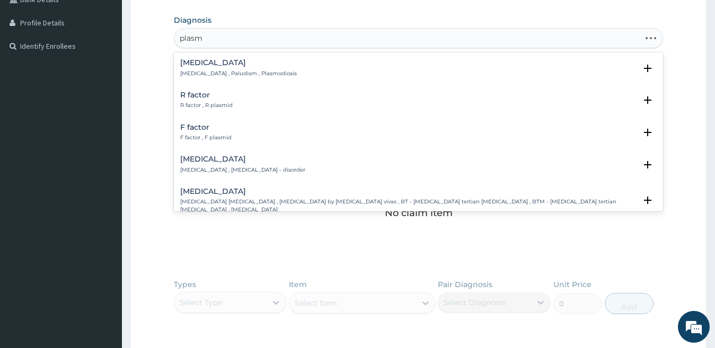
type input "plasmo"
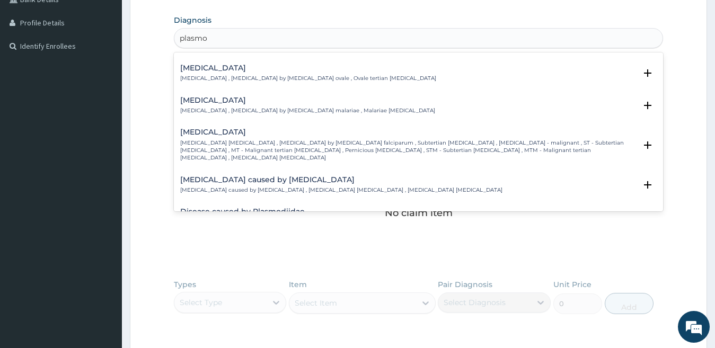
scroll to position [53, 0]
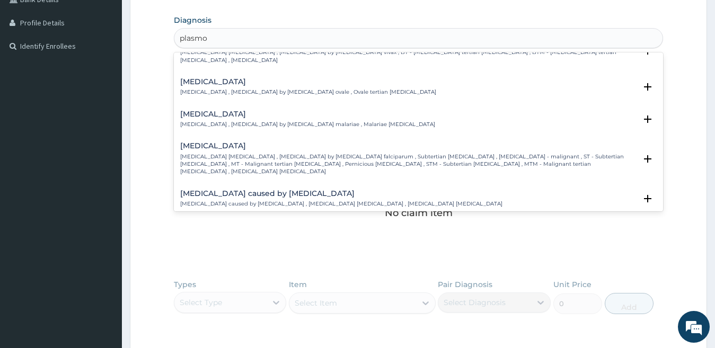
click at [196, 158] on p "Falciparum malaria , Malignant tertian malaria , Malaria by Plasmodium falcipar…" at bounding box center [408, 164] width 456 height 23
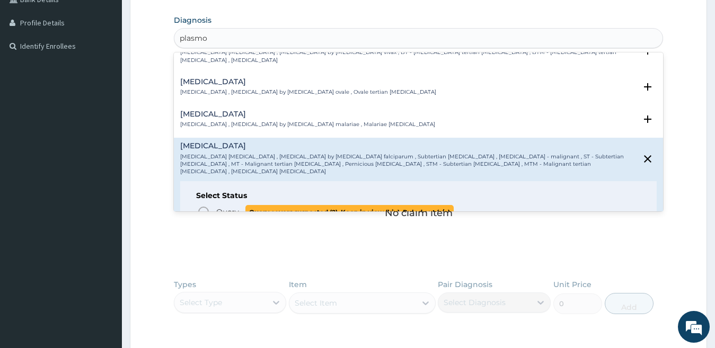
click at [203, 206] on icon "status option query" at bounding box center [203, 212] width 13 height 13
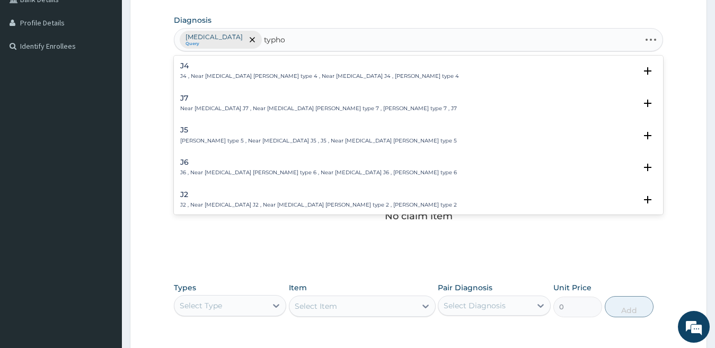
type input "typhoi"
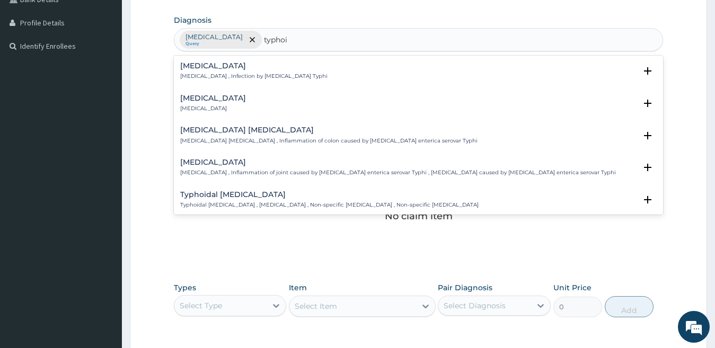
click at [290, 80] on p "Typhoid fever , Infection by Salmonella Typhi" at bounding box center [253, 76] width 147 height 7
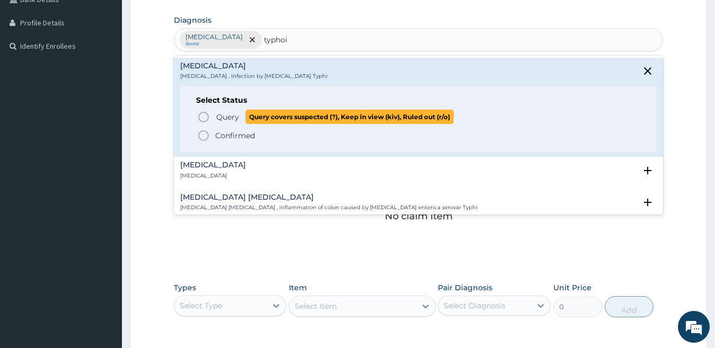
click at [202, 118] on icon "status option query" at bounding box center [203, 117] width 13 height 13
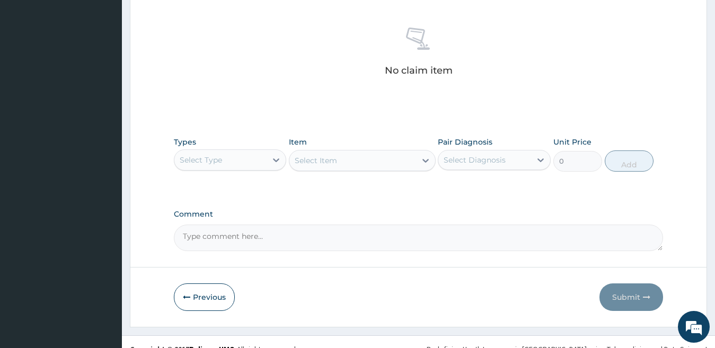
scroll to position [416, 0]
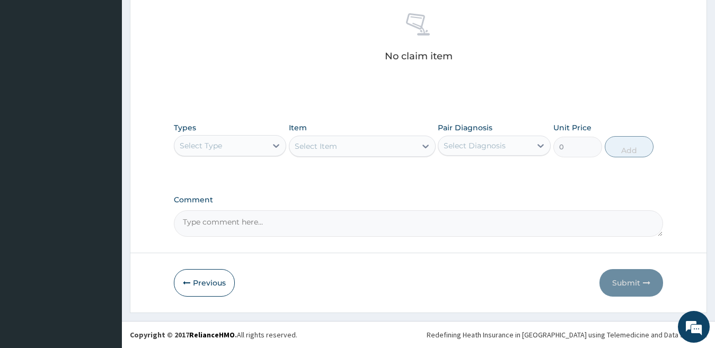
click at [244, 145] on div "Select Type" at bounding box center [220, 145] width 93 height 17
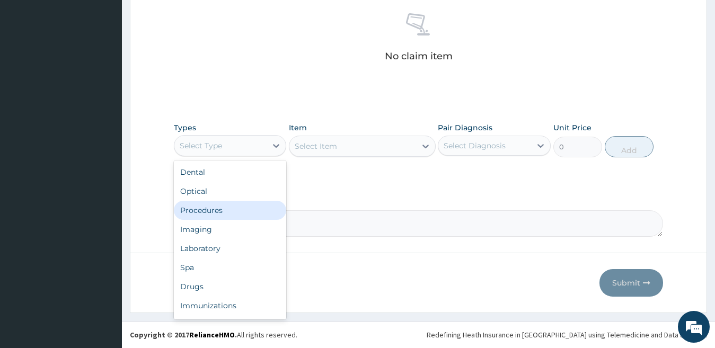
click at [217, 207] on div "Procedures" at bounding box center [230, 210] width 113 height 19
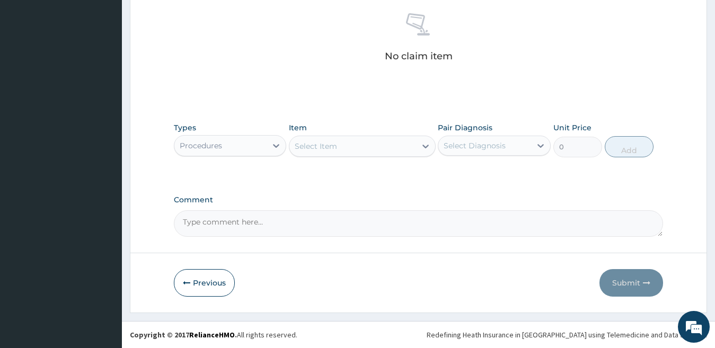
click at [332, 149] on div "Select Item" at bounding box center [316, 146] width 42 height 11
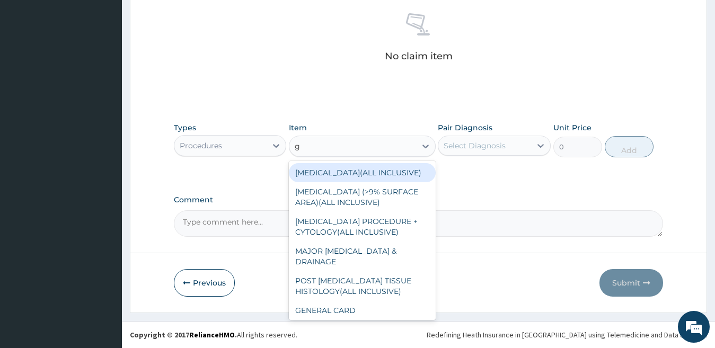
type input "gp"
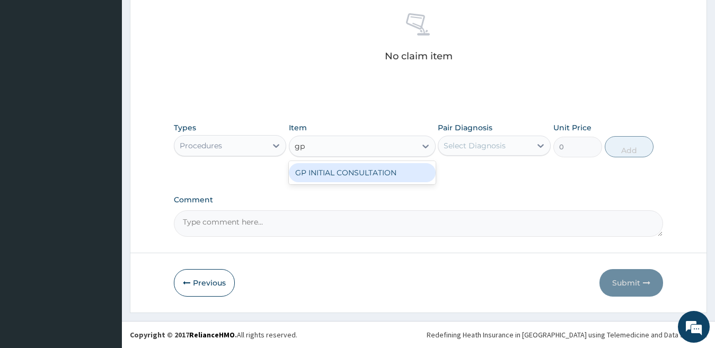
click at [350, 171] on div "GP INITIAL CONSULTATION" at bounding box center [362, 172] width 147 height 19
type input "2000"
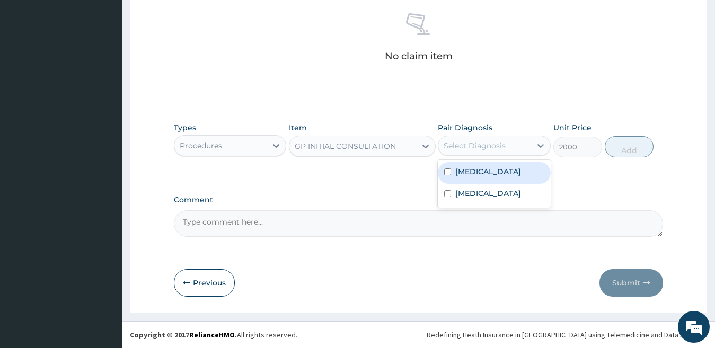
click at [455, 144] on div "Select Diagnosis" at bounding box center [474, 145] width 62 height 11
click at [477, 164] on div "[MEDICAL_DATA]" at bounding box center [494, 173] width 113 height 22
checkbox input "true"
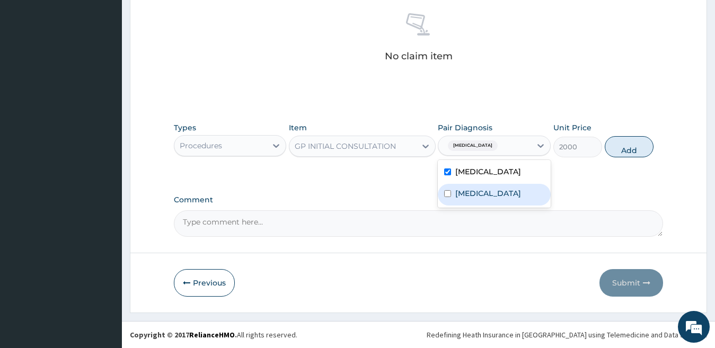
drag, startPoint x: 472, startPoint y: 196, endPoint x: 479, endPoint y: 197, distance: 7.5
click at [473, 197] on label "Typhoid fever" at bounding box center [488, 193] width 66 height 11
checkbox input "true"
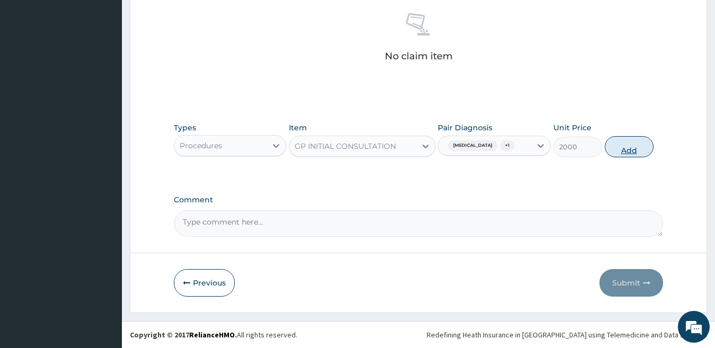
click at [632, 150] on button "Add" at bounding box center [629, 146] width 49 height 21
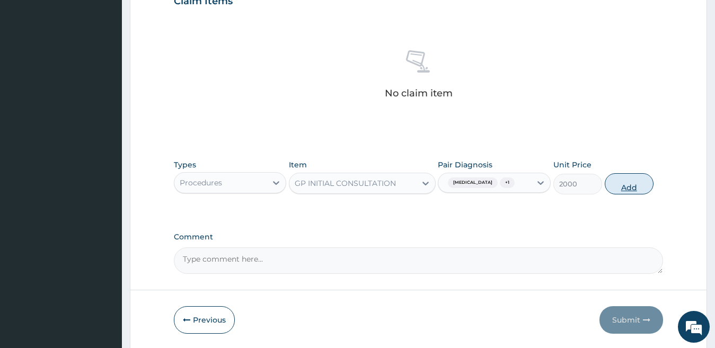
type input "0"
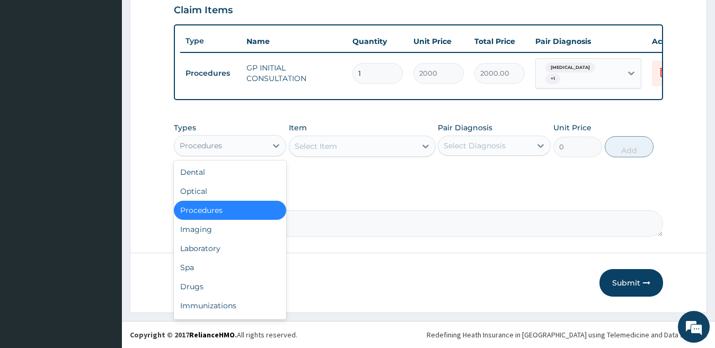
click at [217, 143] on div "Procedures" at bounding box center [201, 145] width 42 height 11
click at [210, 246] on div "Laboratory" at bounding box center [230, 248] width 113 height 19
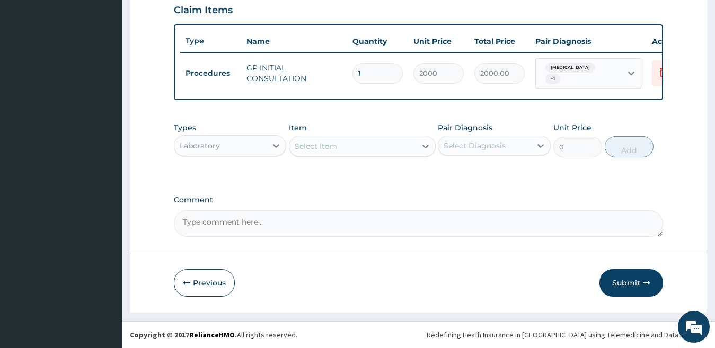
click at [323, 148] on div "Select Item" at bounding box center [316, 146] width 42 height 11
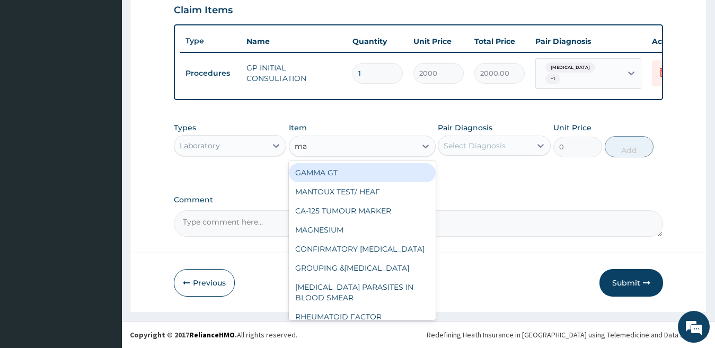
type input "mal"
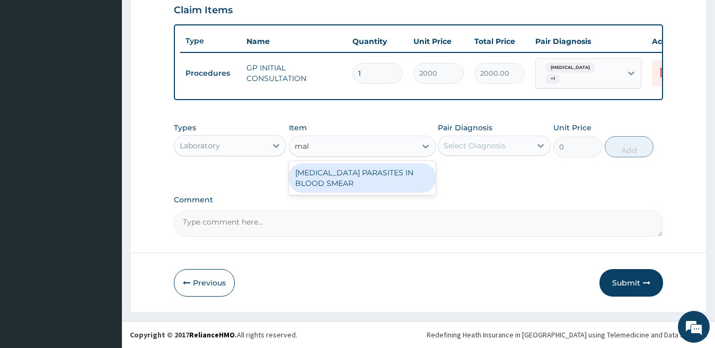
click at [368, 182] on div "[MEDICAL_DATA] PARASITES IN BLOOD SMEAR" at bounding box center [362, 178] width 147 height 30
type input "1700"
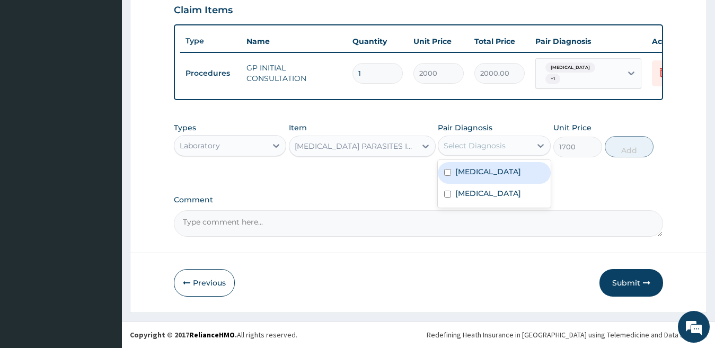
click at [468, 145] on div "Select Diagnosis" at bounding box center [474, 145] width 62 height 11
click at [470, 167] on label "[MEDICAL_DATA]" at bounding box center [488, 171] width 66 height 11
checkbox input "true"
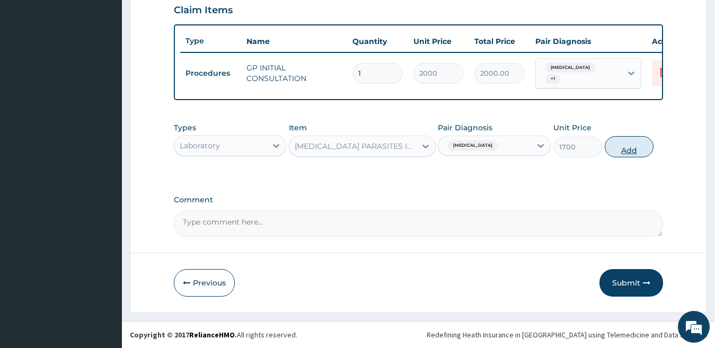
click at [635, 148] on button "Add" at bounding box center [629, 146] width 49 height 21
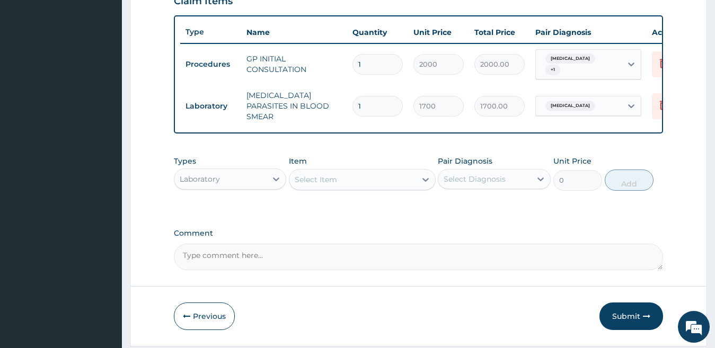
click at [314, 182] on div "Select Item" at bounding box center [316, 179] width 42 height 11
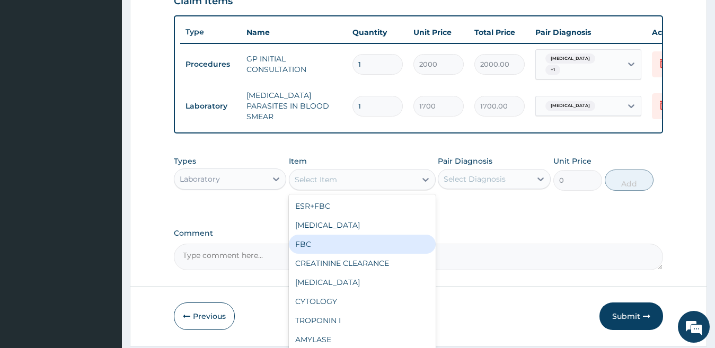
click at [326, 246] on div "FBC" at bounding box center [362, 244] width 147 height 19
type input "2500"
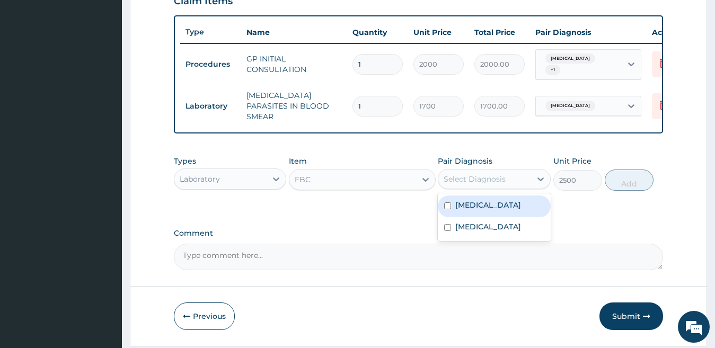
click at [477, 180] on div "Select Diagnosis" at bounding box center [474, 179] width 62 height 11
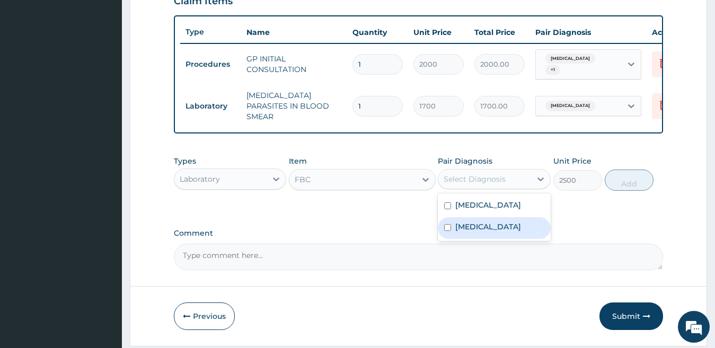
drag, startPoint x: 478, startPoint y: 228, endPoint x: 531, endPoint y: 201, distance: 59.0
click at [479, 228] on label "Typhoid fever" at bounding box center [488, 226] width 66 height 11
checkbox input "true"
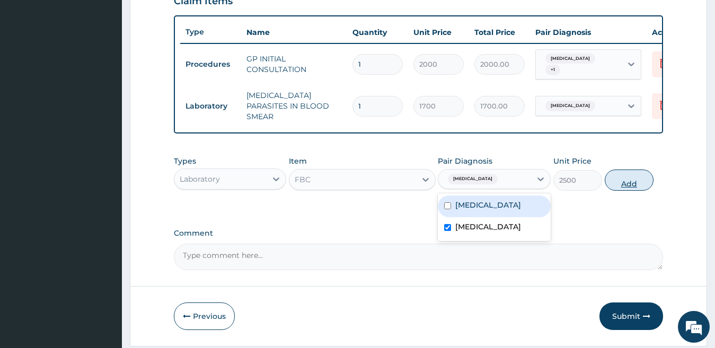
click at [635, 185] on button "Add" at bounding box center [629, 180] width 49 height 21
type input "0"
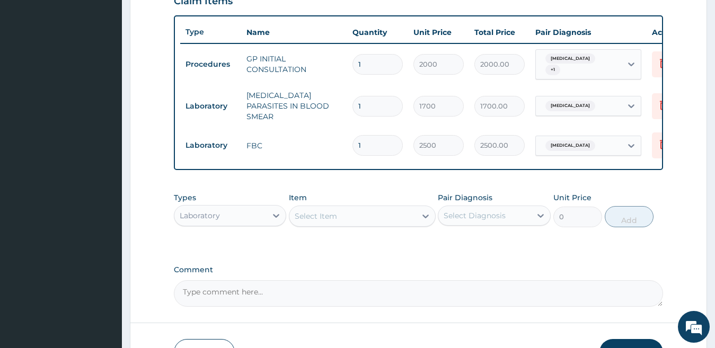
click at [264, 224] on div "Laboratory" at bounding box center [220, 215] width 93 height 17
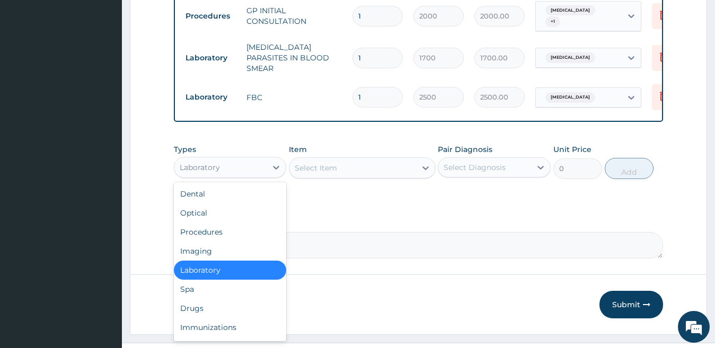
scroll to position [452, 0]
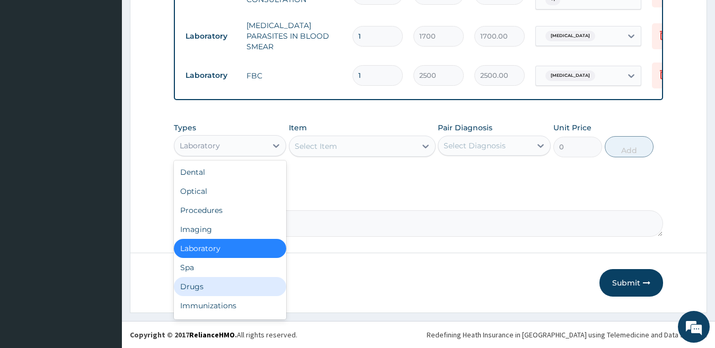
click at [196, 286] on div "Drugs" at bounding box center [230, 286] width 113 height 19
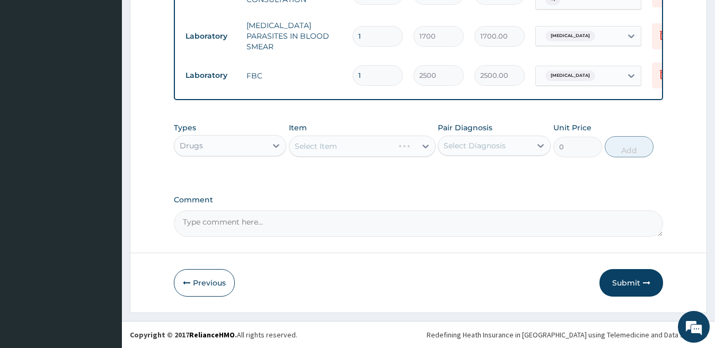
click at [358, 148] on div "Select Item" at bounding box center [362, 146] width 147 height 21
click at [353, 150] on div "Select Item" at bounding box center [352, 146] width 127 height 17
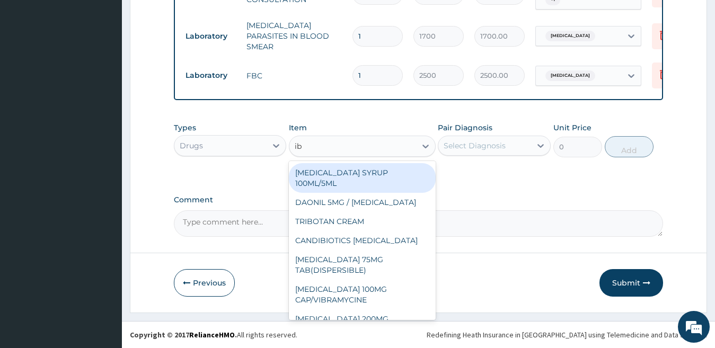
type input "ibu"
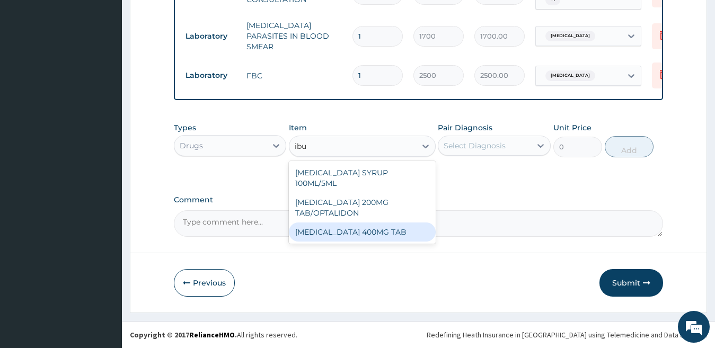
click at [351, 223] on div "[MEDICAL_DATA] 400MG TAB" at bounding box center [362, 232] width 147 height 19
type input "35"
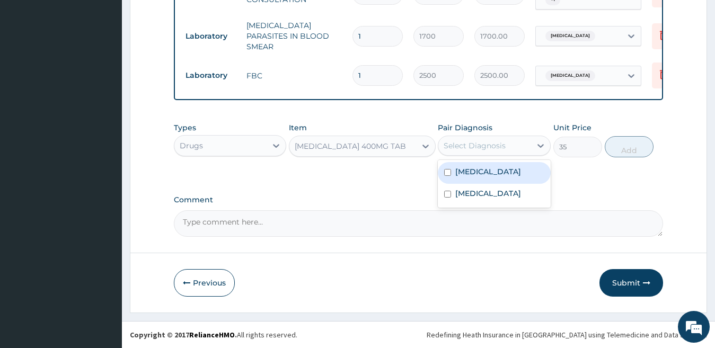
click at [475, 148] on div "Select Diagnosis" at bounding box center [474, 145] width 62 height 11
click at [480, 178] on div "[MEDICAL_DATA]" at bounding box center [494, 173] width 113 height 22
checkbox input "true"
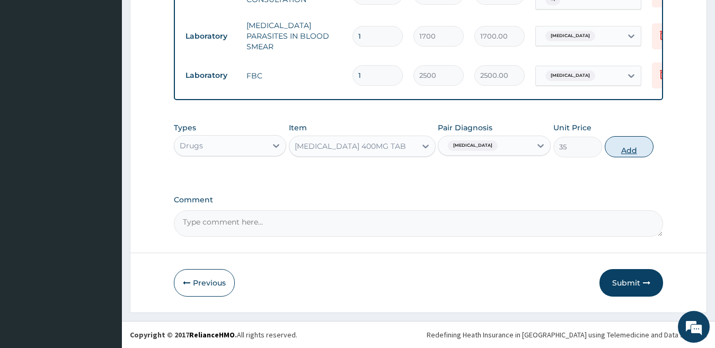
click at [620, 146] on button "Add" at bounding box center [629, 146] width 49 height 21
type input "0"
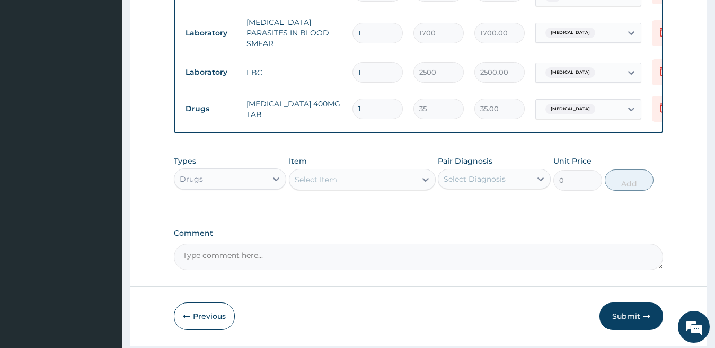
type input "10"
type input "350.00"
type input "10"
click at [345, 187] on div "Select Item" at bounding box center [352, 179] width 127 height 17
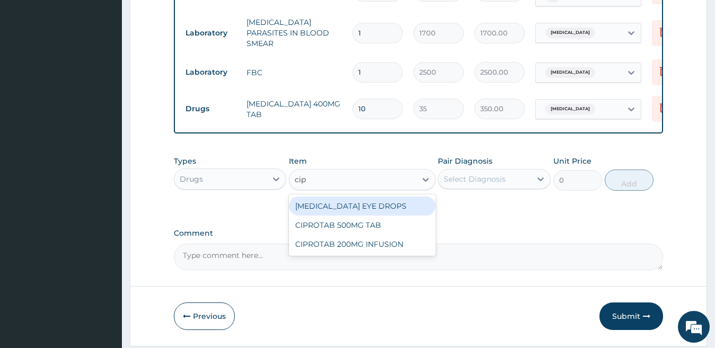
type input "cipr"
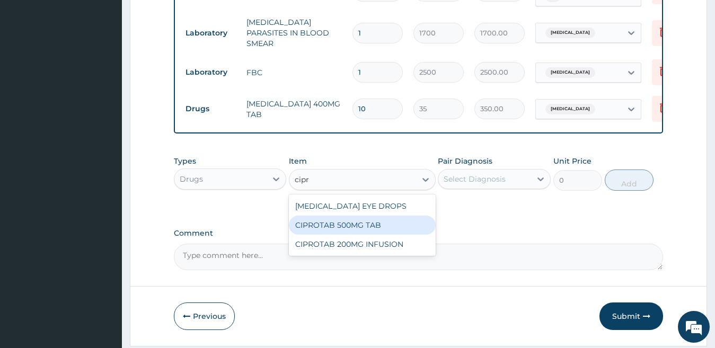
click at [387, 233] on div "CIPROTAB 500MG TAB" at bounding box center [362, 225] width 147 height 19
type input "180"
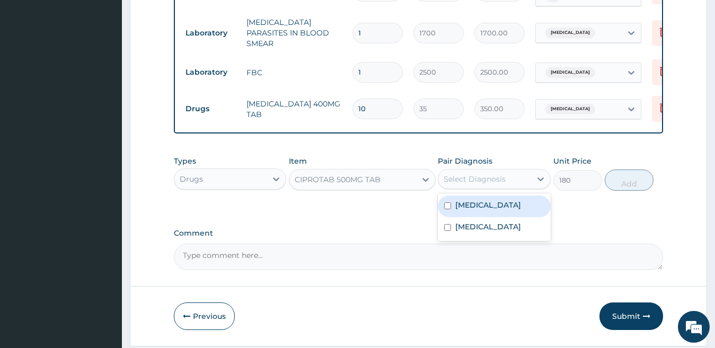
click at [515, 182] on div "Select Diagnosis" at bounding box center [484, 179] width 93 height 17
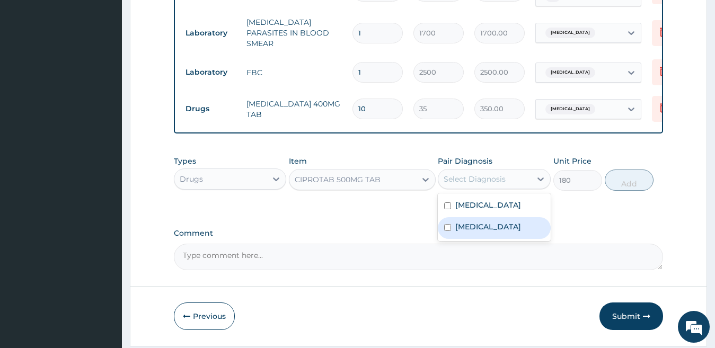
click at [484, 231] on label "Typhoid fever" at bounding box center [488, 226] width 66 height 11
checkbox input "true"
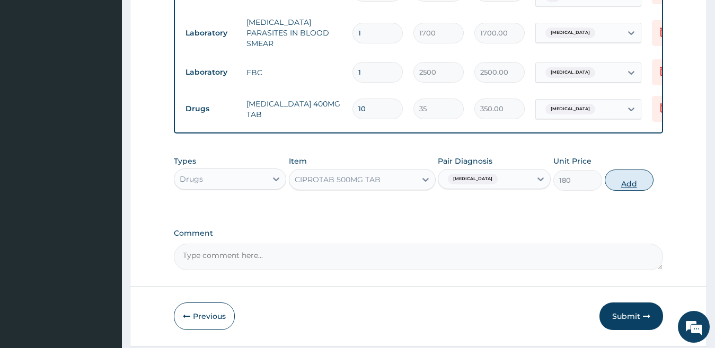
click at [625, 181] on button "Add" at bounding box center [629, 180] width 49 height 21
type input "0"
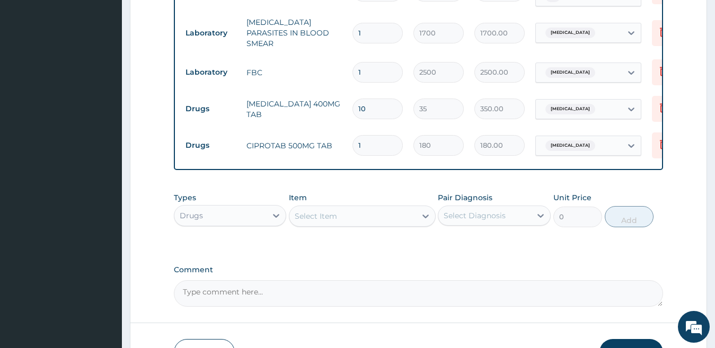
type input "10"
type input "1800.00"
type input "10"
click at [342, 220] on div "Select Item" at bounding box center [352, 216] width 127 height 17
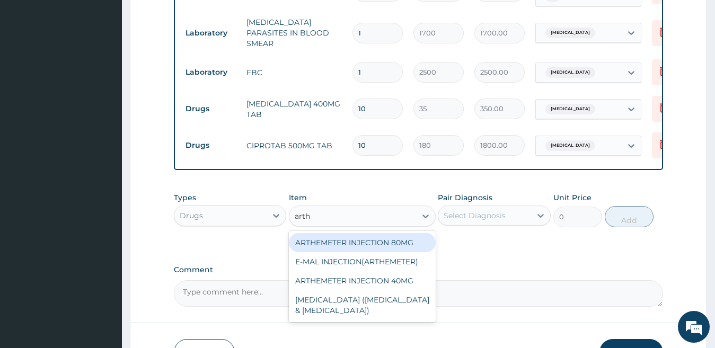
type input "arthe"
click at [368, 243] on div "ARTHEMETER INJECTION 80MG" at bounding box center [362, 242] width 147 height 19
type input "600"
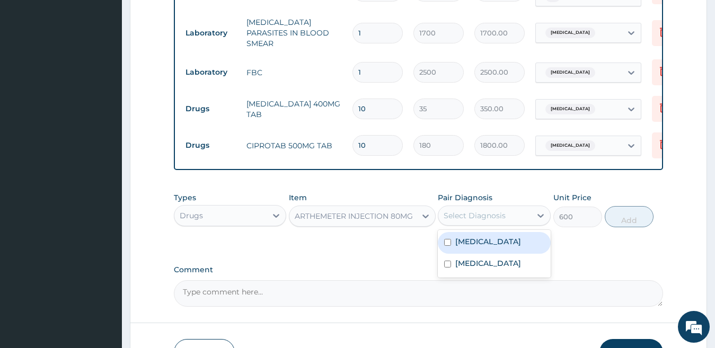
click at [511, 221] on div "Select Diagnosis" at bounding box center [484, 215] width 93 height 17
click at [510, 241] on label "[MEDICAL_DATA]" at bounding box center [488, 241] width 66 height 11
checkbox input "true"
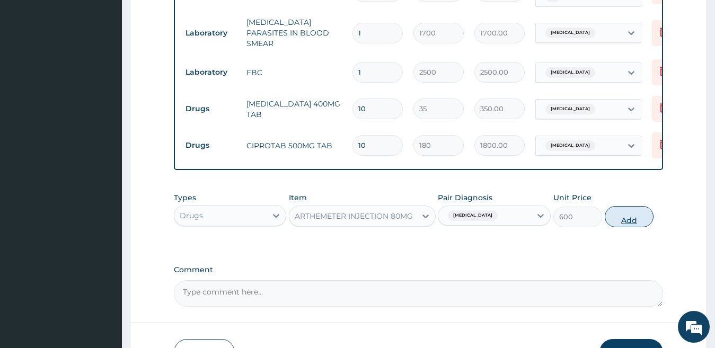
click at [631, 222] on button "Add" at bounding box center [629, 216] width 49 height 21
type input "0"
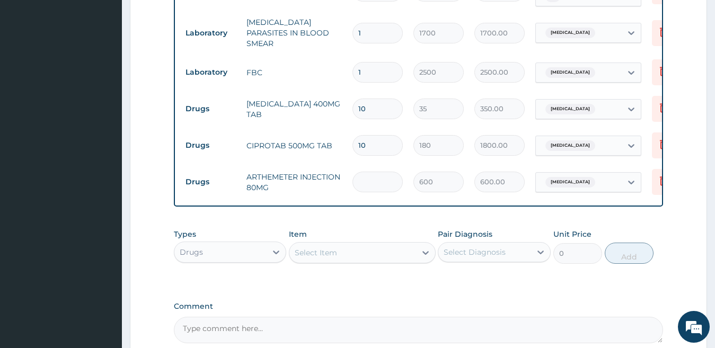
type input "0.00"
type input "3"
type input "1800.00"
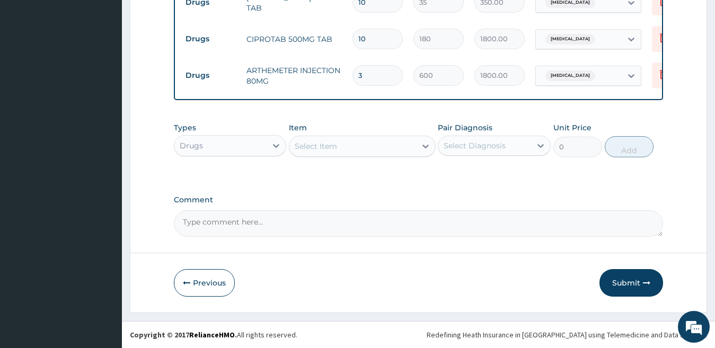
scroll to position [562, 0]
type input "3"
drag, startPoint x: 623, startPoint y: 283, endPoint x: 613, endPoint y: 286, distance: 10.6
click at [621, 285] on button "Submit" at bounding box center [631, 283] width 64 height 28
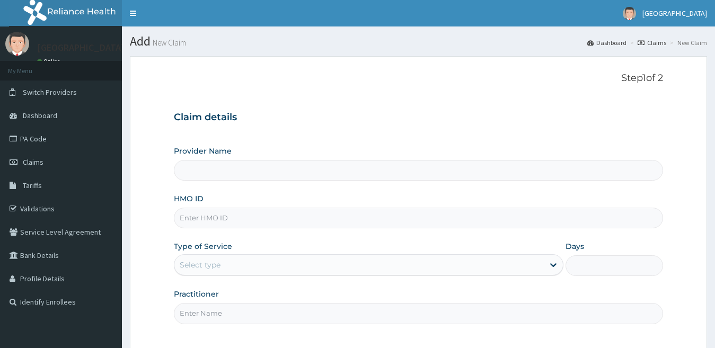
type input "[GEOGRAPHIC_DATA]"
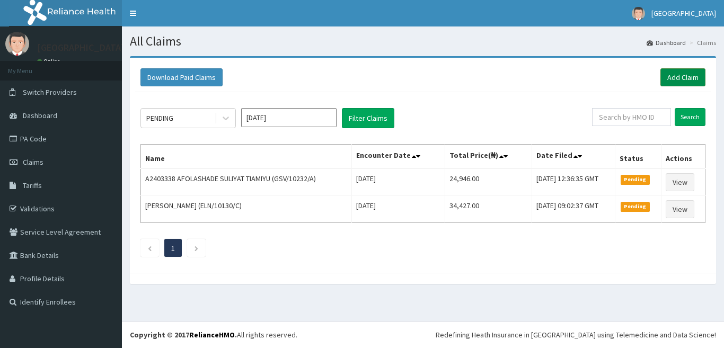
click at [670, 78] on link "Add Claim" at bounding box center [682, 77] width 45 height 18
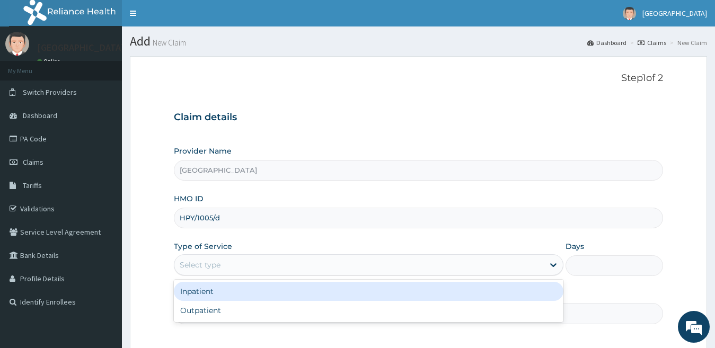
click at [302, 264] on div "Select type" at bounding box center [359, 264] width 370 height 17
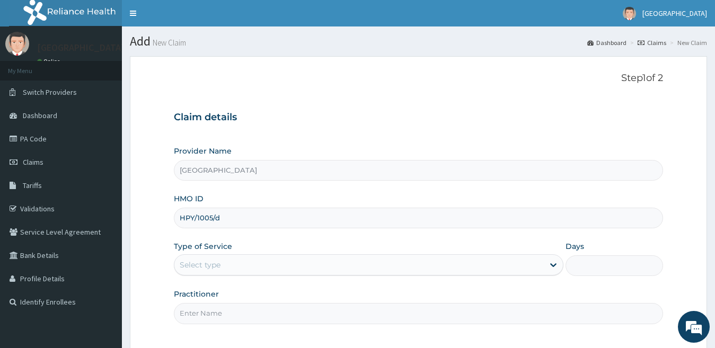
drag, startPoint x: 264, startPoint y: 262, endPoint x: 233, endPoint y: 219, distance: 53.1
click at [233, 219] on input "HPY/1005/d" at bounding box center [419, 218] width 490 height 21
paste input "2/D"
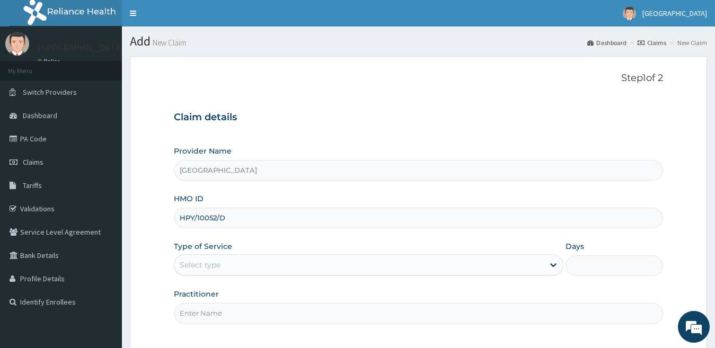
type input "HPY/10052/D"
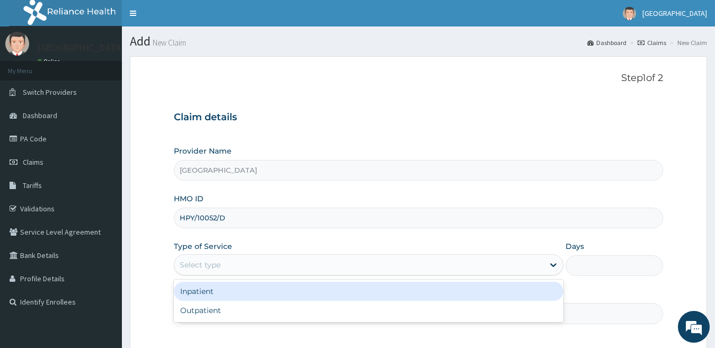
click at [373, 268] on div "Select type" at bounding box center [359, 264] width 370 height 17
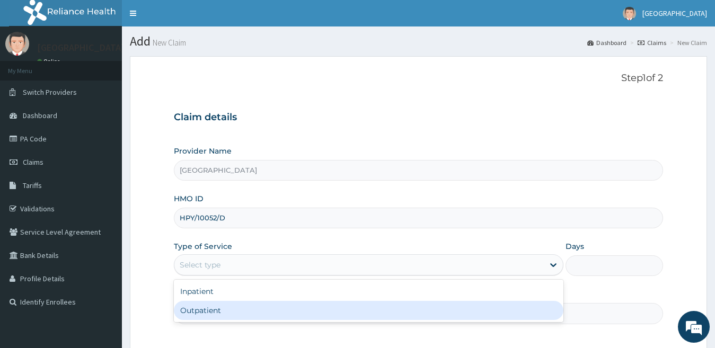
click at [307, 308] on div "Outpatient" at bounding box center [369, 310] width 390 height 19
type input "1"
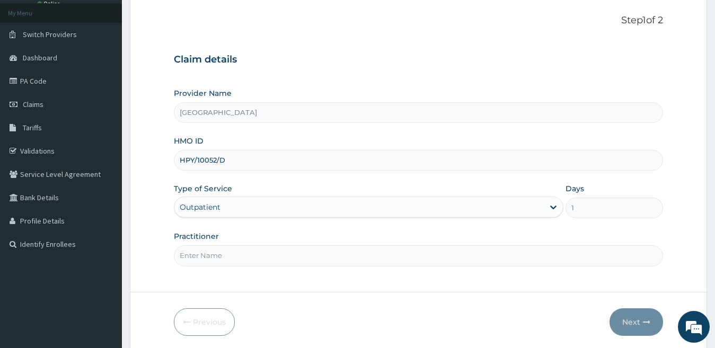
scroll to position [97, 0]
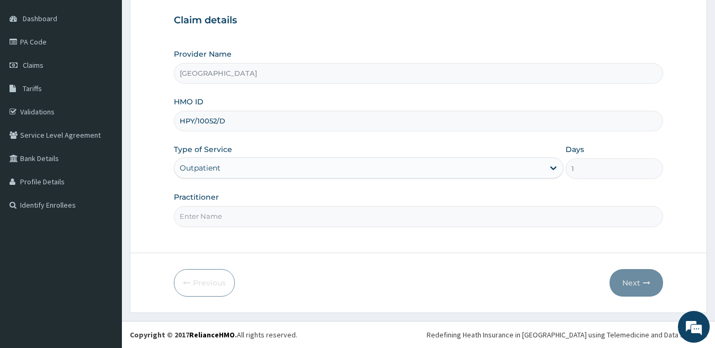
click at [238, 216] on input "Practitioner" at bounding box center [419, 216] width 490 height 21
type input "dr [PERSON_NAME]"
click at [642, 285] on button "Next" at bounding box center [636, 283] width 54 height 28
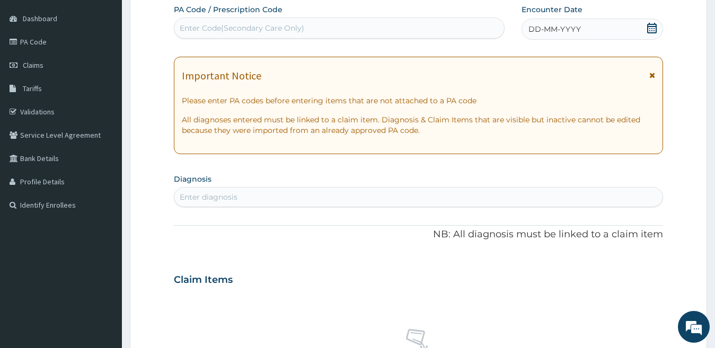
click at [539, 31] on span "DD-MM-YYYY" at bounding box center [554, 29] width 52 height 11
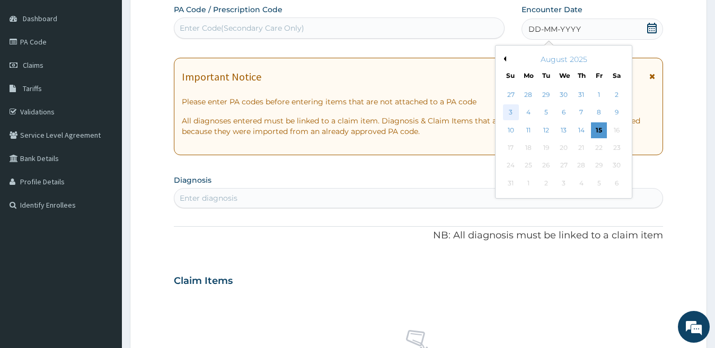
click at [508, 113] on div "3" at bounding box center [511, 113] width 16 height 16
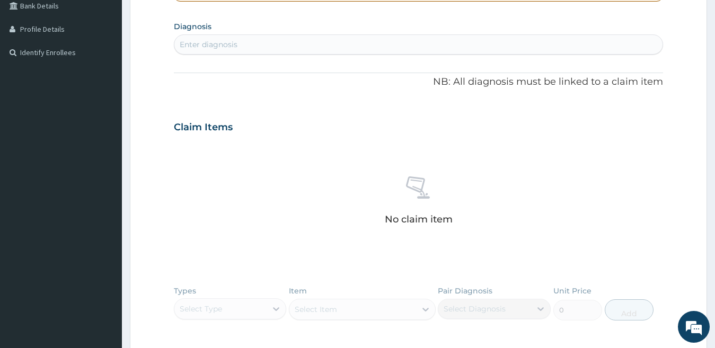
scroll to position [256, 0]
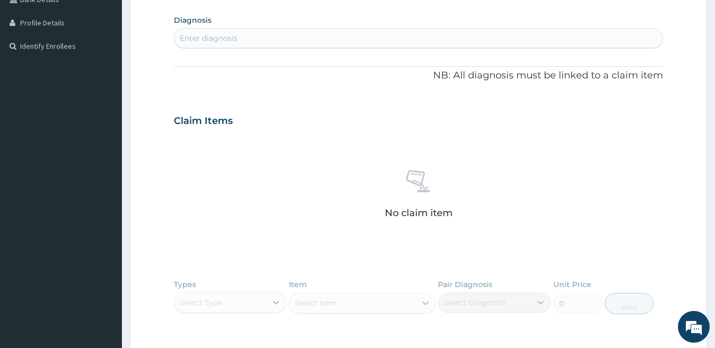
click at [402, 40] on div "Enter diagnosis" at bounding box center [418, 38] width 489 height 17
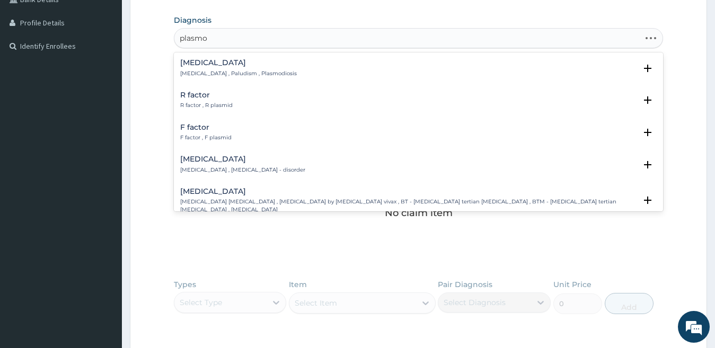
type input "plasmod"
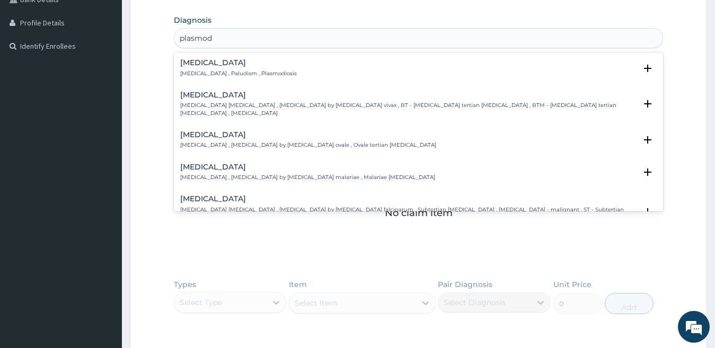
scroll to position [53, 0]
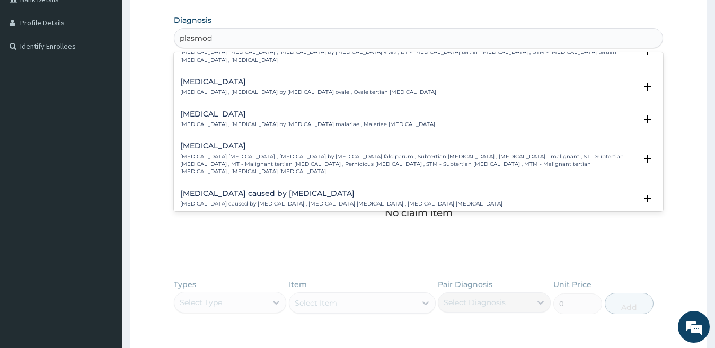
click at [290, 161] on div "[MEDICAL_DATA] [MEDICAL_DATA] [MEDICAL_DATA] , [MEDICAL_DATA] by [MEDICAL_DATA]…" at bounding box center [418, 161] width 477 height 39
click at [272, 153] on p "[MEDICAL_DATA] [MEDICAL_DATA] , [MEDICAL_DATA] by [MEDICAL_DATA] falciparum , S…" at bounding box center [408, 164] width 456 height 23
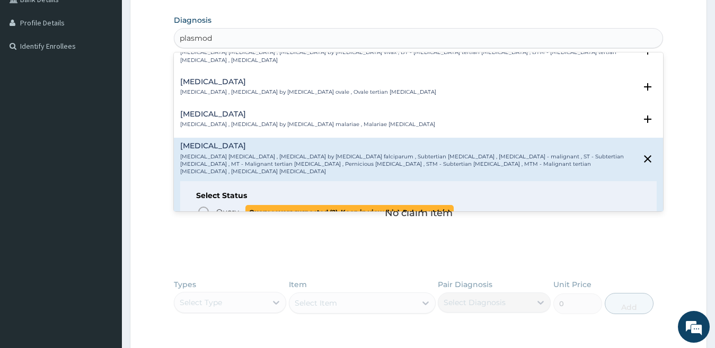
click at [202, 206] on icon "status option query" at bounding box center [203, 212] width 13 height 13
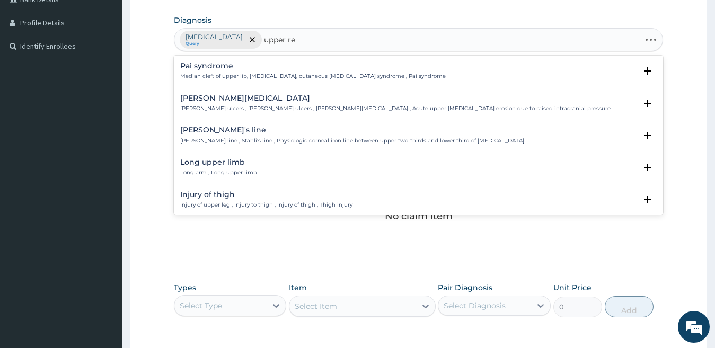
type input "upper res"
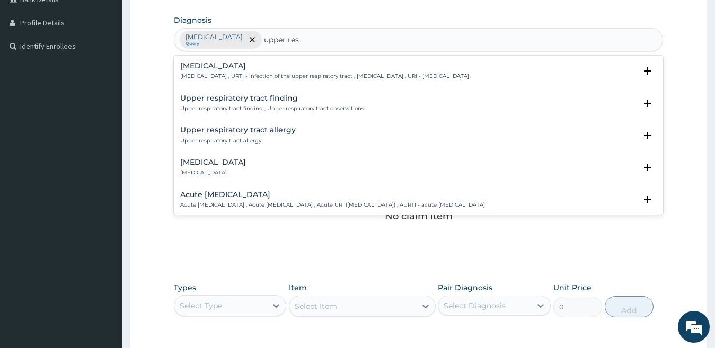
click at [234, 195] on h4 "Acute [MEDICAL_DATA]" at bounding box center [332, 195] width 305 height 8
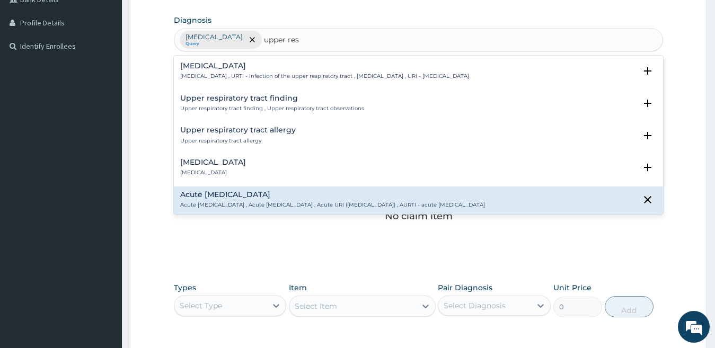
scroll to position [106, 0]
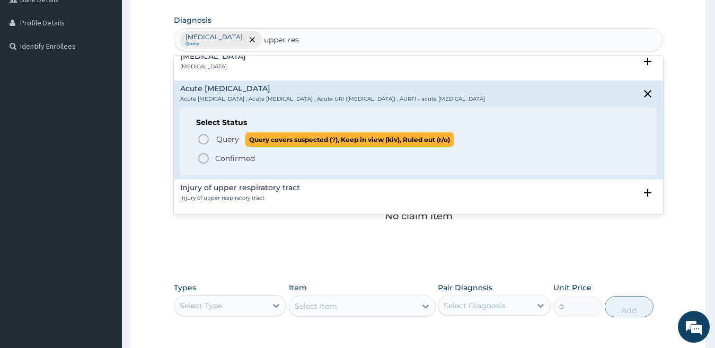
click at [201, 139] on icon "status option query" at bounding box center [203, 139] width 13 height 13
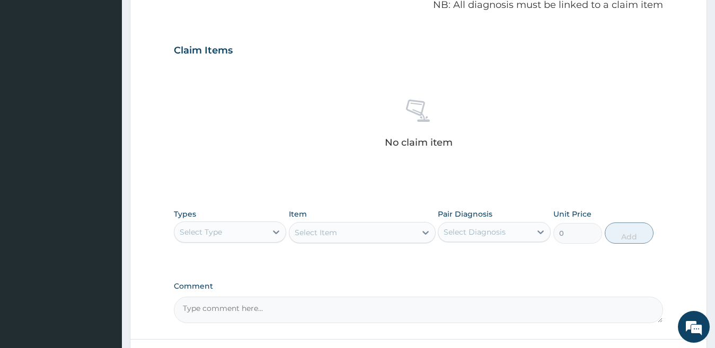
scroll to position [362, 0]
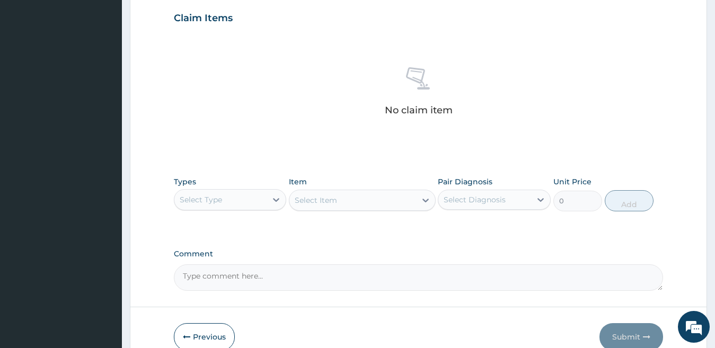
click at [233, 196] on div "Select Type" at bounding box center [220, 199] width 93 height 17
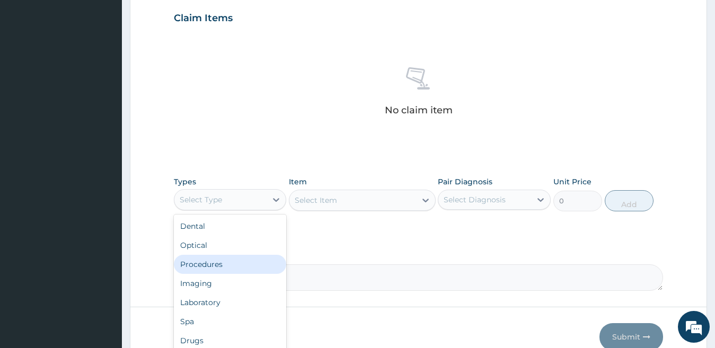
click at [217, 265] on div "Procedures" at bounding box center [230, 264] width 113 height 19
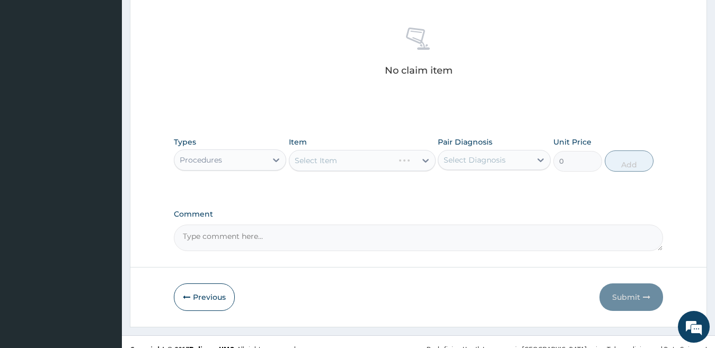
scroll to position [416, 0]
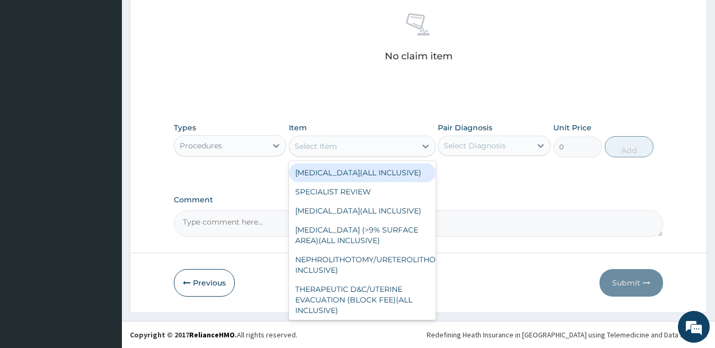
click at [328, 143] on div "Select Item" at bounding box center [316, 146] width 42 height 11
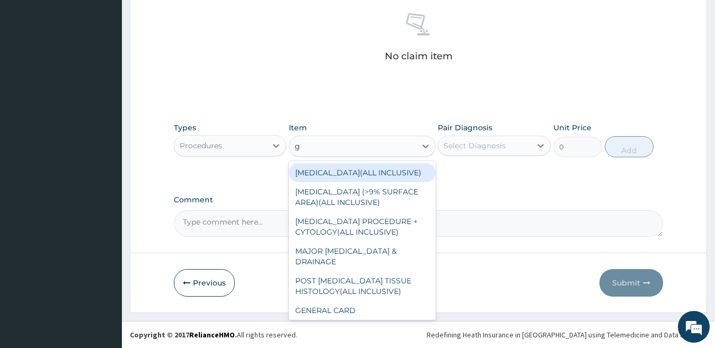
type input "gp"
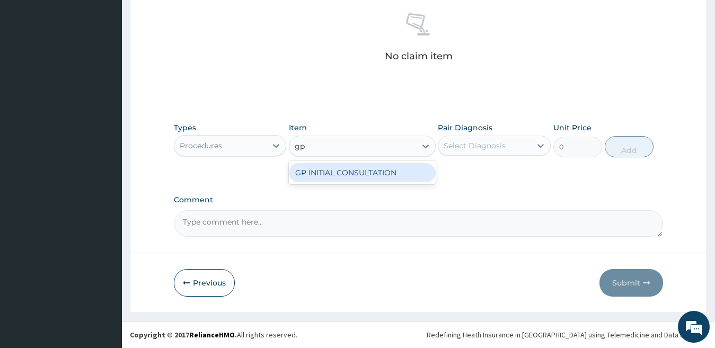
click at [340, 180] on div "GP INITIAL CONSULTATION" at bounding box center [362, 172] width 147 height 19
type input "2000"
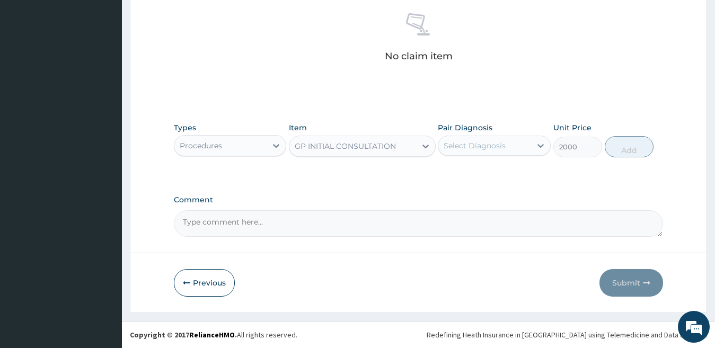
click at [492, 143] on div "Select Diagnosis" at bounding box center [474, 145] width 62 height 11
click at [490, 178] on div "[MEDICAL_DATA]" at bounding box center [494, 173] width 113 height 22
checkbox input "true"
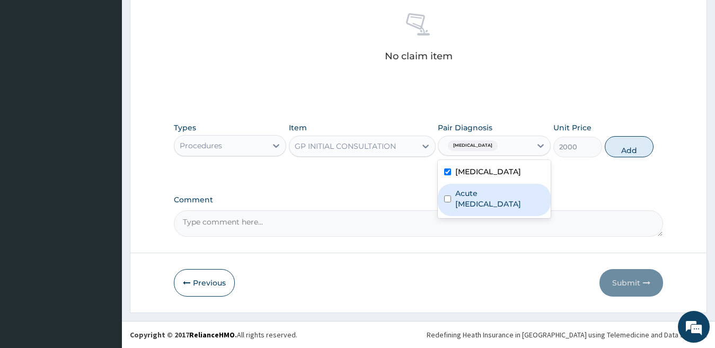
click at [489, 195] on label "Acute [MEDICAL_DATA]" at bounding box center [499, 198] width 89 height 21
checkbox input "true"
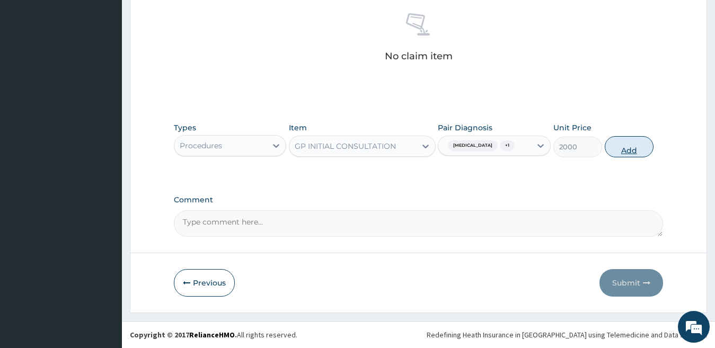
click at [636, 146] on button "Add" at bounding box center [629, 146] width 49 height 21
type input "0"
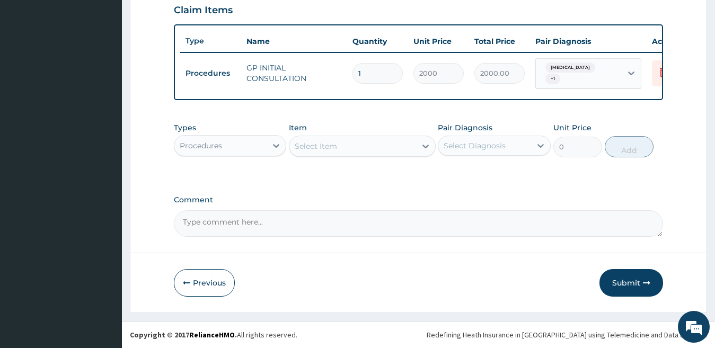
scroll to position [379, 0]
click at [310, 146] on div "Select Item" at bounding box center [316, 146] width 42 height 11
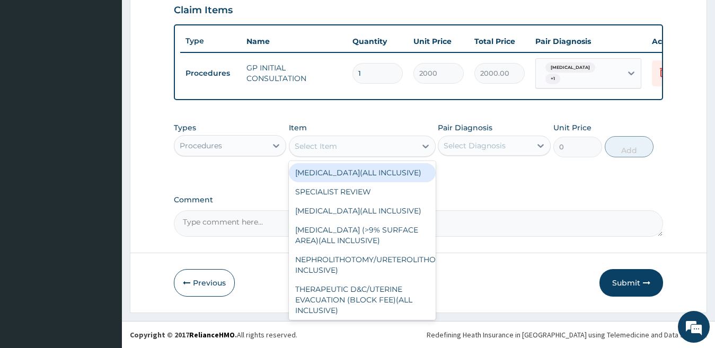
click at [252, 143] on div "Procedures" at bounding box center [220, 145] width 93 height 17
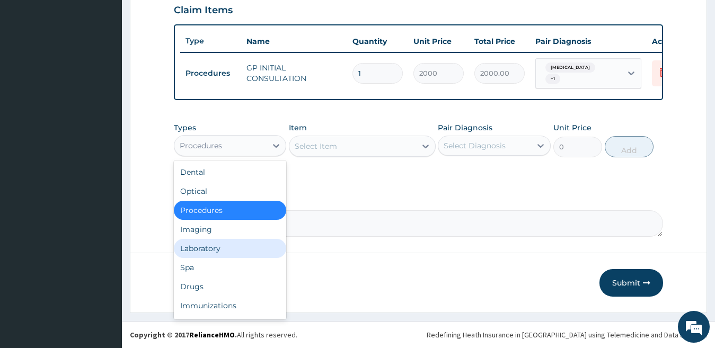
click at [206, 248] on div "Laboratory" at bounding box center [230, 248] width 113 height 19
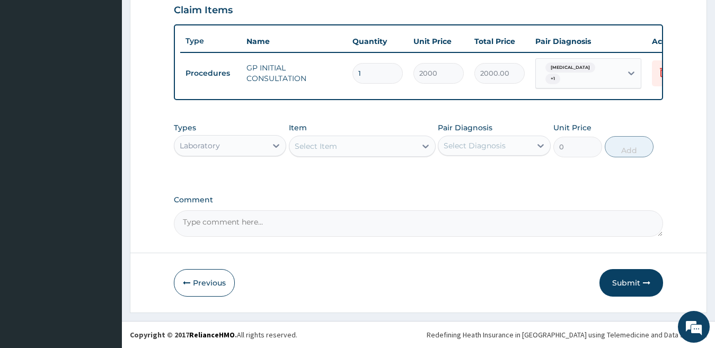
click at [328, 145] on div "Select Item" at bounding box center [316, 146] width 42 height 11
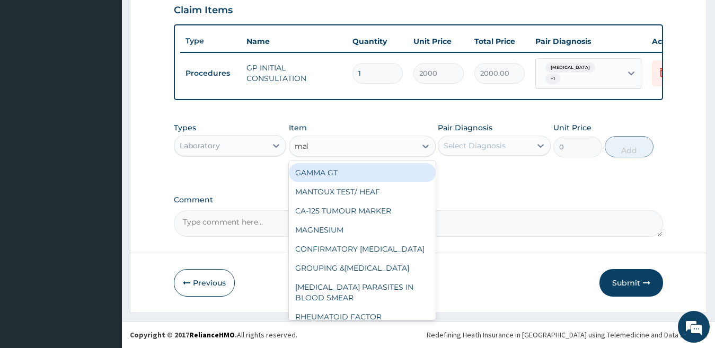
type input "mala"
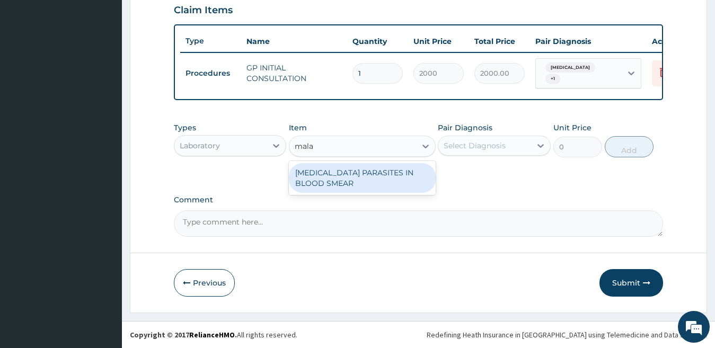
click at [394, 172] on div "[MEDICAL_DATA] PARASITES IN BLOOD SMEAR" at bounding box center [362, 178] width 147 height 30
type input "1700"
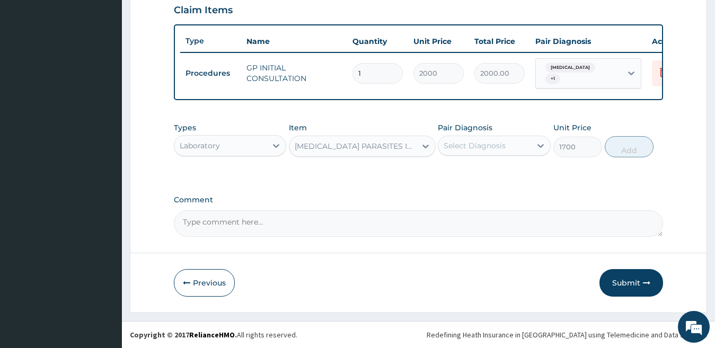
click at [454, 149] on div "Select Diagnosis" at bounding box center [474, 145] width 62 height 11
click at [494, 173] on label "[MEDICAL_DATA]" at bounding box center [488, 171] width 66 height 11
checkbox input "true"
click at [615, 150] on button "Add" at bounding box center [629, 146] width 49 height 21
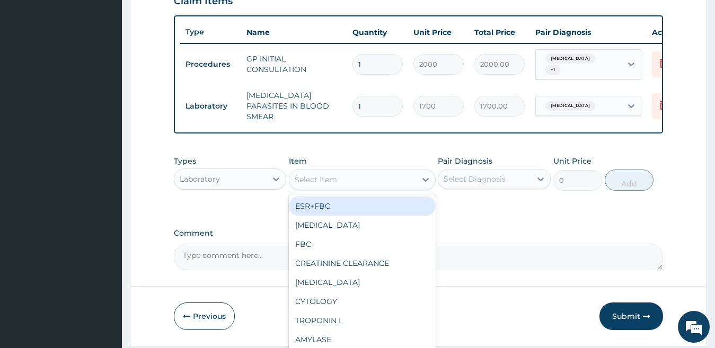
drag, startPoint x: 352, startPoint y: 182, endPoint x: 341, endPoint y: 215, distance: 34.2
click at [352, 187] on div "Select Item" at bounding box center [352, 179] width 127 height 17
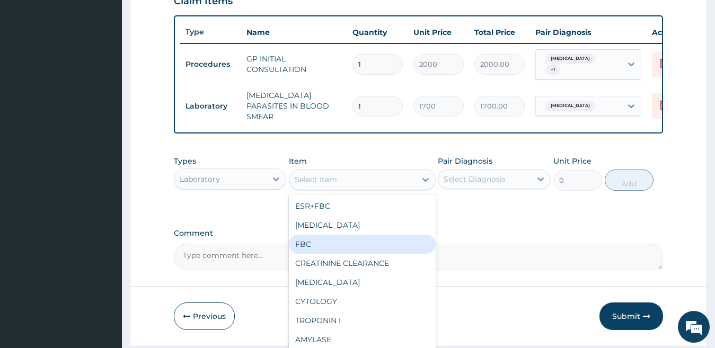
drag, startPoint x: 330, startPoint y: 243, endPoint x: 369, endPoint y: 228, distance: 41.2
click at [332, 242] on div "FBC" at bounding box center [362, 244] width 147 height 19
type input "2500"
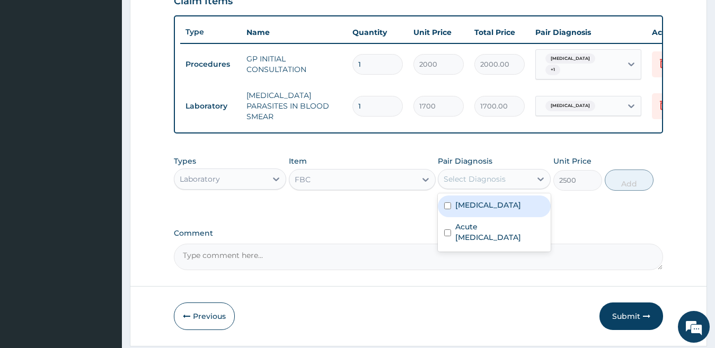
click at [463, 184] on div "Select Diagnosis" at bounding box center [474, 179] width 62 height 11
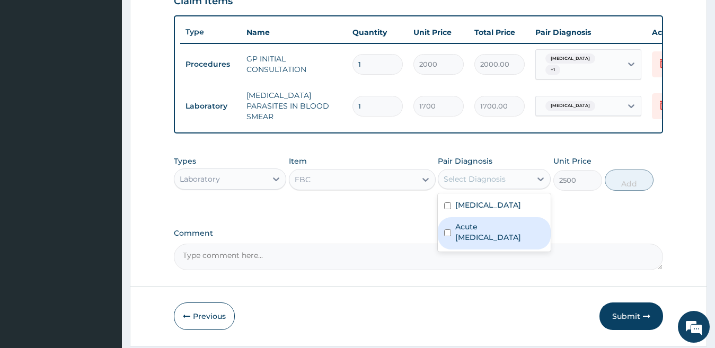
click at [493, 234] on label "Acute [MEDICAL_DATA]" at bounding box center [499, 231] width 89 height 21
checkbox input "true"
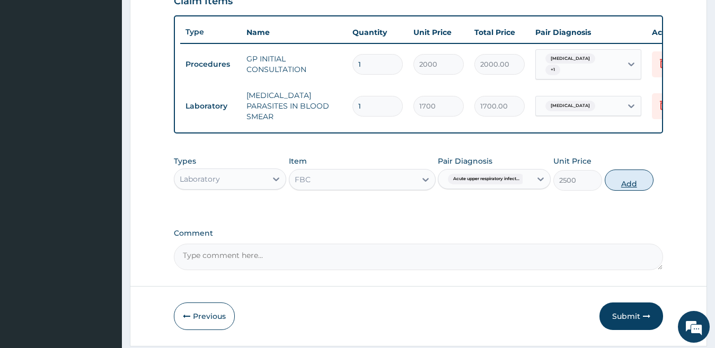
click at [638, 188] on button "Add" at bounding box center [629, 180] width 49 height 21
type input "0"
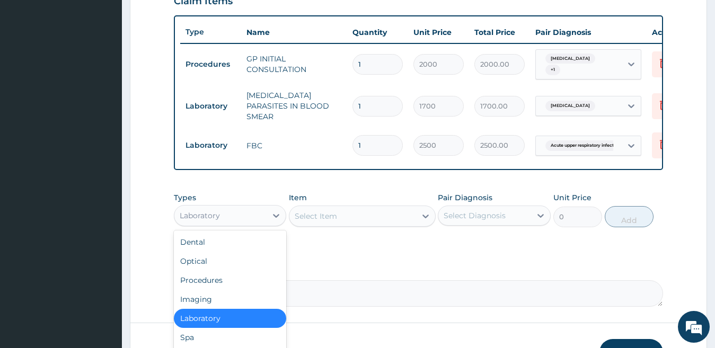
click at [204, 220] on div "Laboratory" at bounding box center [200, 215] width 40 height 11
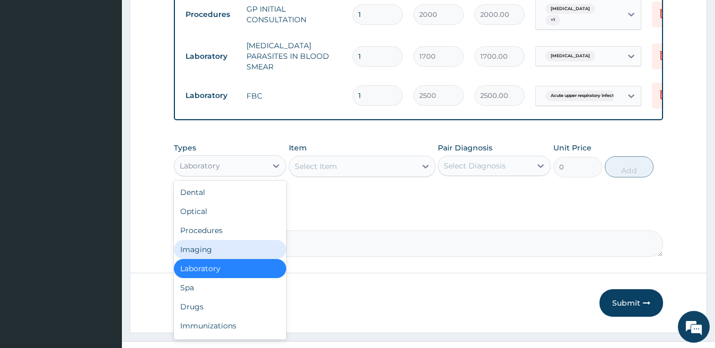
scroll to position [452, 0]
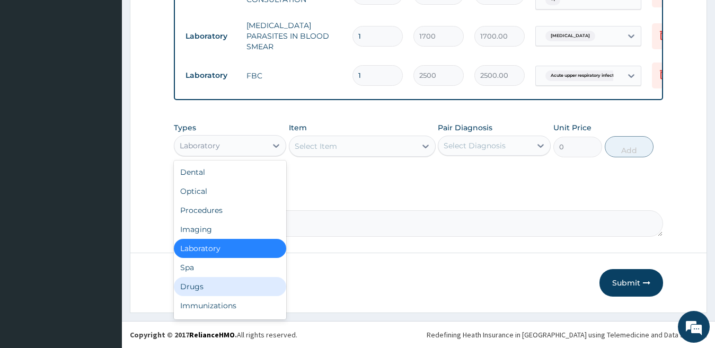
click at [182, 290] on div "Drugs" at bounding box center [230, 286] width 113 height 19
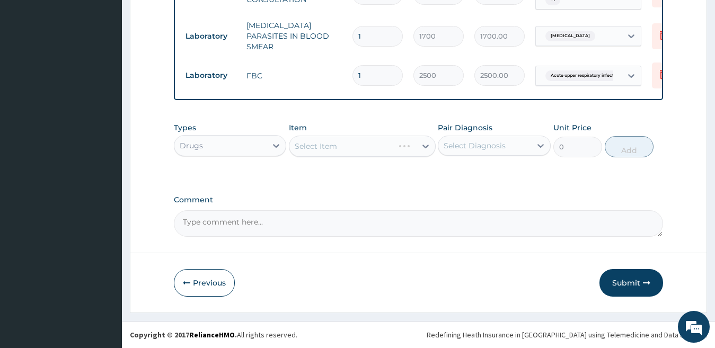
click at [327, 149] on div "Select Item" at bounding box center [362, 146] width 147 height 21
click at [327, 149] on div "Select Item" at bounding box center [316, 146] width 42 height 11
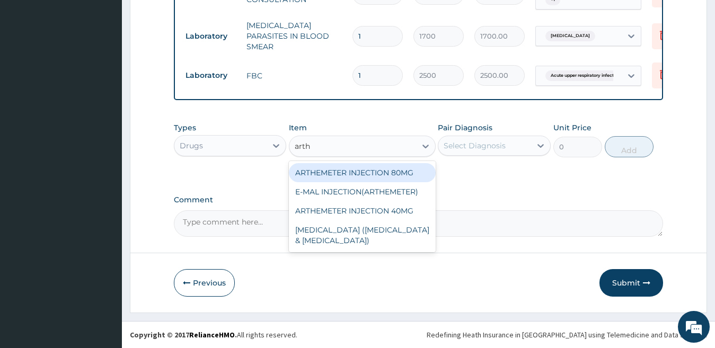
type input "arthe"
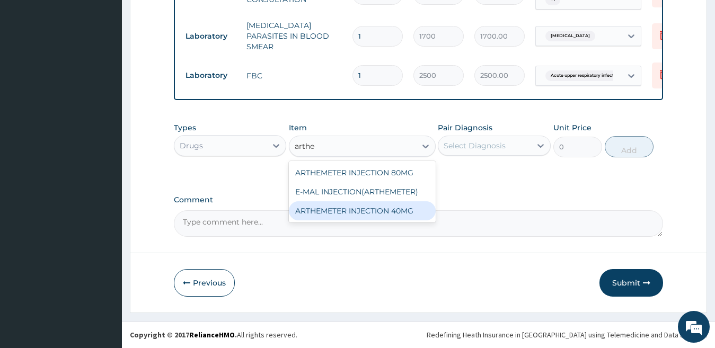
click at [364, 210] on div "ARTHEMETER INJECTION 40MG" at bounding box center [362, 210] width 147 height 19
type input "400"
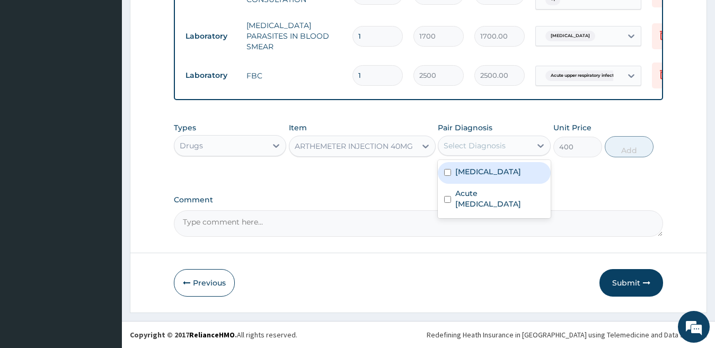
click at [518, 139] on div "Select Diagnosis" at bounding box center [484, 145] width 93 height 17
drag, startPoint x: 519, startPoint y: 170, endPoint x: 540, endPoint y: 163, distance: 22.3
click at [520, 170] on label "[MEDICAL_DATA]" at bounding box center [488, 171] width 66 height 11
checkbox input "true"
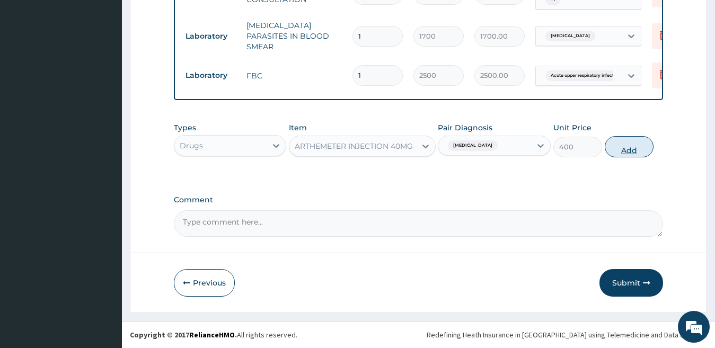
click at [627, 140] on button "Add" at bounding box center [629, 146] width 49 height 21
type input "0"
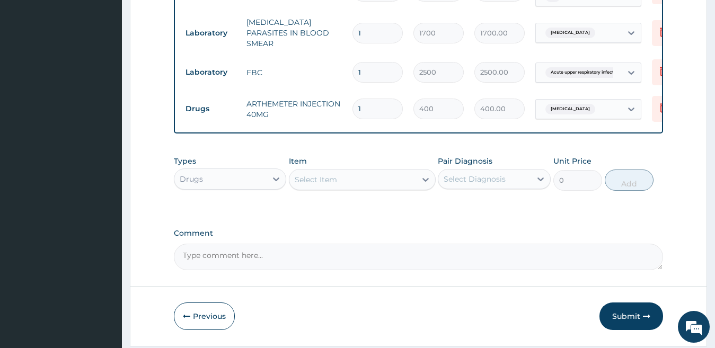
type input "0.00"
type input "3"
type input "1200.00"
type input "3"
click at [316, 183] on div "Select Item" at bounding box center [316, 179] width 42 height 11
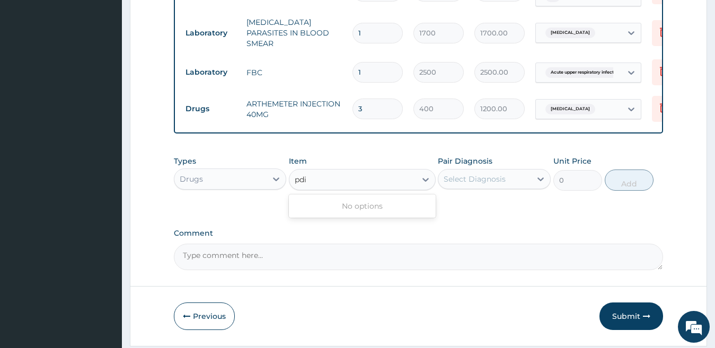
scroll to position [0, 0]
type input "diclo"
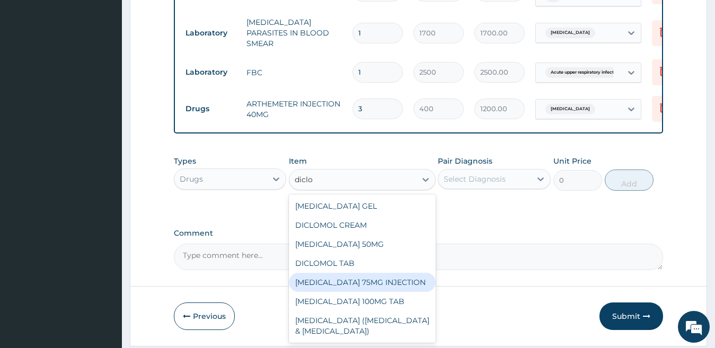
click at [384, 288] on div "[MEDICAL_DATA] 75MG INJECTION" at bounding box center [362, 282] width 147 height 19
type input "156"
